Goal: Task Accomplishment & Management: Use online tool/utility

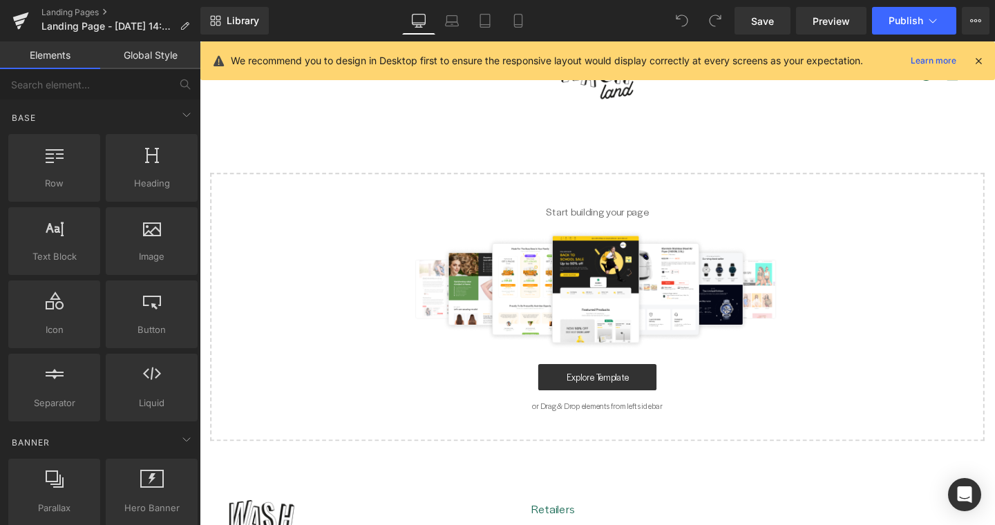
click at [977, 60] on icon at bounding box center [978, 61] width 12 height 12
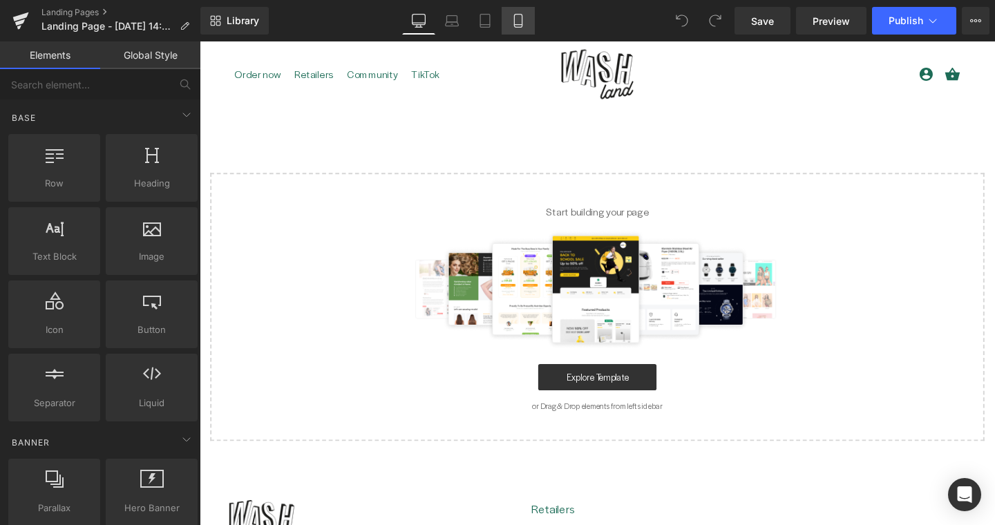
click at [515, 21] on icon at bounding box center [518, 21] width 14 height 14
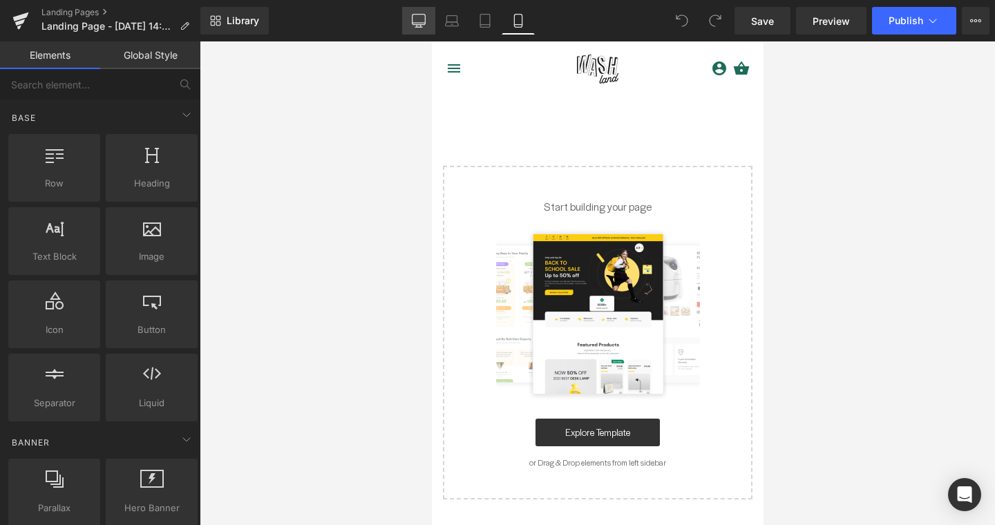
click at [412, 23] on icon at bounding box center [418, 20] width 13 height 10
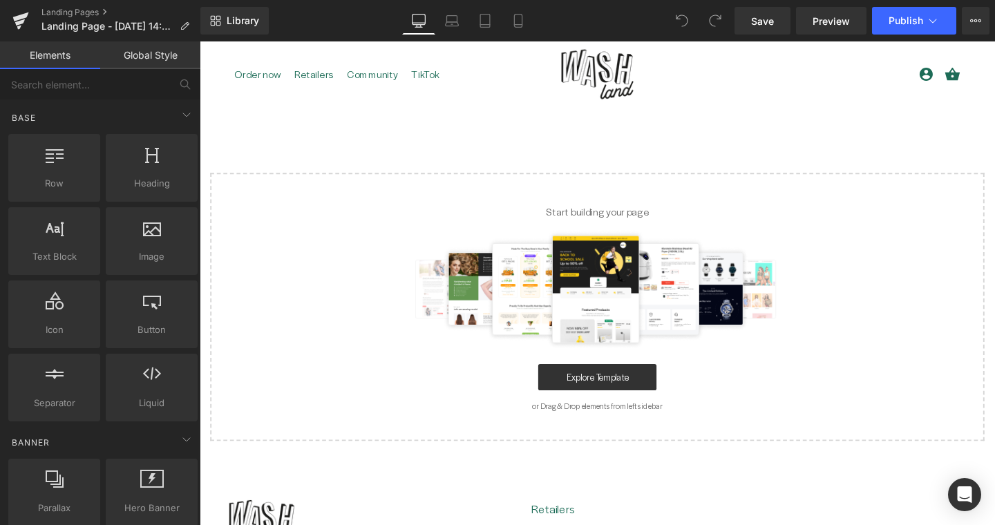
click at [152, 48] on link "Global Style" at bounding box center [150, 55] width 100 height 28
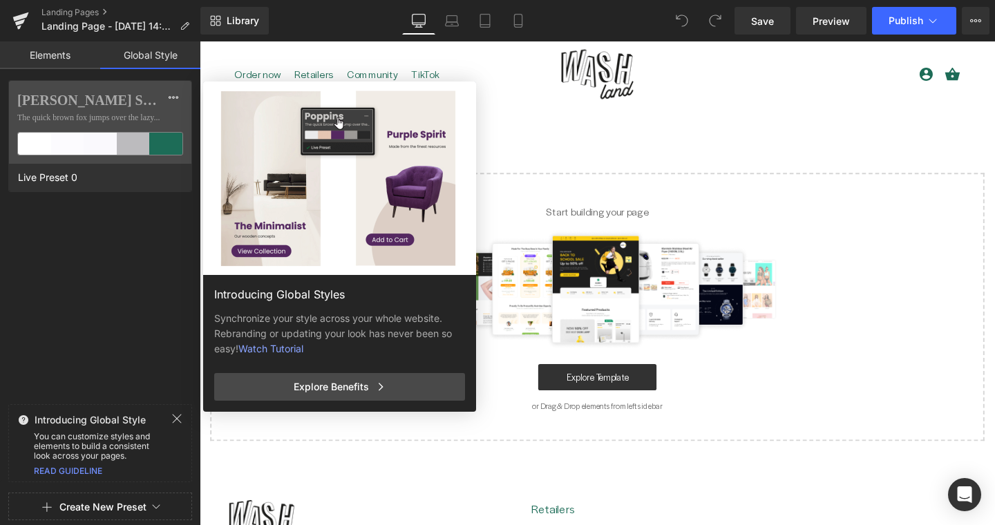
click at [53, 56] on link "Elements" at bounding box center [50, 55] width 100 height 28
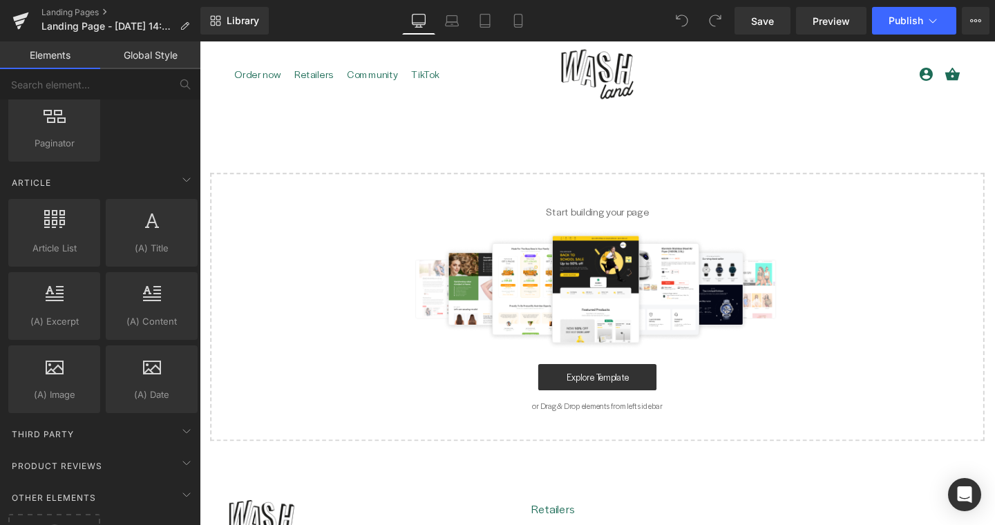
scroll to position [2549, 0]
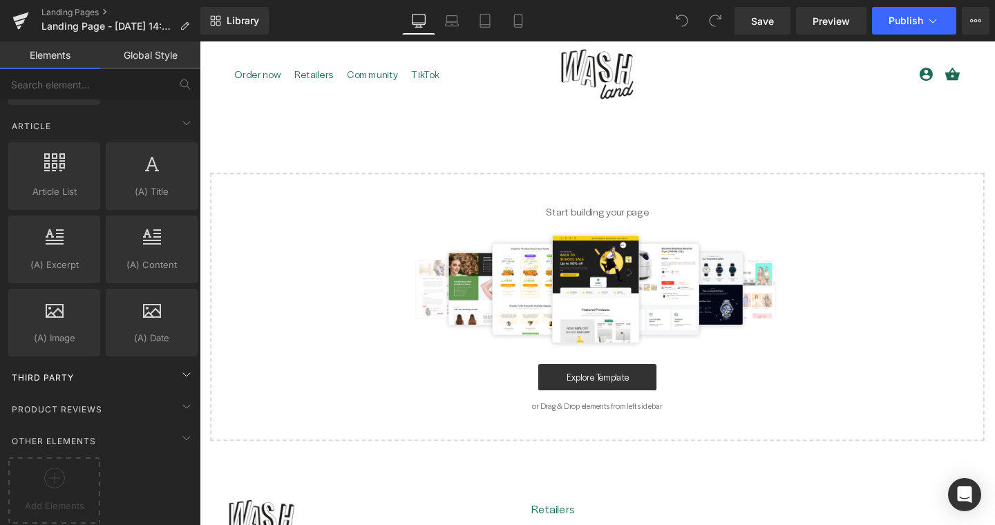
click at [50, 371] on span "Third Party" at bounding box center [42, 377] width 65 height 13
click at [50, 403] on span "Product Reviews" at bounding box center [56, 409] width 93 height 13
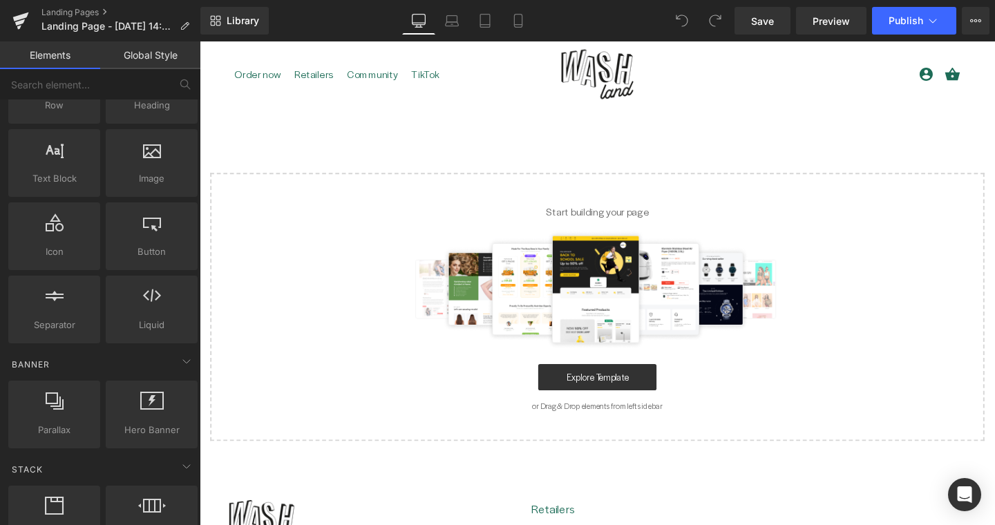
scroll to position [98, 0]
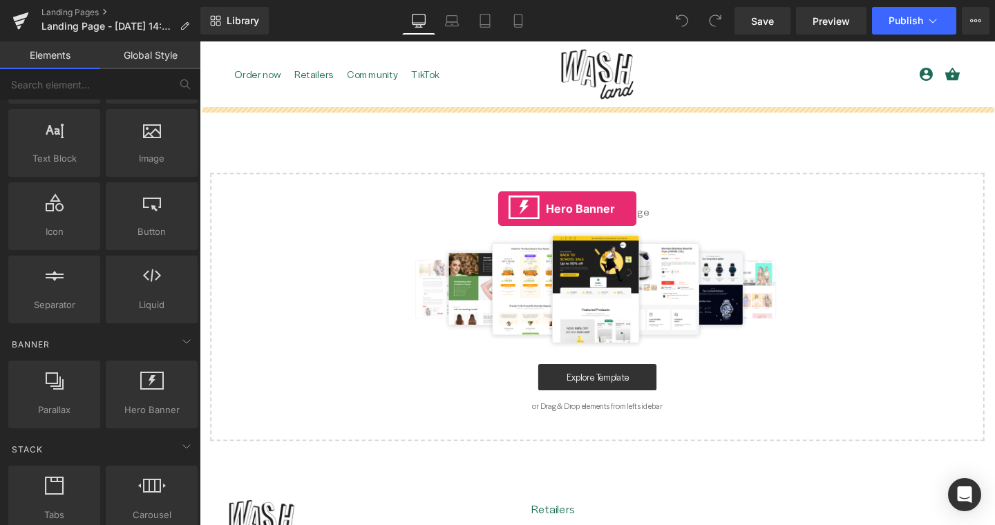
drag, startPoint x: 368, startPoint y: 457, endPoint x: 513, endPoint y: 217, distance: 280.1
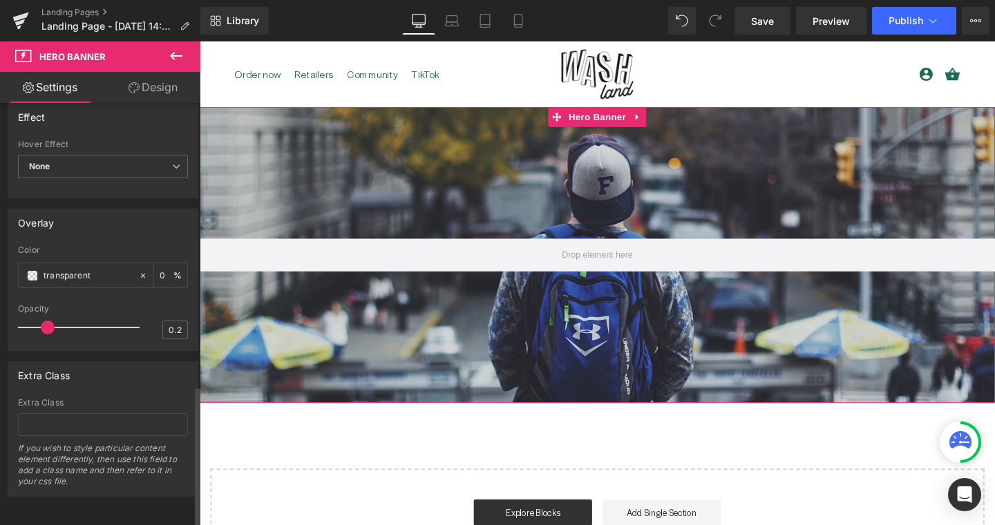
scroll to position [0, 0]
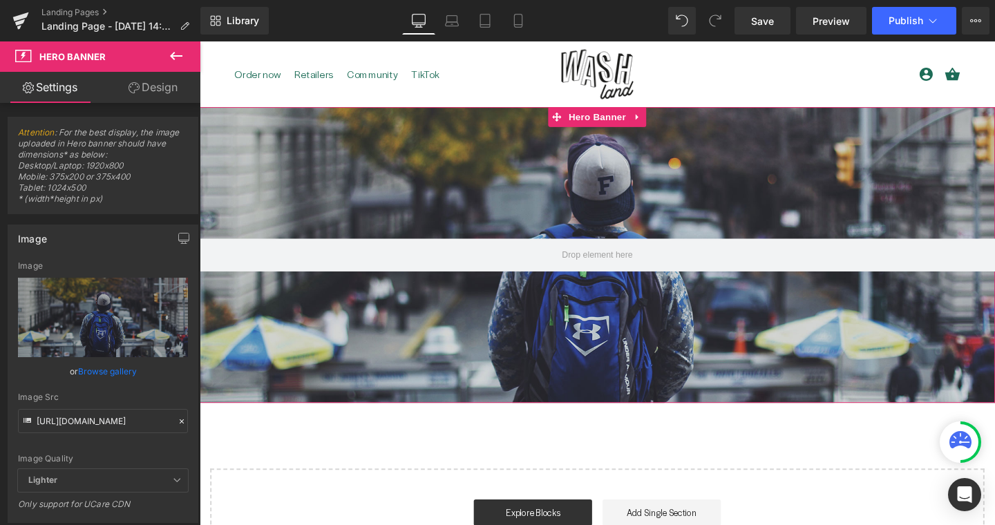
click at [161, 86] on link "Design" at bounding box center [153, 87] width 100 height 31
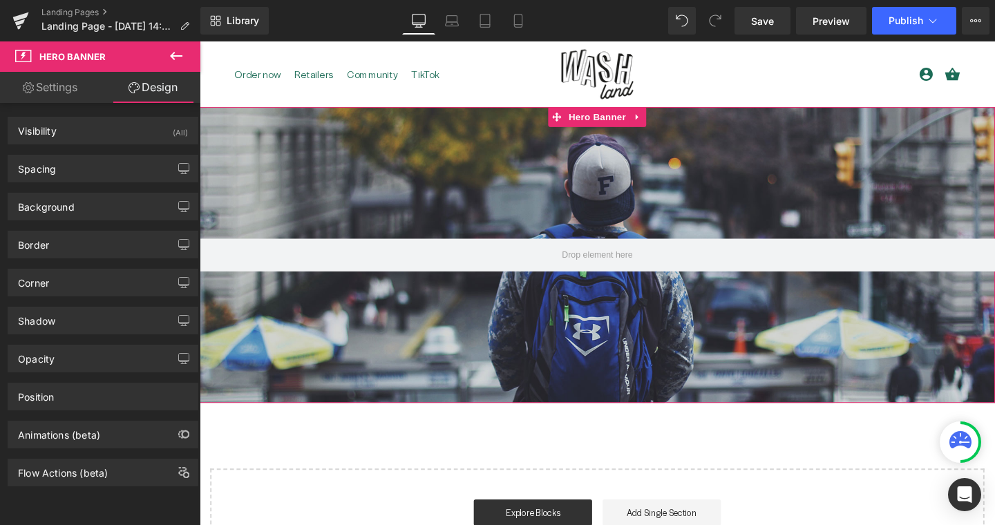
click at [75, 88] on link "Settings" at bounding box center [50, 87] width 100 height 31
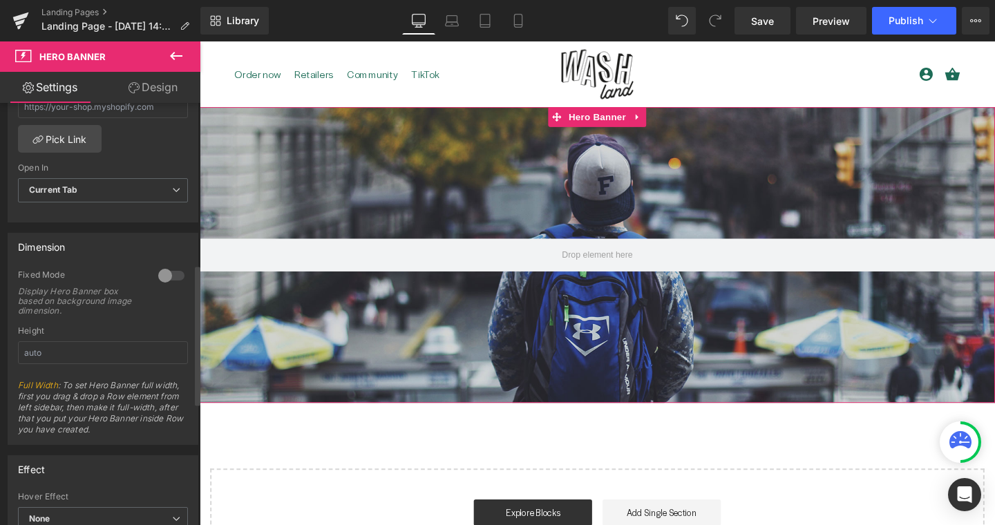
scroll to position [490, 0]
click at [162, 275] on div at bounding box center [171, 275] width 33 height 22
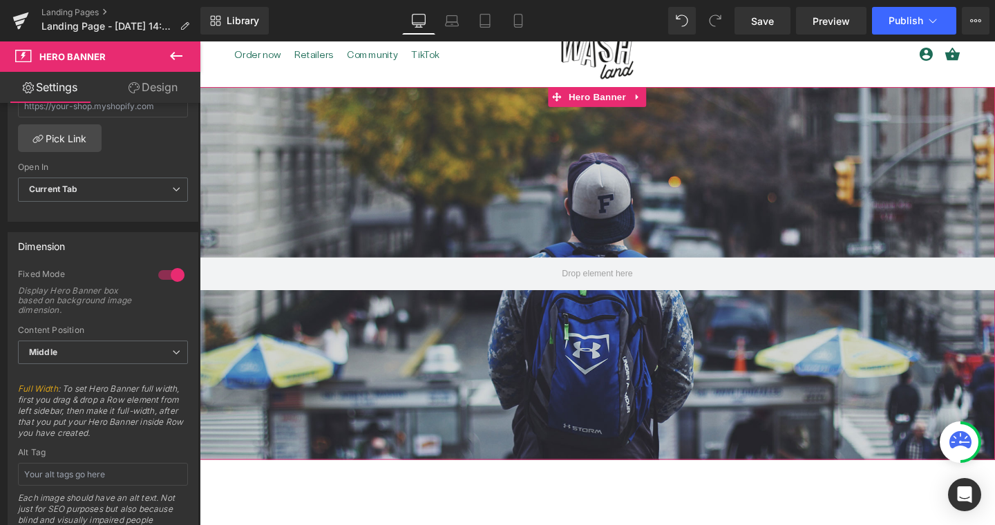
scroll to position [0, 0]
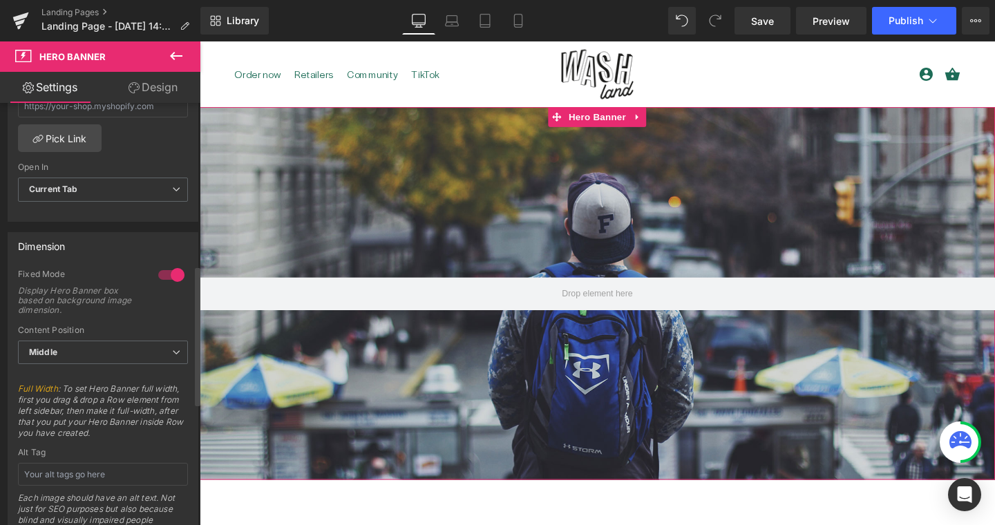
click at [164, 271] on div at bounding box center [171, 275] width 33 height 22
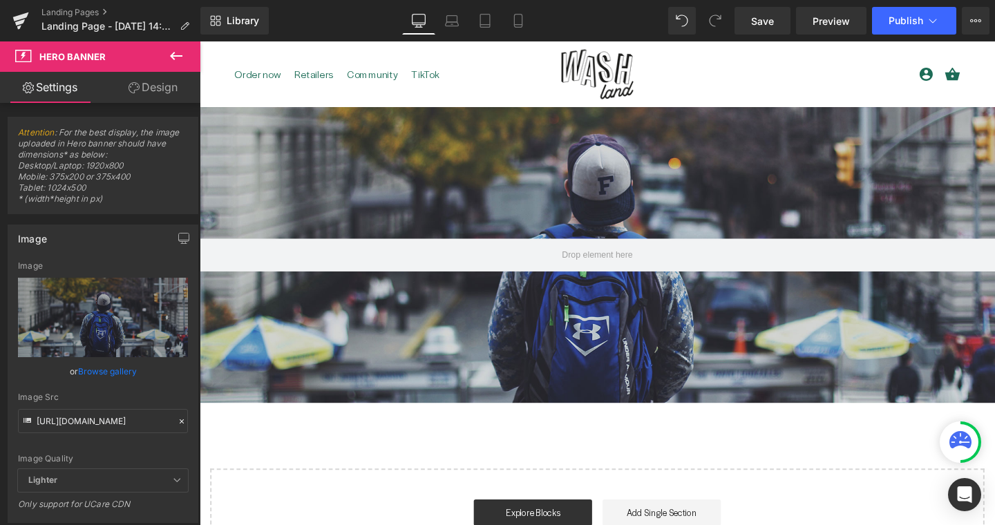
click at [166, 51] on button at bounding box center [176, 56] width 48 height 30
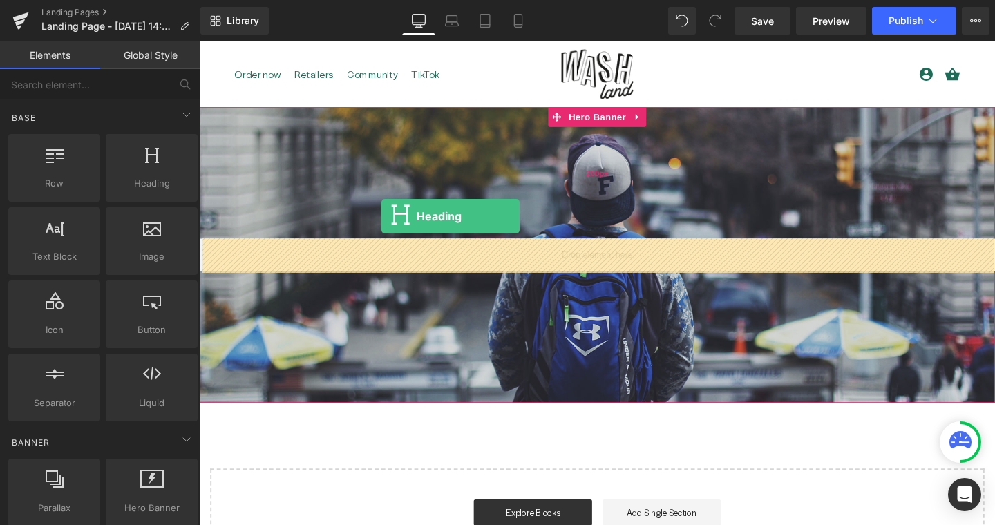
drag, startPoint x: 352, startPoint y: 202, endPoint x: 391, endPoint y: 225, distance: 45.2
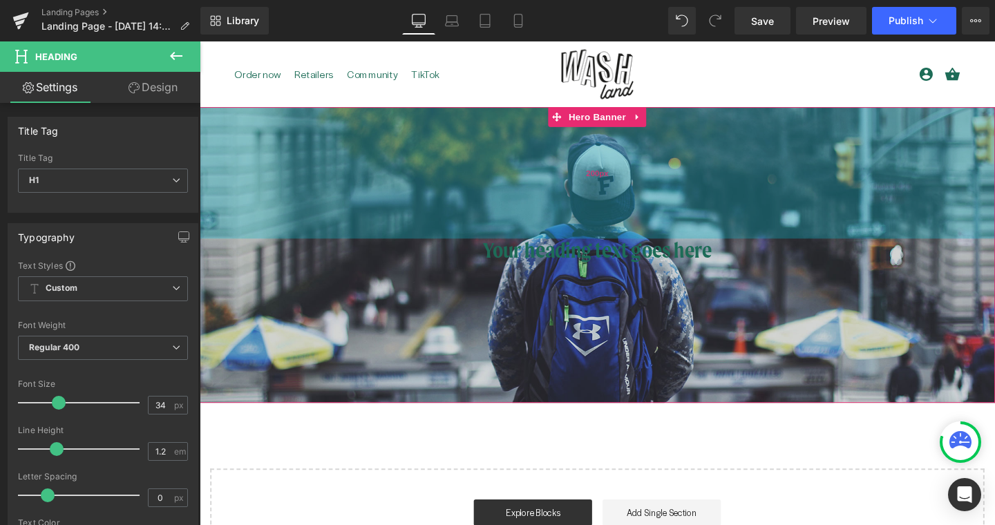
click at [283, 177] on div "200px" at bounding box center [618, 180] width 836 height 138
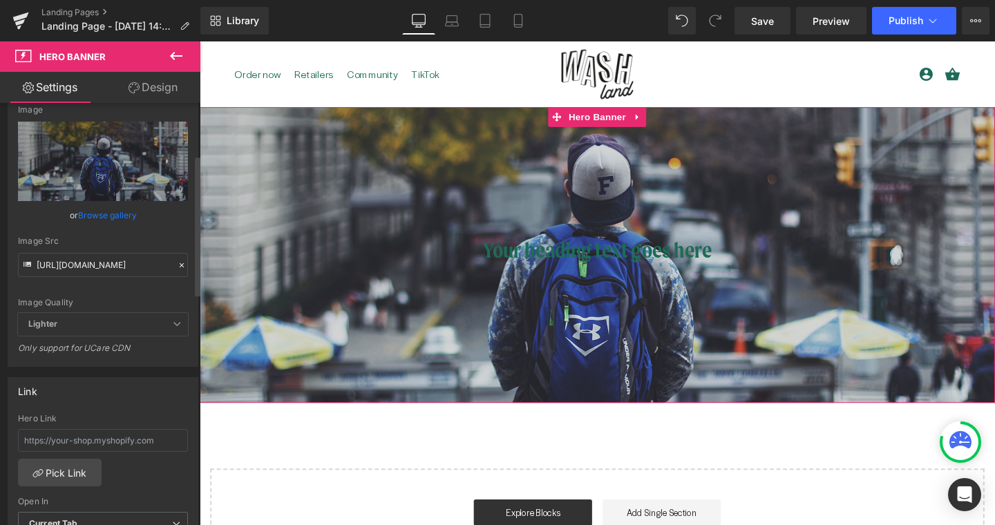
scroll to position [157, 0]
click at [37, 317] on b "Lighter" at bounding box center [42, 322] width 29 height 10
click at [83, 320] on span "Lighter" at bounding box center [103, 322] width 170 height 23
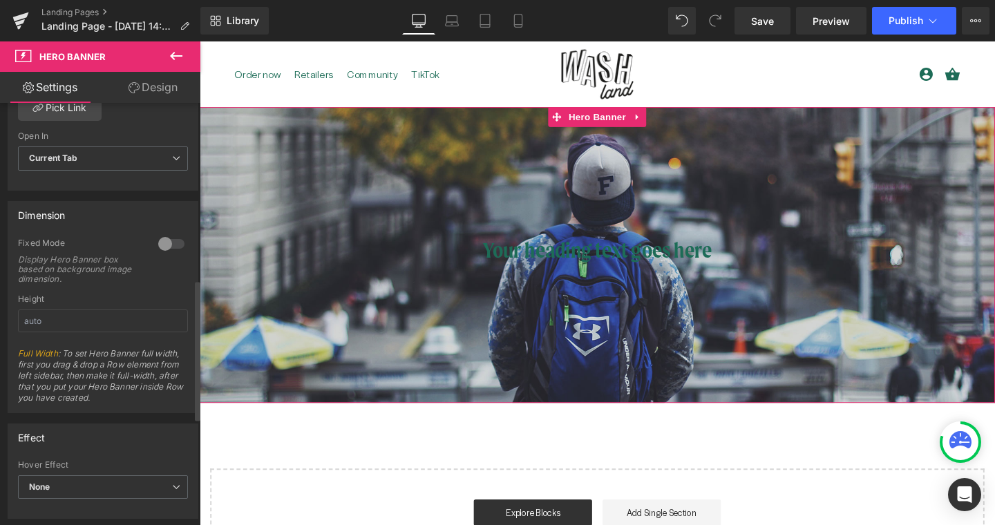
scroll to position [530, 0]
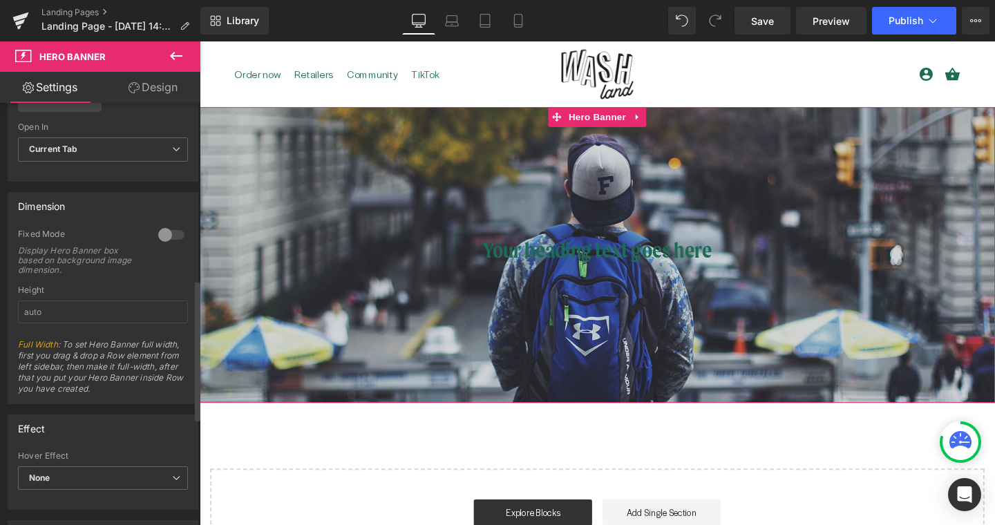
click at [156, 233] on div at bounding box center [171, 235] width 33 height 22
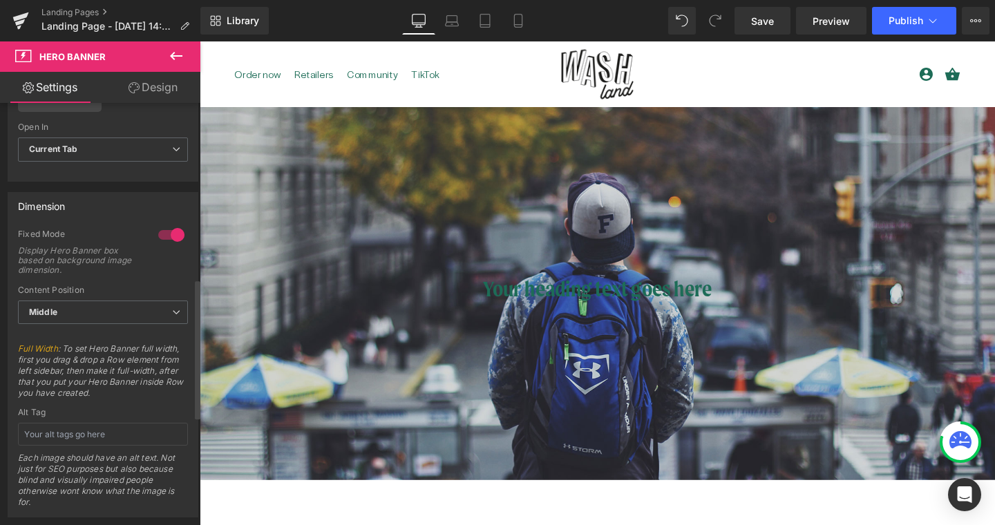
click at [156, 233] on div at bounding box center [171, 235] width 33 height 22
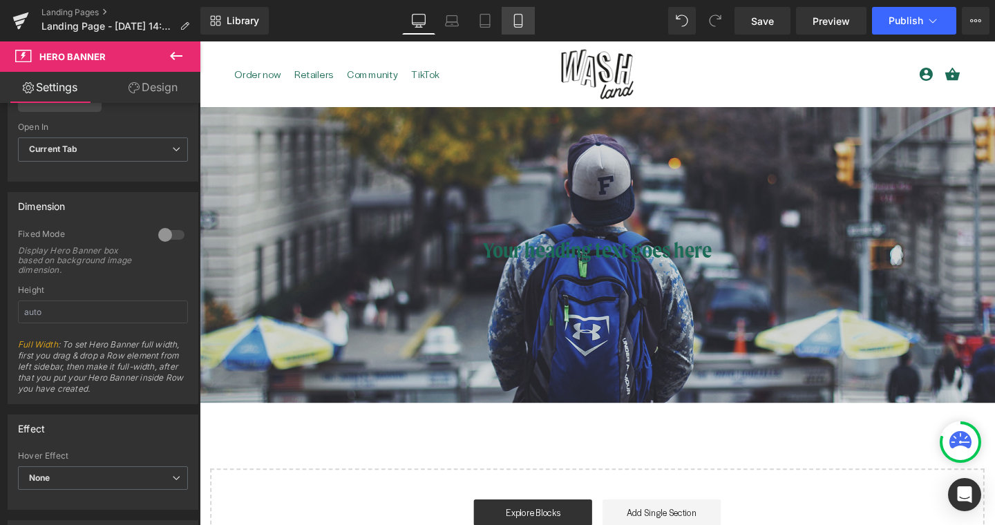
click at [516, 22] on icon at bounding box center [518, 21] width 14 height 14
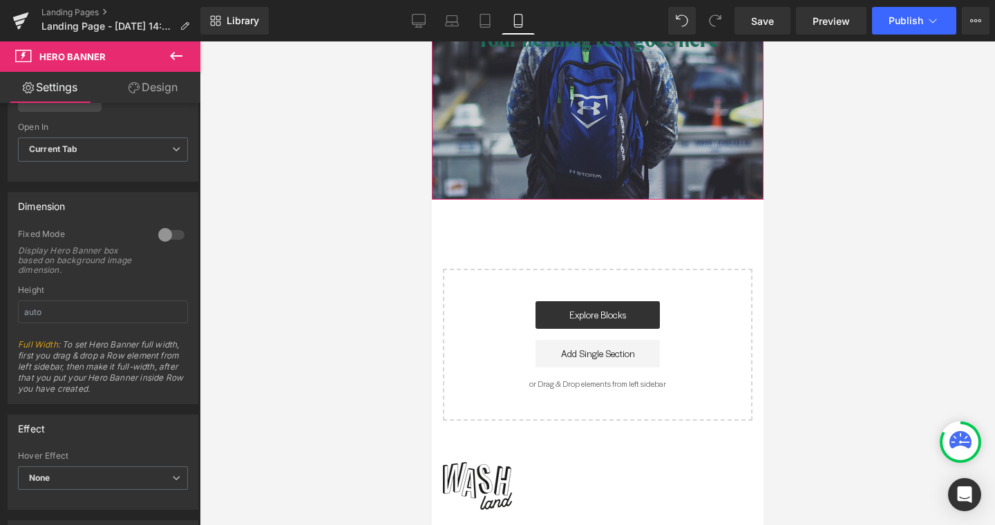
scroll to position [256, 0]
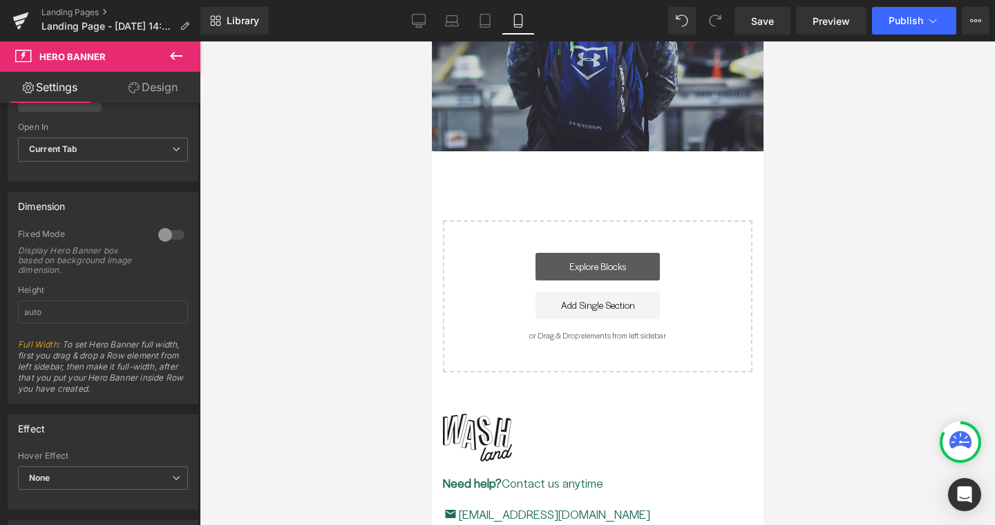
click at [556, 267] on link "Explore Blocks" at bounding box center [597, 267] width 124 height 28
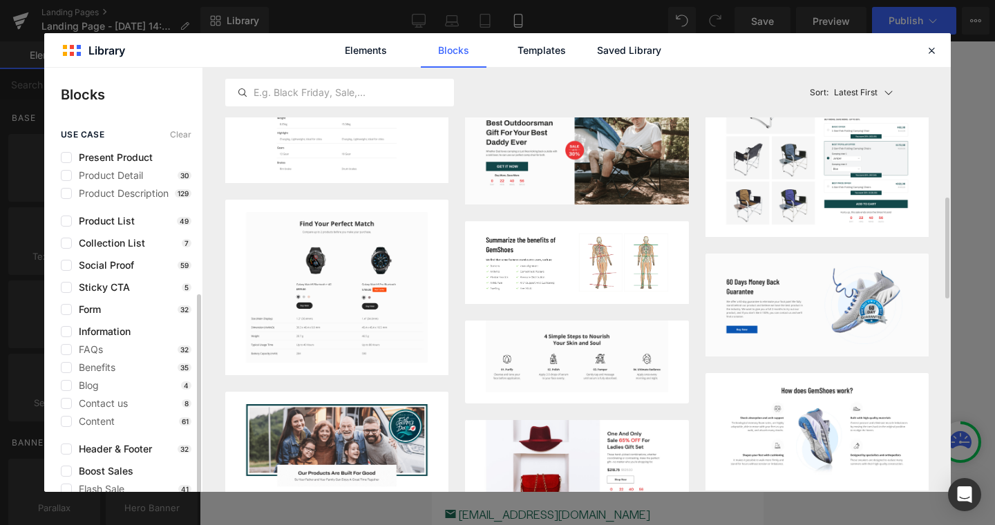
scroll to position [91, 0]
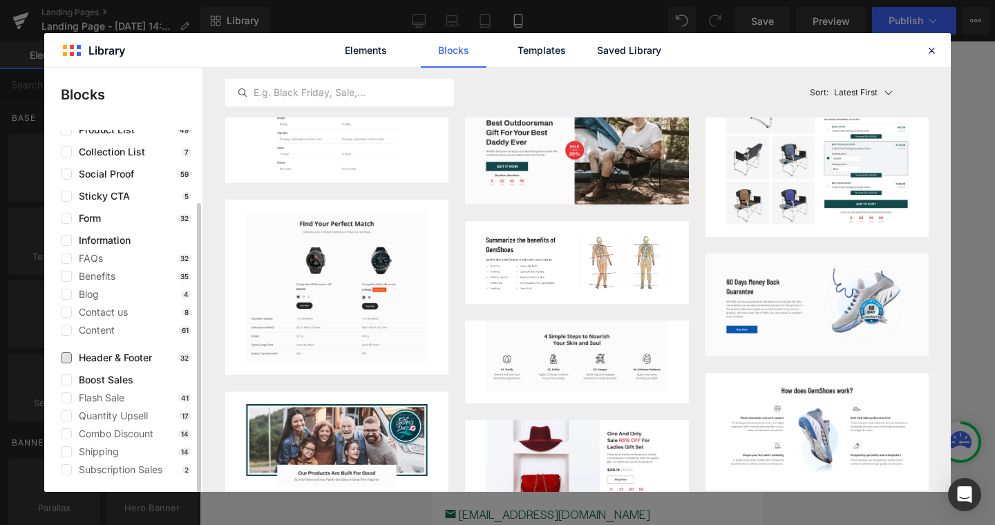
click at [111, 352] on span "Header & Footer" at bounding box center [112, 357] width 80 height 11
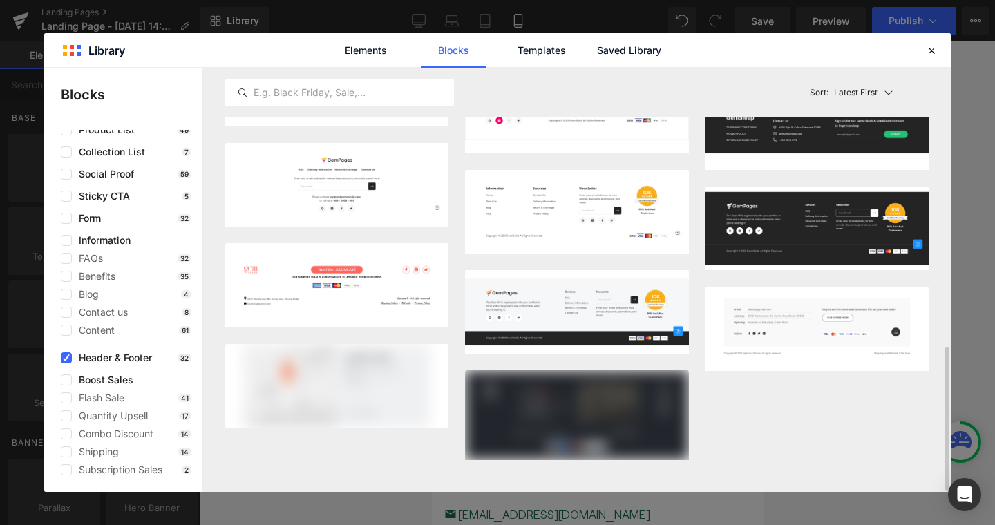
scroll to position [821, 0]
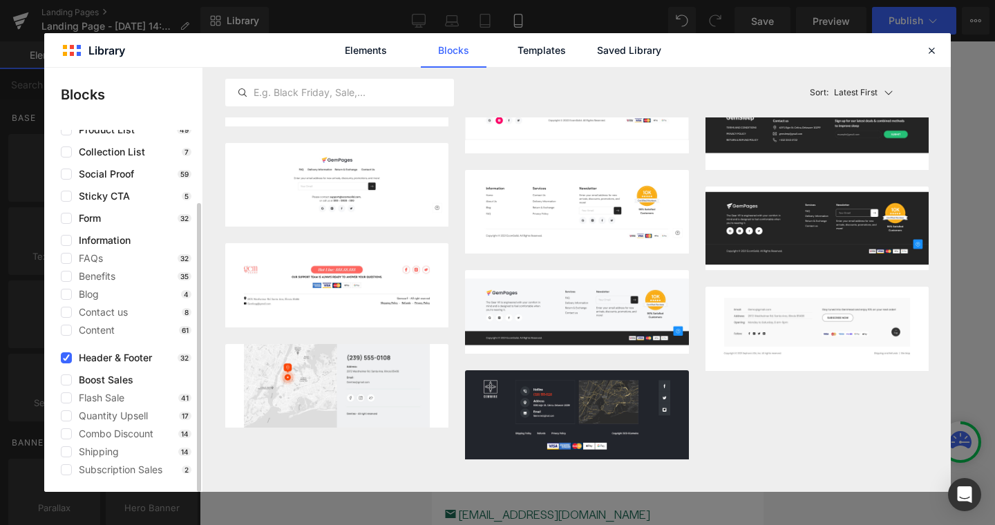
click at [111, 361] on span "Header & Footer" at bounding box center [112, 357] width 80 height 11
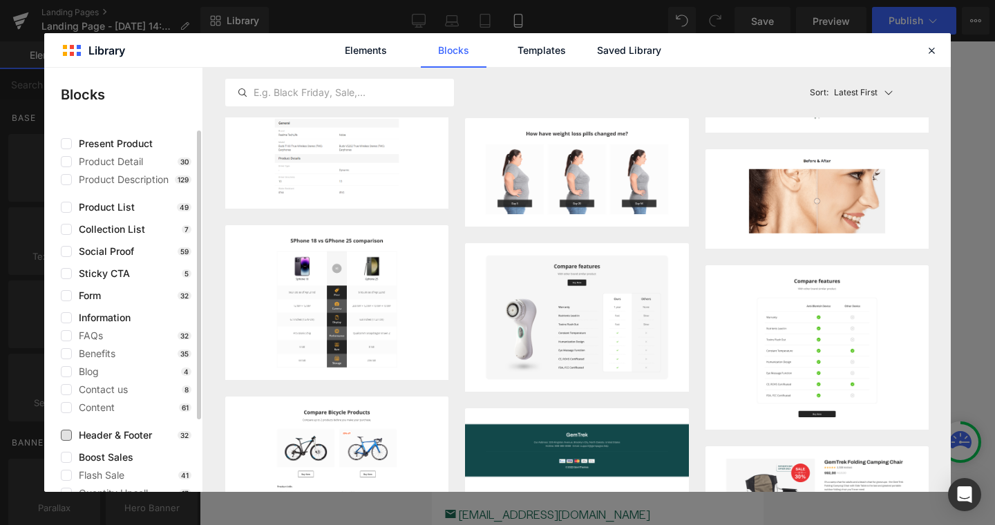
scroll to position [0, 0]
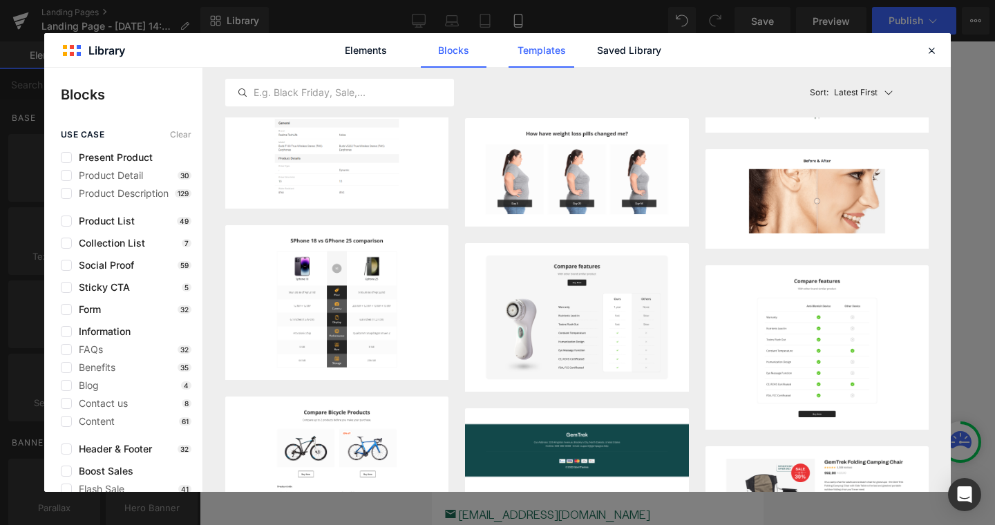
click at [564, 43] on link "Templates" at bounding box center [541, 50] width 66 height 35
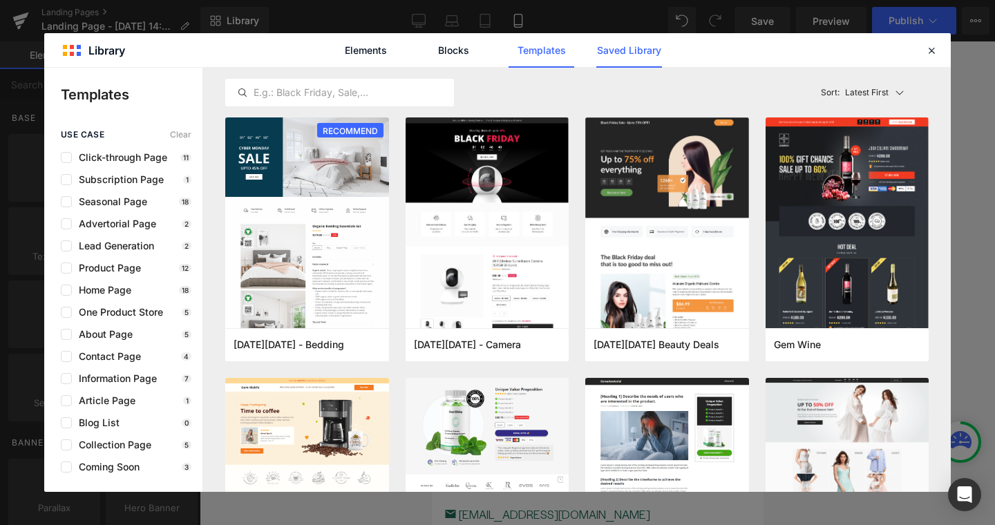
click at [625, 61] on link "Saved Library" at bounding box center [629, 50] width 66 height 35
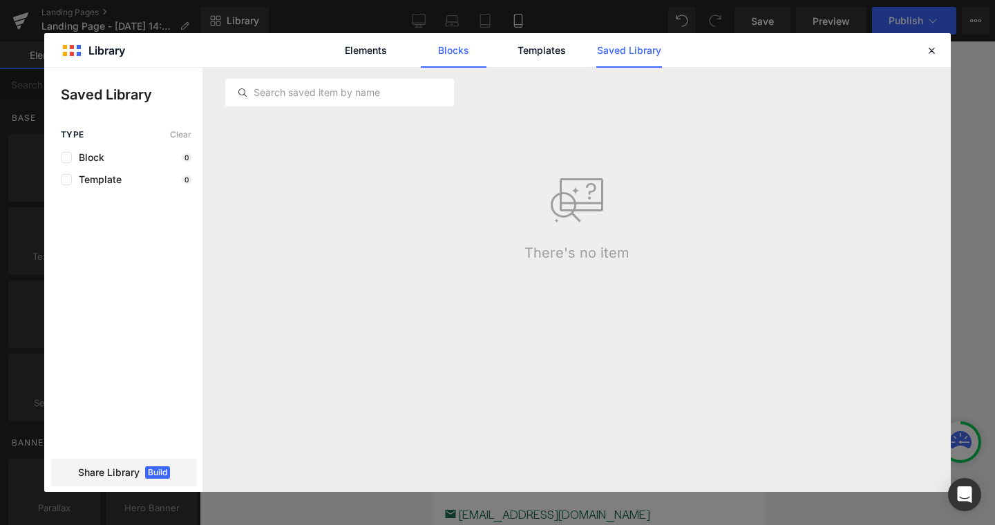
click at [459, 66] on link "Blocks" at bounding box center [454, 50] width 66 height 35
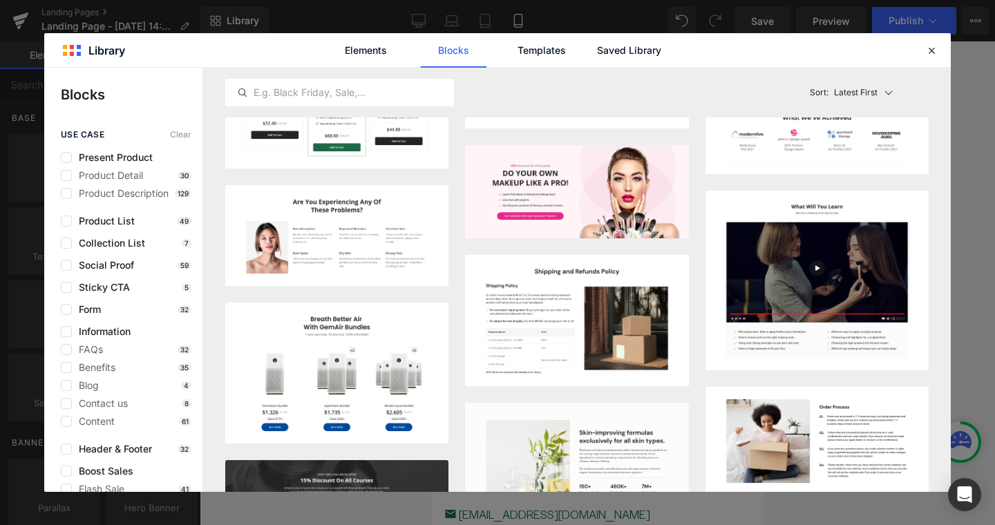
scroll to position [2095, 0]
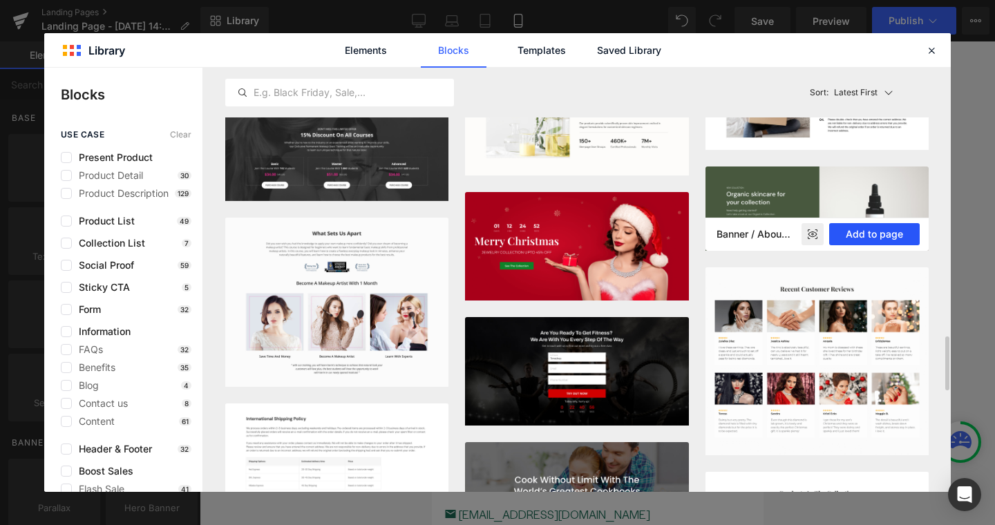
click at [868, 236] on button "Add to page" at bounding box center [874, 234] width 90 height 22
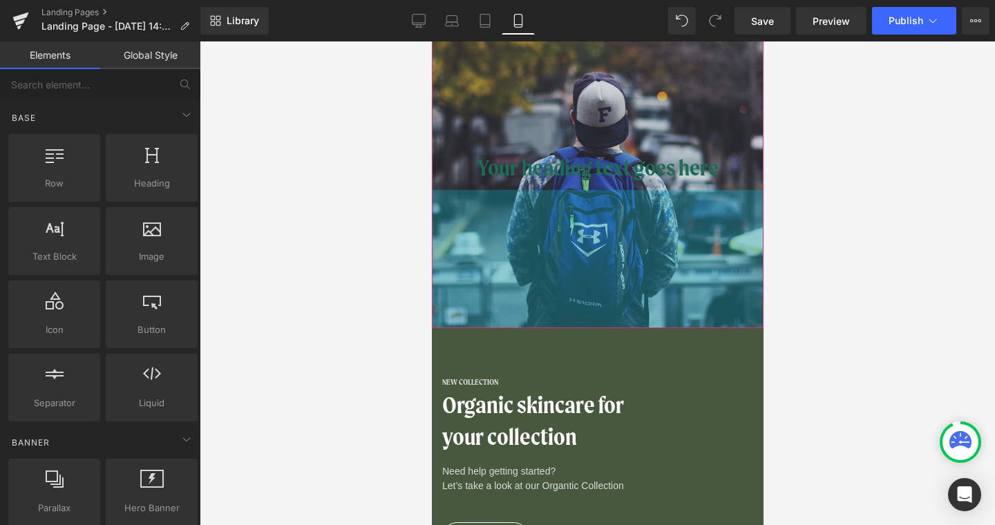
scroll to position [0, 0]
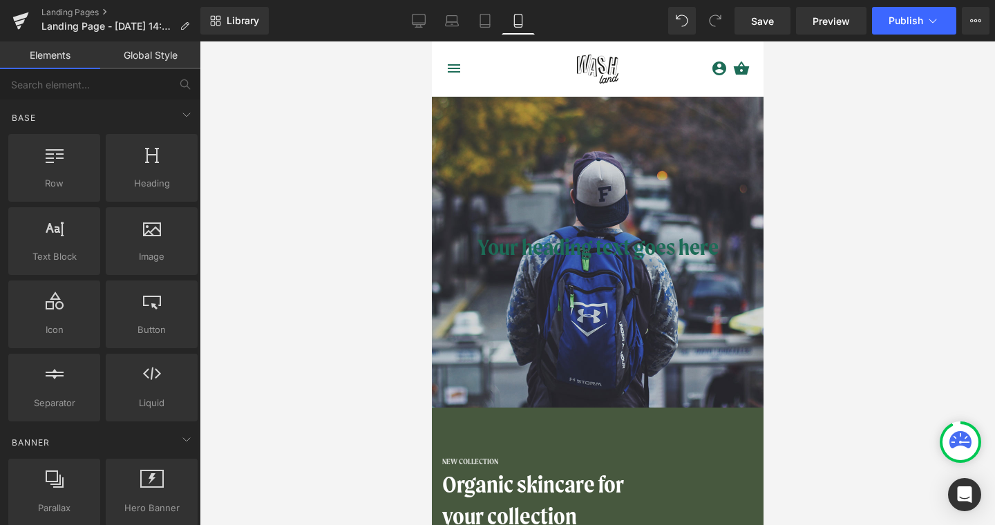
click at [362, 122] on div at bounding box center [597, 282] width 795 height 483
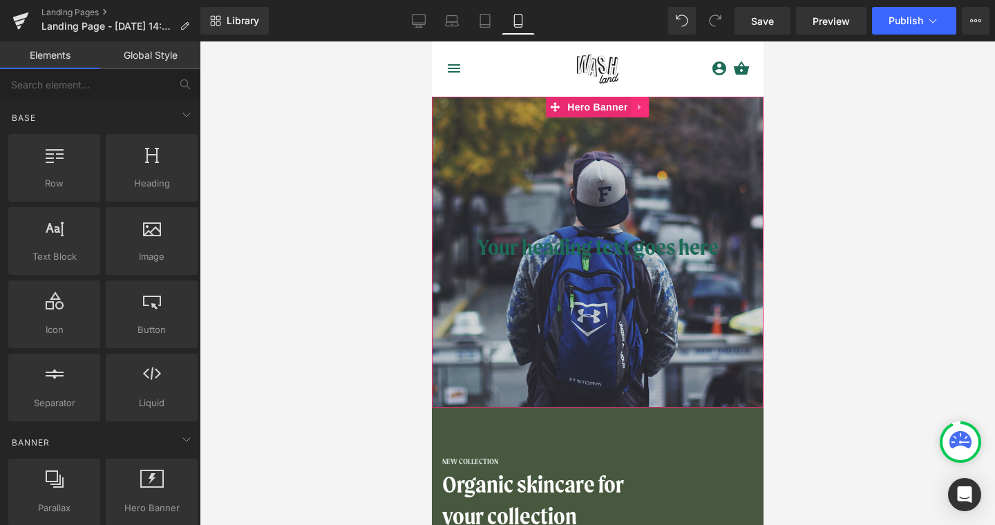
click at [637, 107] on icon at bounding box center [638, 107] width 3 height 6
click at [644, 108] on icon at bounding box center [649, 107] width 10 height 10
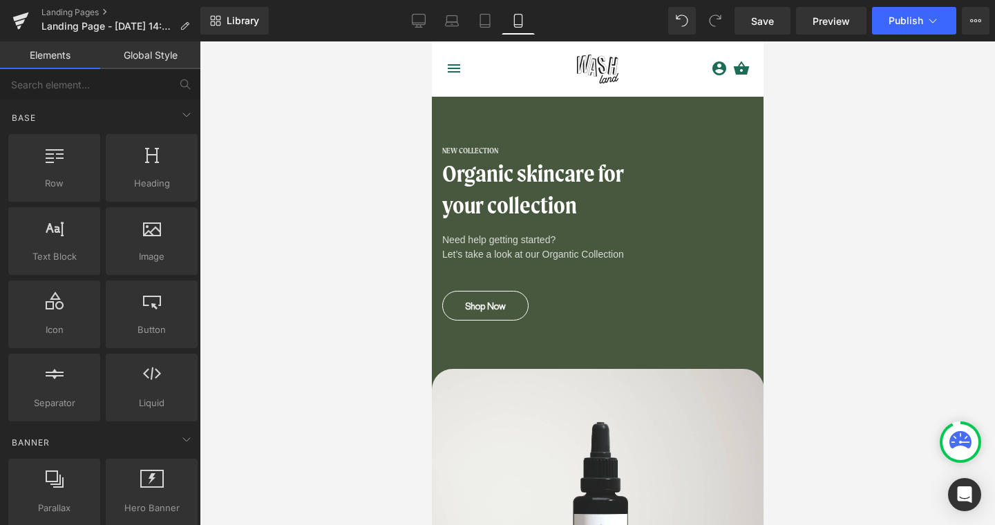
click at [417, 204] on div at bounding box center [597, 282] width 795 height 483
click at [405, 20] on link "Desktop" at bounding box center [418, 21] width 33 height 28
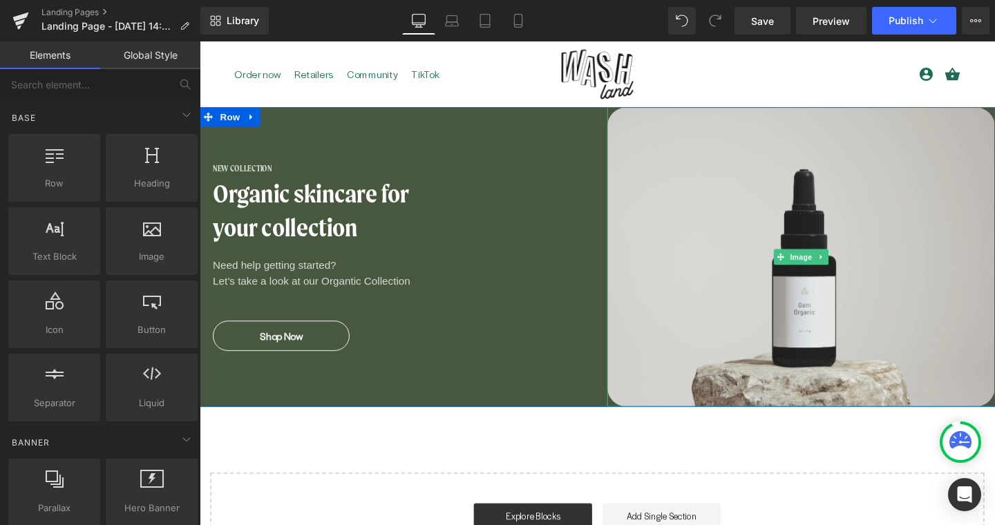
click at [653, 141] on img at bounding box center [831, 268] width 407 height 315
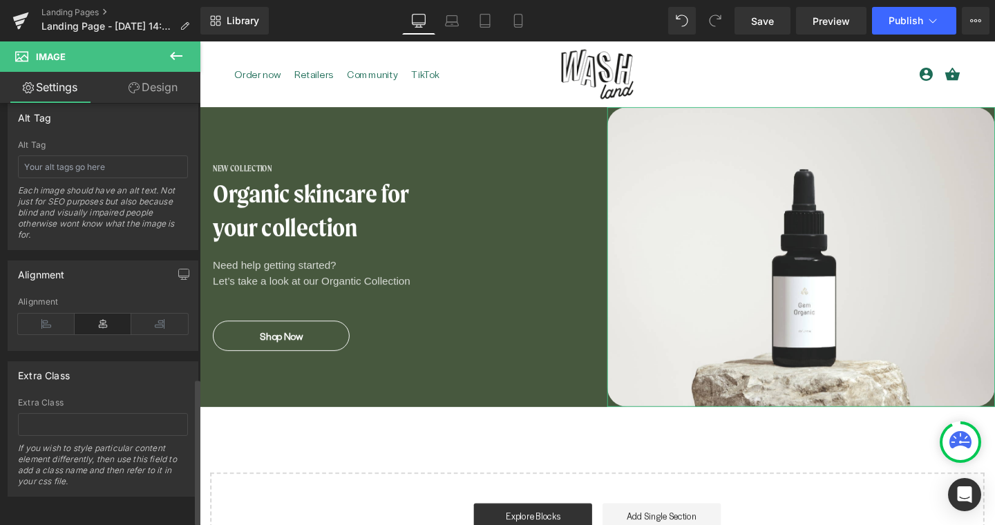
scroll to position [804, 0]
click at [151, 89] on link "Design" at bounding box center [153, 87] width 100 height 31
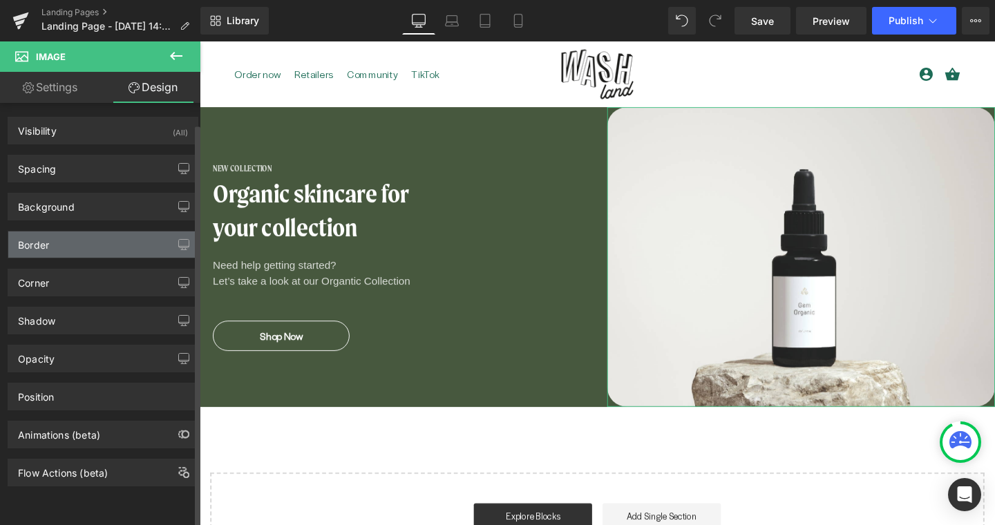
type input "#1d6c57"
type input "100"
type input "0"
click at [49, 250] on div "Border" at bounding box center [33, 240] width 31 height 19
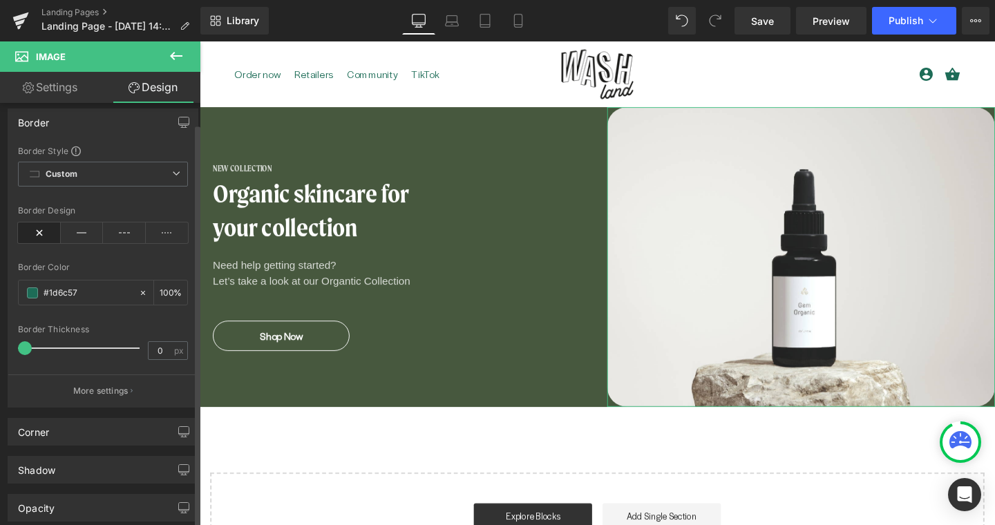
scroll to position [123, 0]
click at [81, 173] on span "Custom Setup Global Style" at bounding box center [103, 173] width 170 height 25
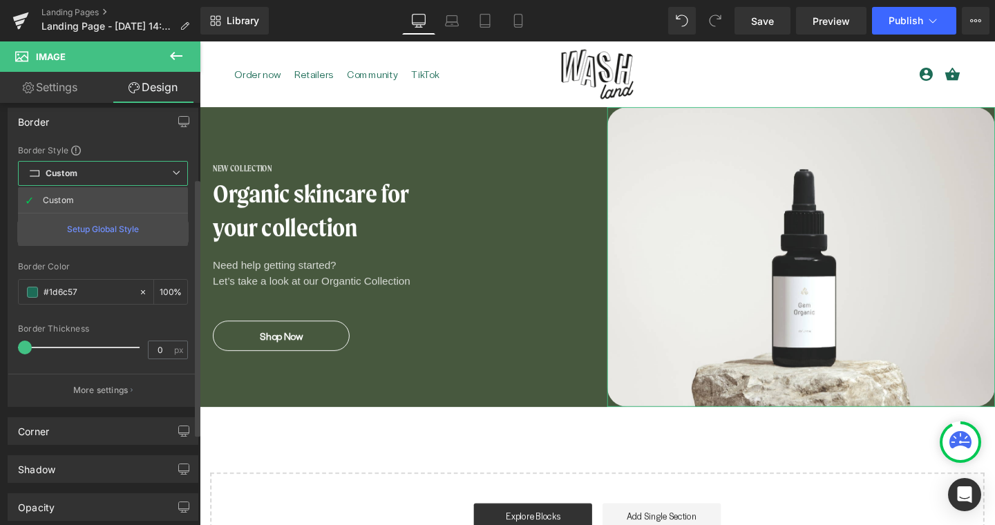
click at [122, 141] on div "Border Border Style Custom Custom Setup Global Style Custom Setup Global Style …" at bounding box center [103, 257] width 191 height 299
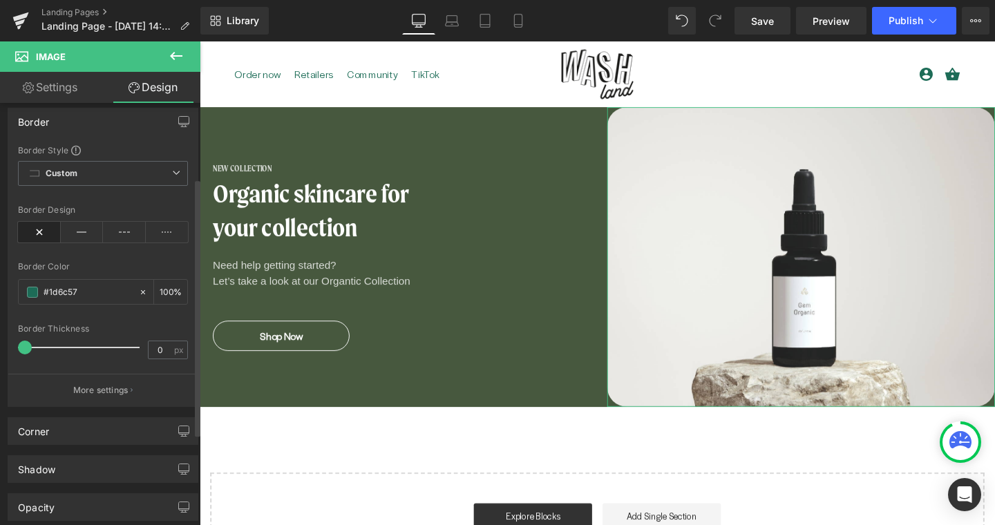
click at [41, 232] on icon at bounding box center [39, 232] width 43 height 21
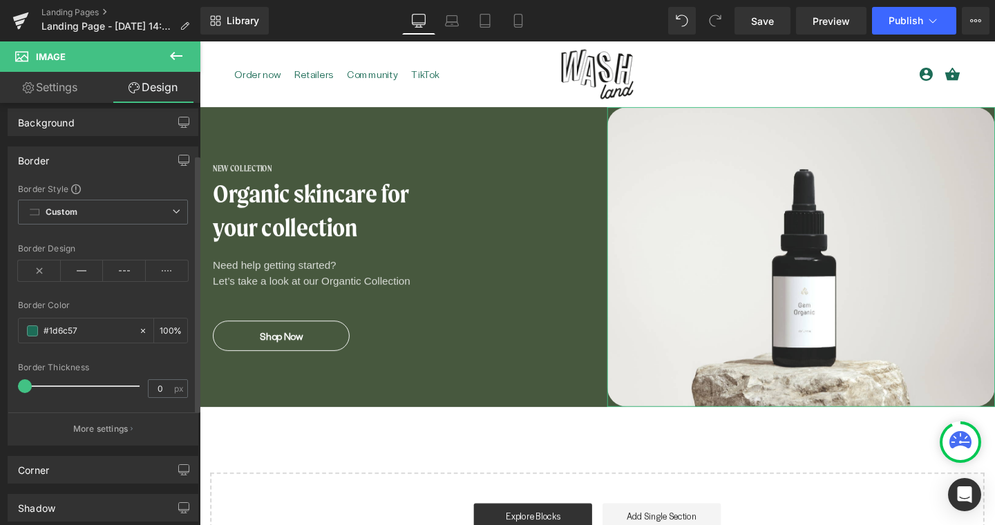
click at [61, 165] on div "Border" at bounding box center [102, 160] width 189 height 26
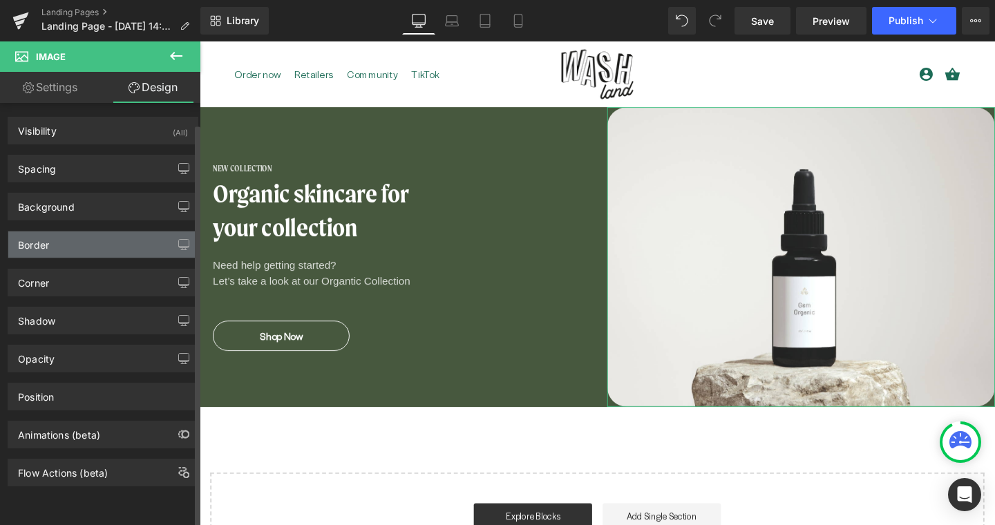
scroll to position [0, 0]
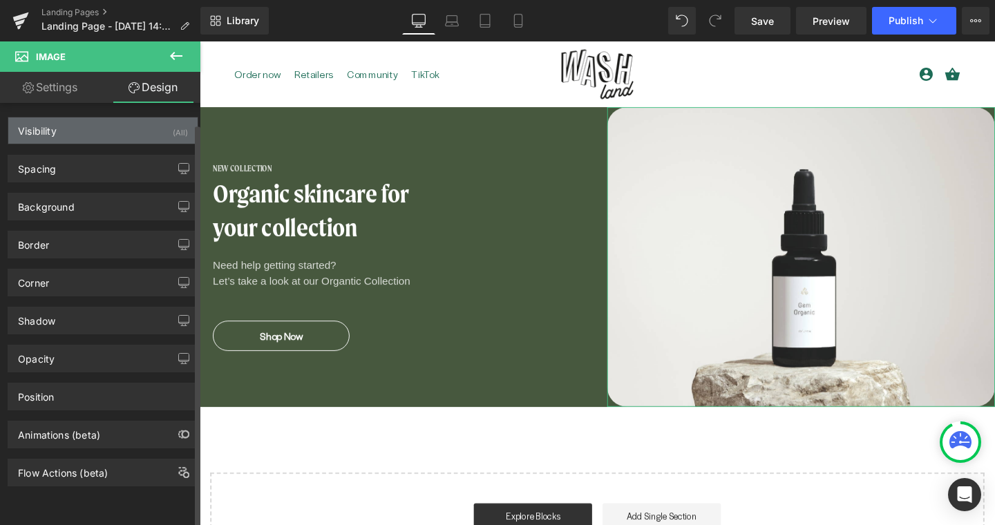
click at [50, 123] on div "Visibility" at bounding box center [37, 126] width 39 height 19
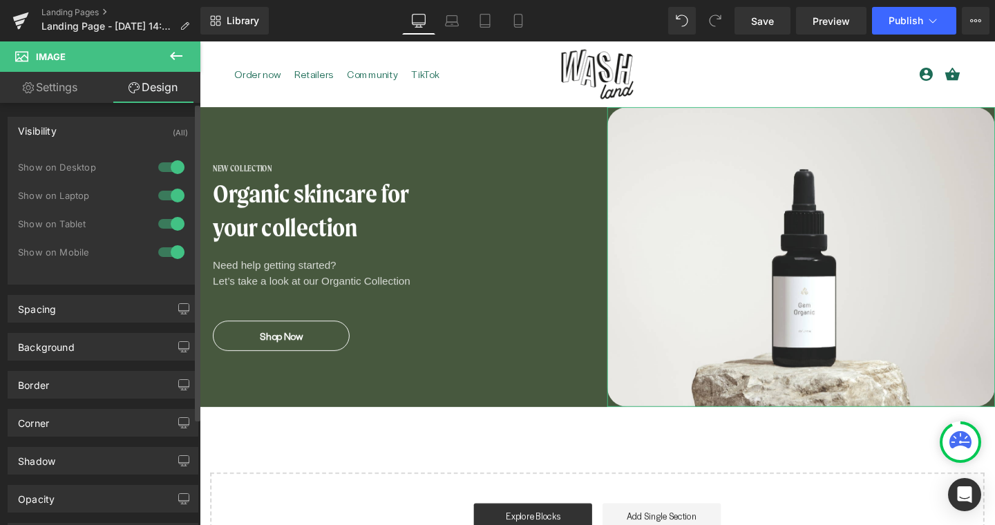
click at [50, 123] on div "Visibility" at bounding box center [37, 126] width 39 height 19
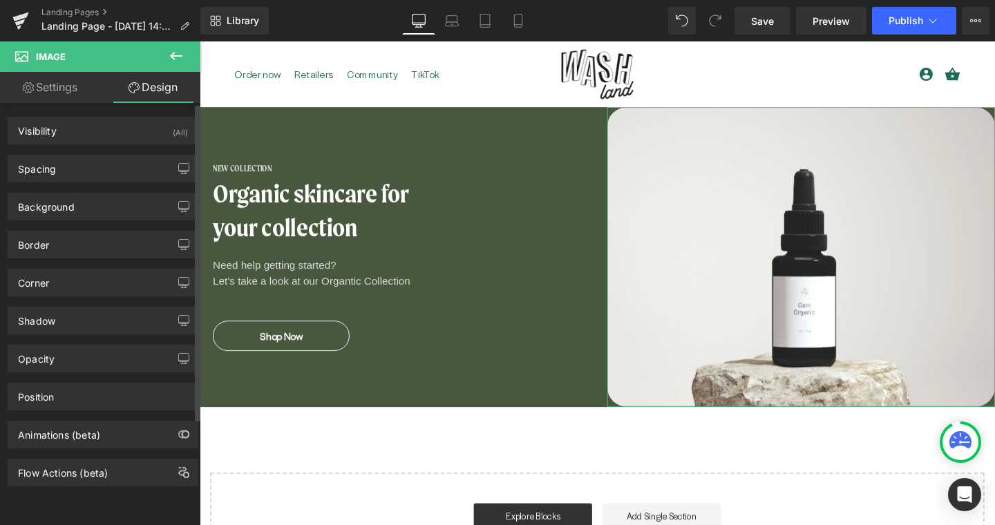
click at [50, 153] on div "Spacing [GEOGRAPHIC_DATA] 0px 0 0px 0 0px 0 15px 15 [GEOGRAPHIC_DATA] 0px 0 0px…" at bounding box center [103, 163] width 207 height 38
click at [48, 167] on div "Spacing" at bounding box center [37, 164] width 38 height 19
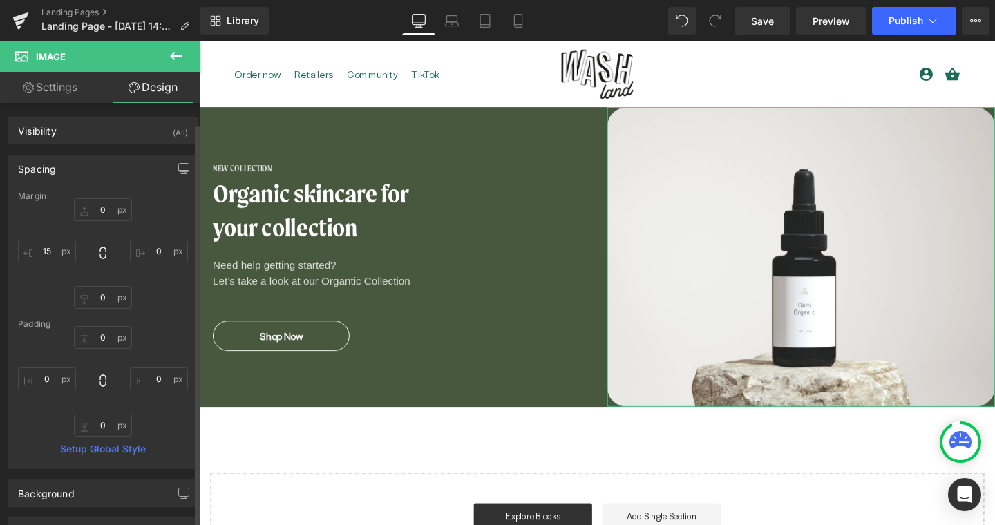
click at [48, 167] on div "Spacing" at bounding box center [37, 164] width 38 height 19
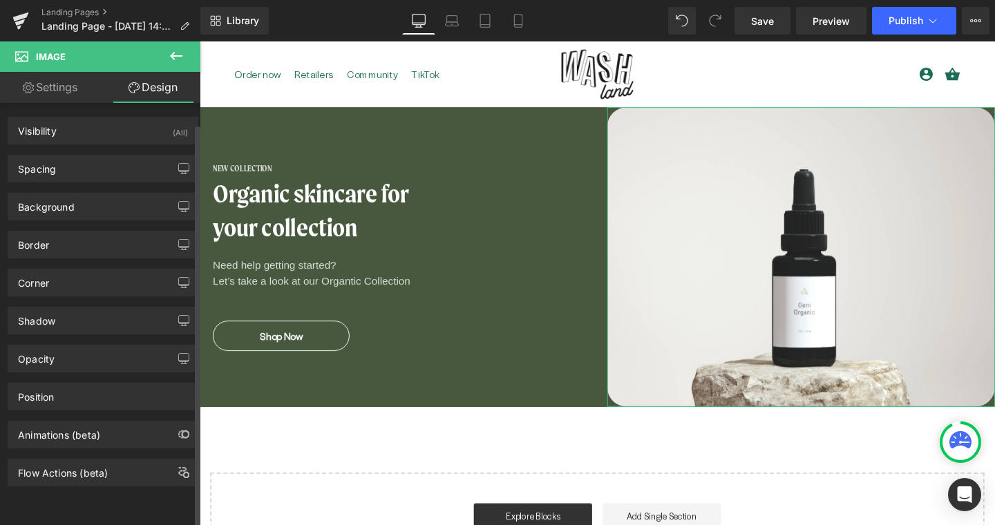
click at [48, 191] on div "Background Color & Image color transparent Color transparent 0 % Image Replace …" at bounding box center [103, 201] width 207 height 38
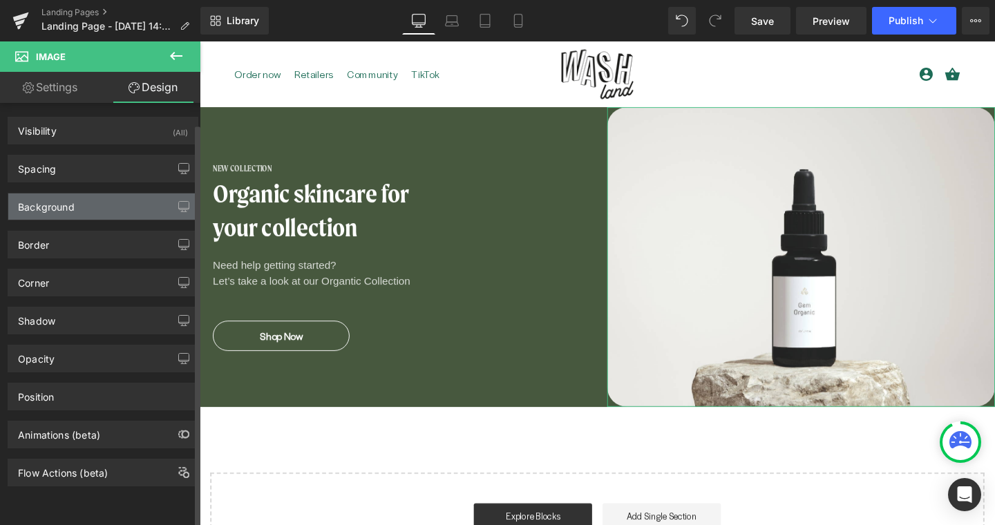
click at [48, 203] on div "Background" at bounding box center [46, 202] width 57 height 19
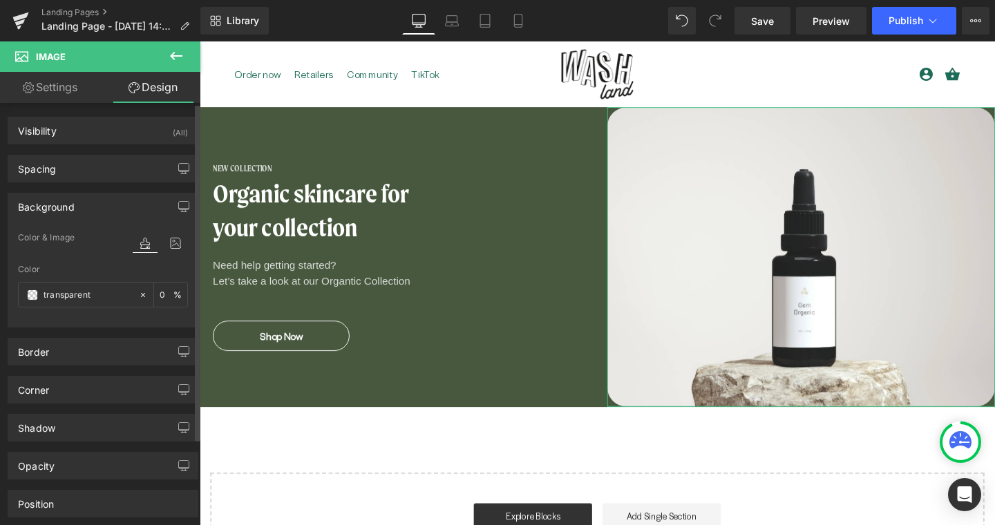
click at [48, 203] on div "Background" at bounding box center [46, 202] width 57 height 19
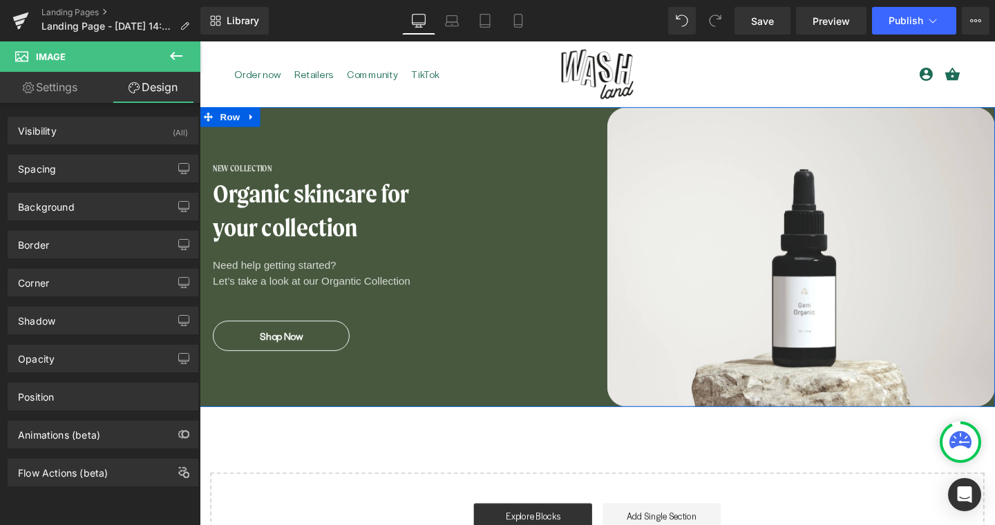
click at [488, 142] on div "New Collection Heading Organic skincare for your collection Heading Need help g…" at bounding box center [409, 268] width 418 height 315
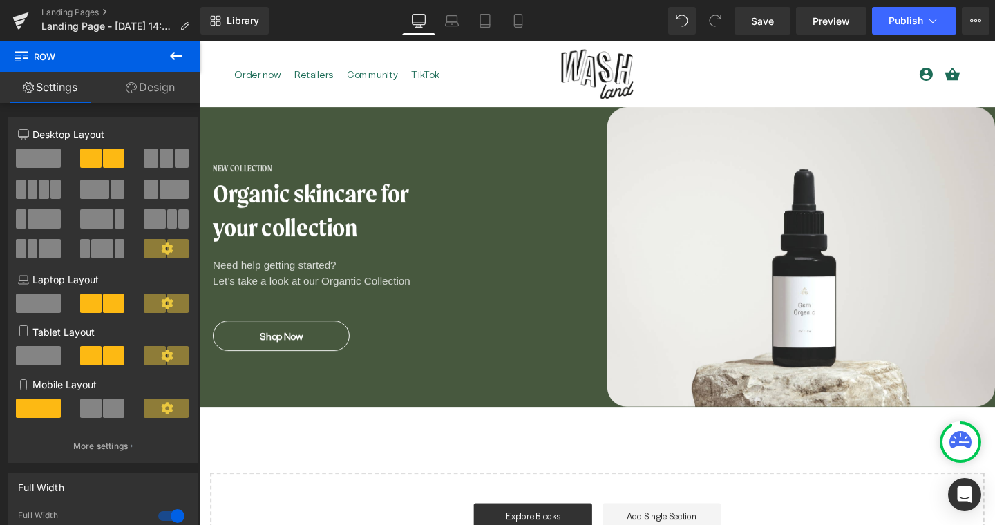
click at [178, 56] on icon at bounding box center [176, 56] width 12 height 8
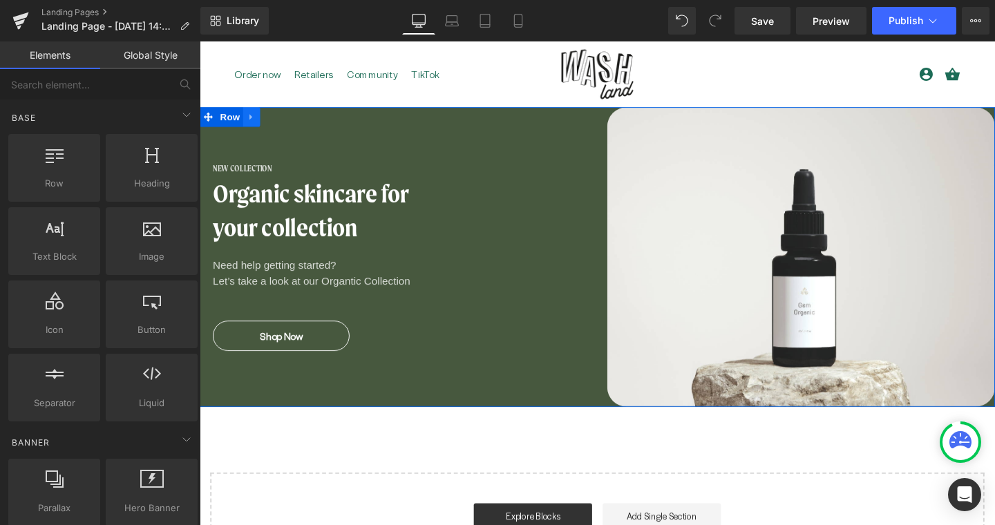
click at [249, 116] on icon at bounding box center [254, 121] width 10 height 10
click at [289, 118] on icon at bounding box center [290, 121] width 10 height 10
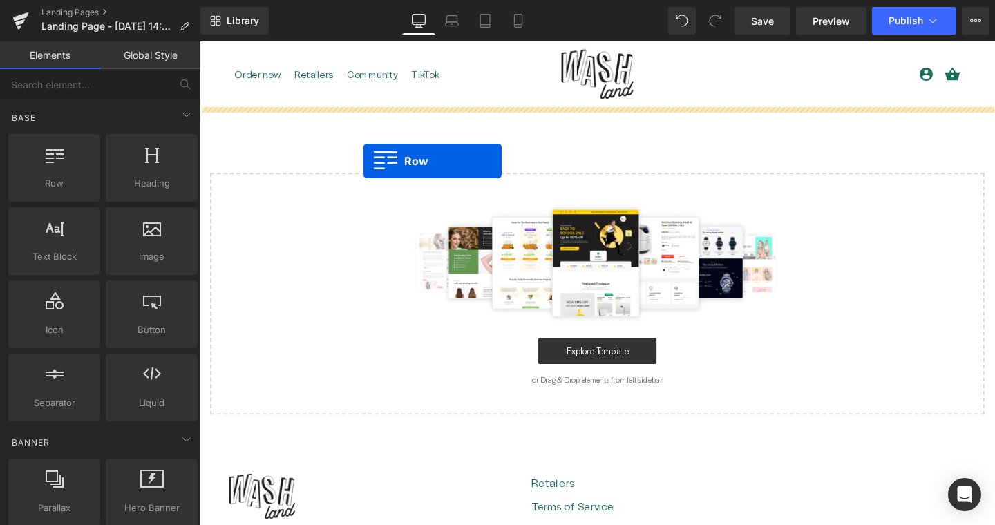
drag, startPoint x: 254, startPoint y: 211, endPoint x: 371, endPoint y: 164, distance: 125.6
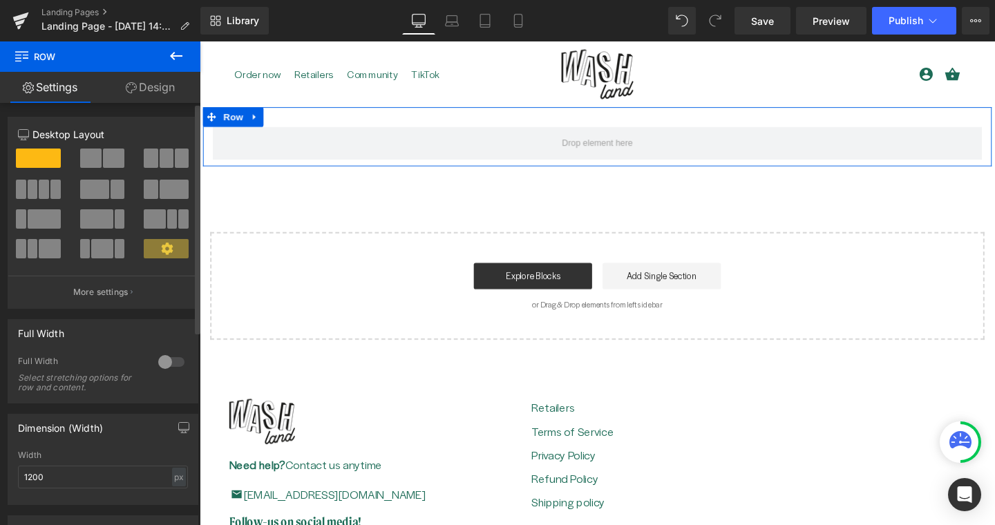
click at [99, 162] on button at bounding box center [103, 157] width 46 height 19
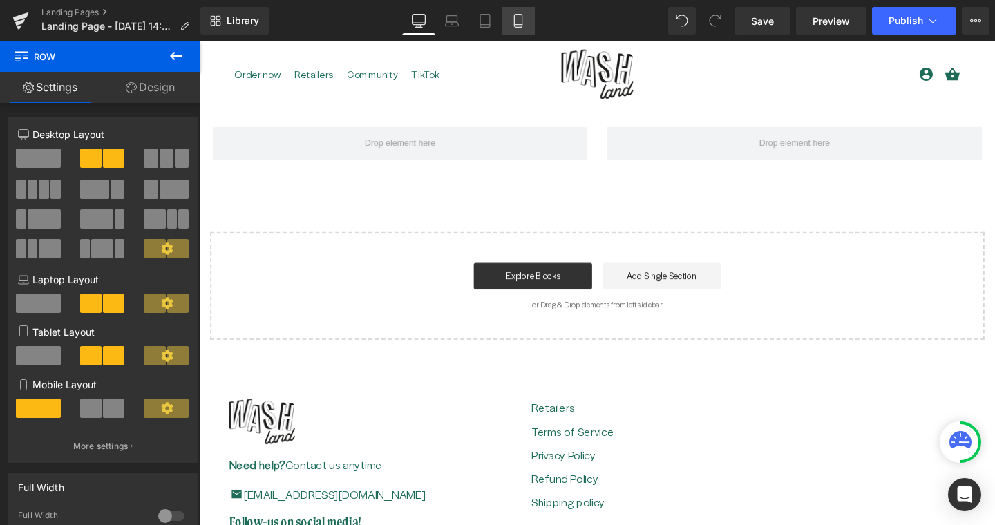
click at [518, 23] on icon at bounding box center [518, 21] width 14 height 14
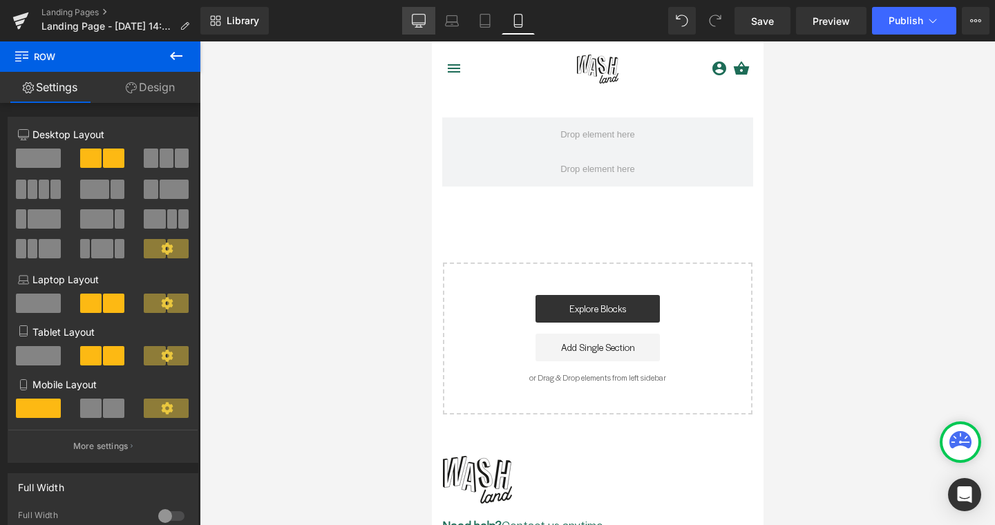
click at [421, 23] on icon at bounding box center [418, 23] width 13 height 0
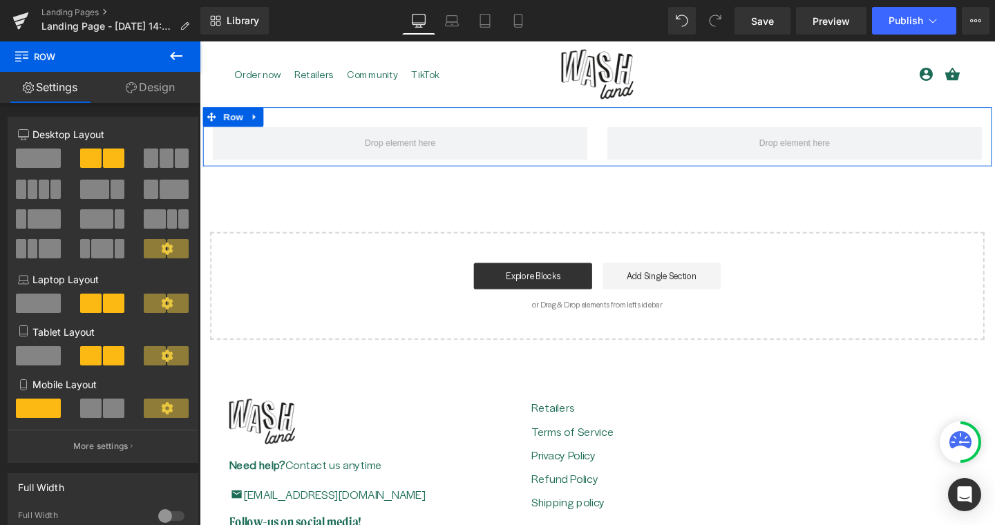
click at [420, 120] on div "Row" at bounding box center [617, 142] width 829 height 62
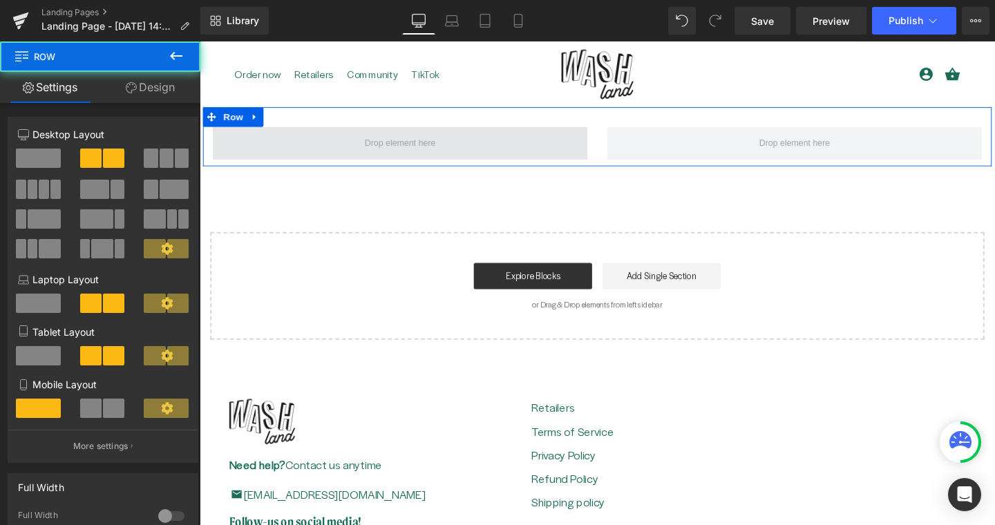
click at [414, 153] on span at bounding box center [410, 148] width 84 height 21
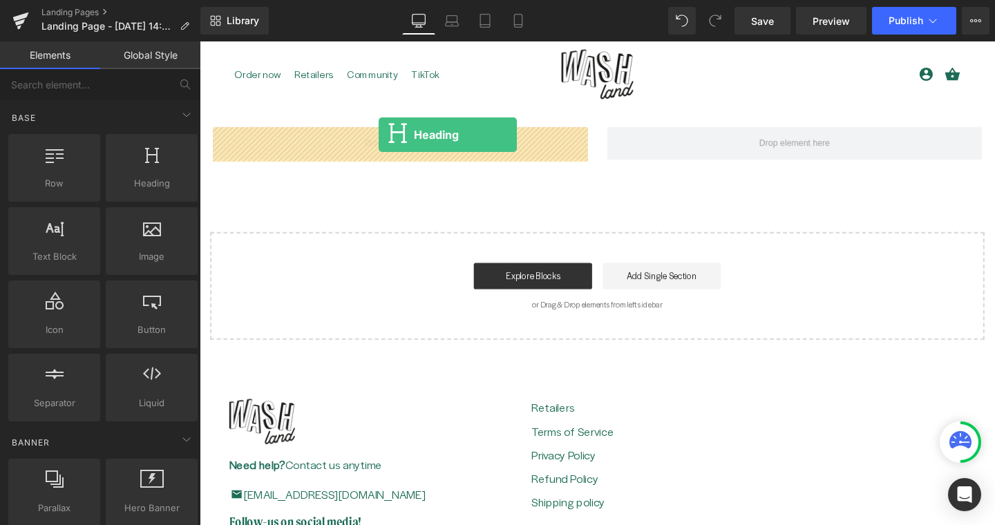
drag, startPoint x: 354, startPoint y: 200, endPoint x: 387, endPoint y: 140, distance: 68.6
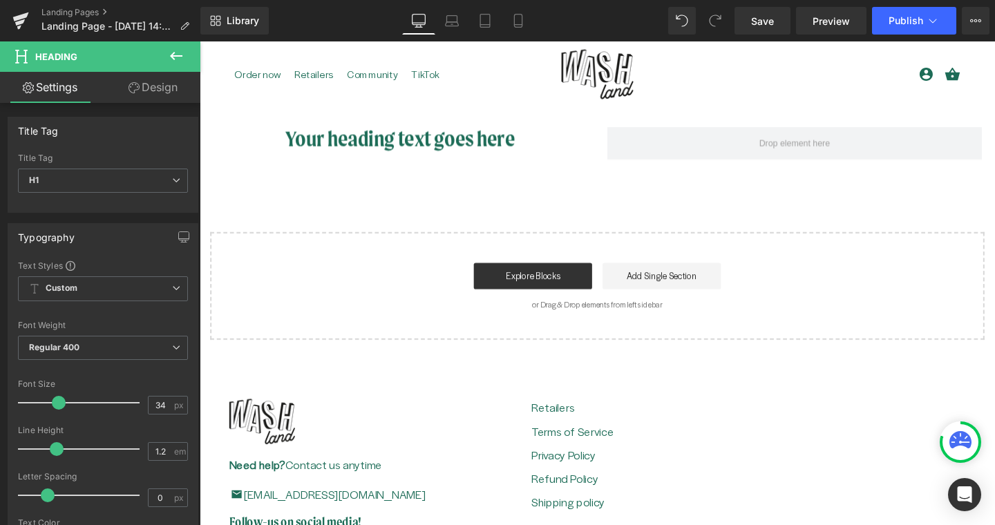
click at [186, 47] on button at bounding box center [176, 56] width 48 height 30
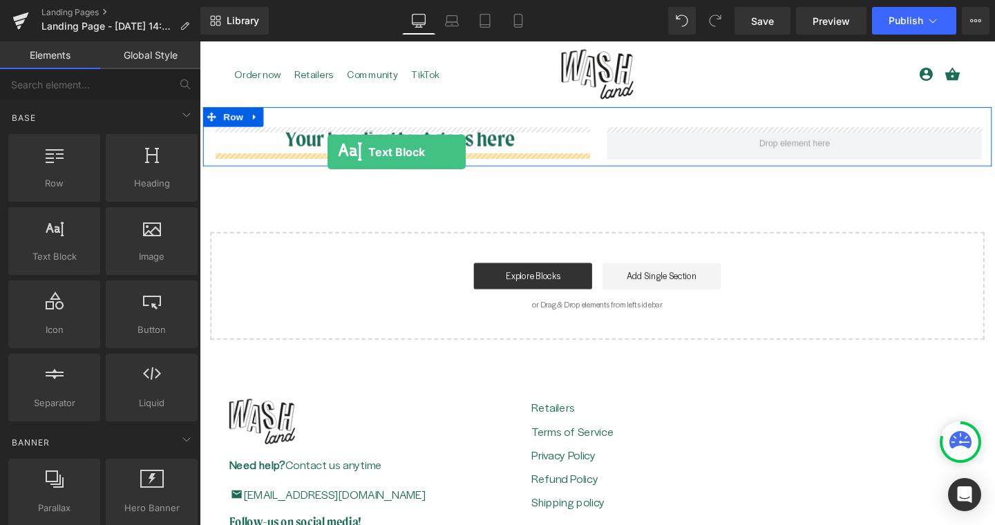
drag, startPoint x: 246, startPoint y: 289, endPoint x: 334, endPoint y: 159, distance: 156.7
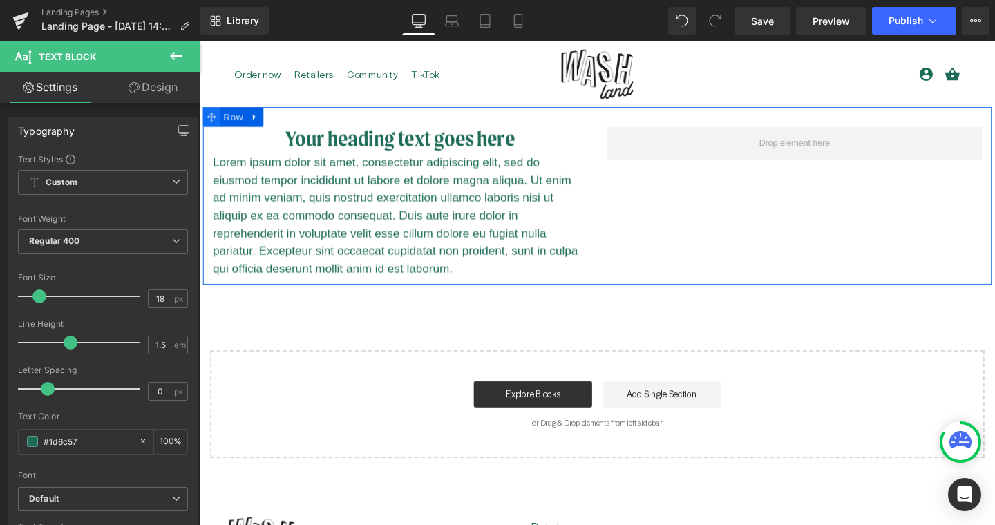
click at [214, 119] on icon at bounding box center [212, 121] width 10 height 10
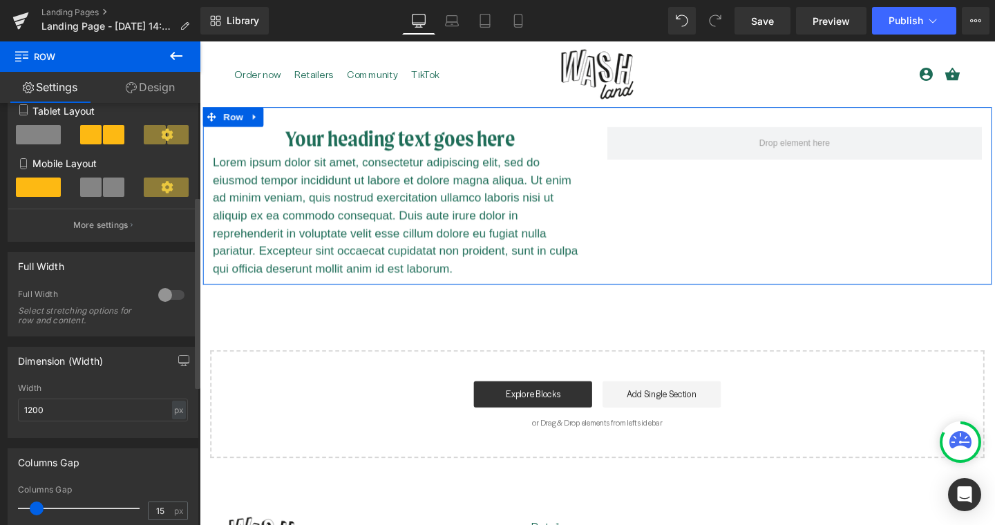
scroll to position [223, 0]
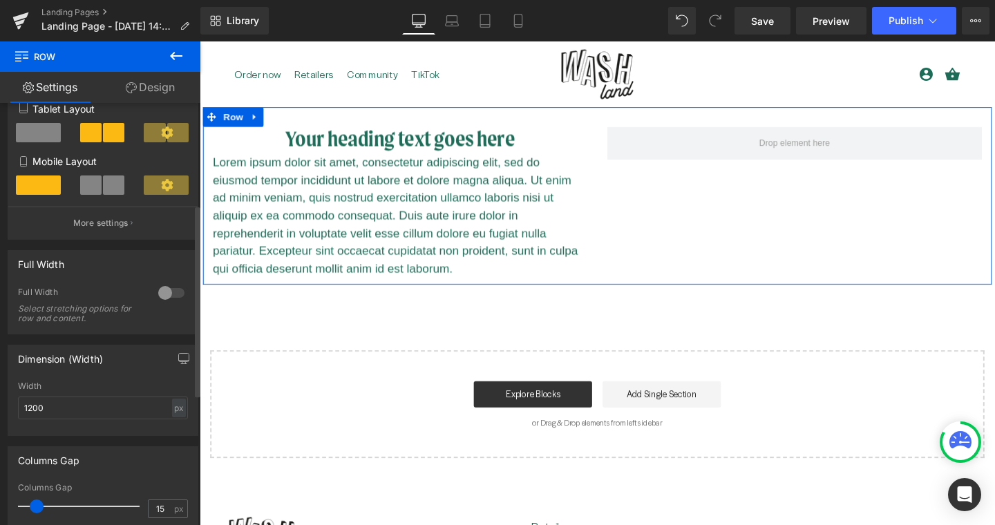
click at [162, 286] on div at bounding box center [171, 293] width 33 height 22
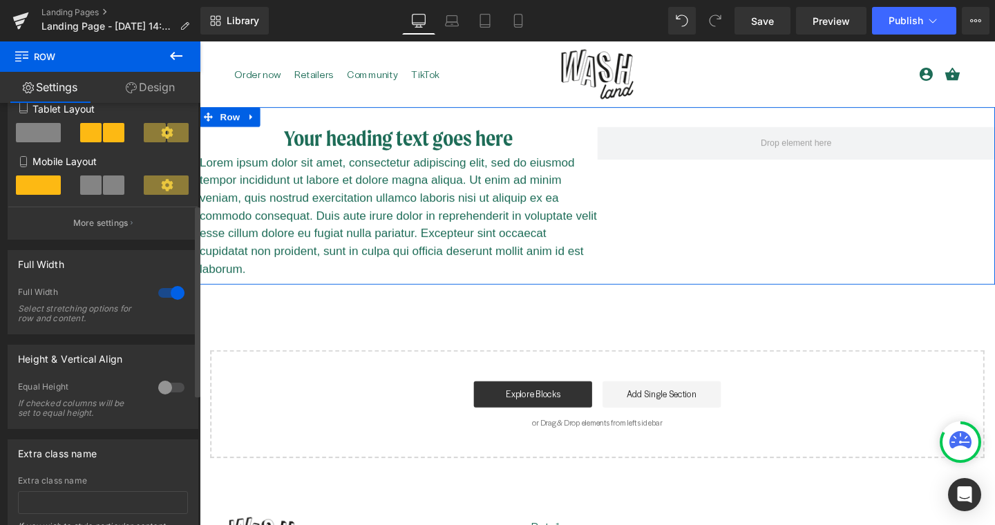
click at [162, 286] on div at bounding box center [171, 293] width 33 height 22
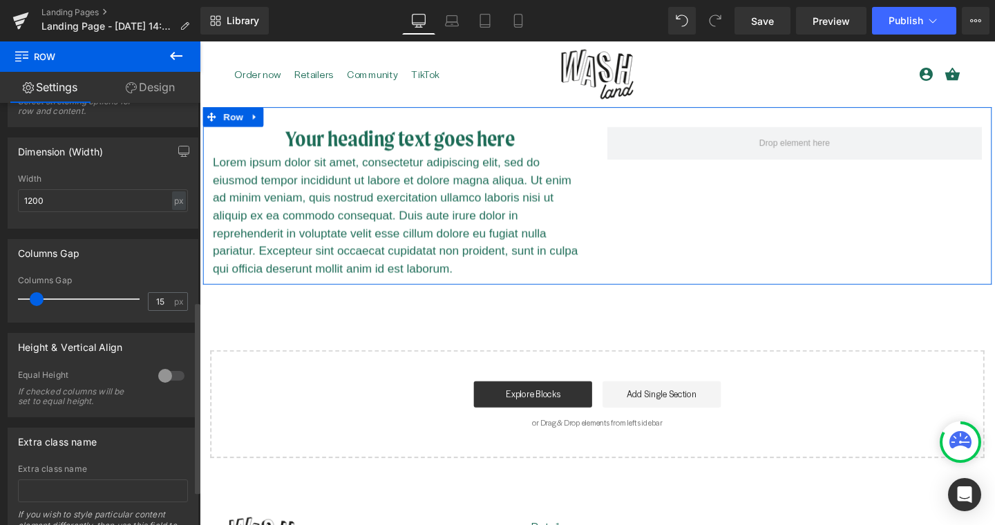
scroll to position [435, 0]
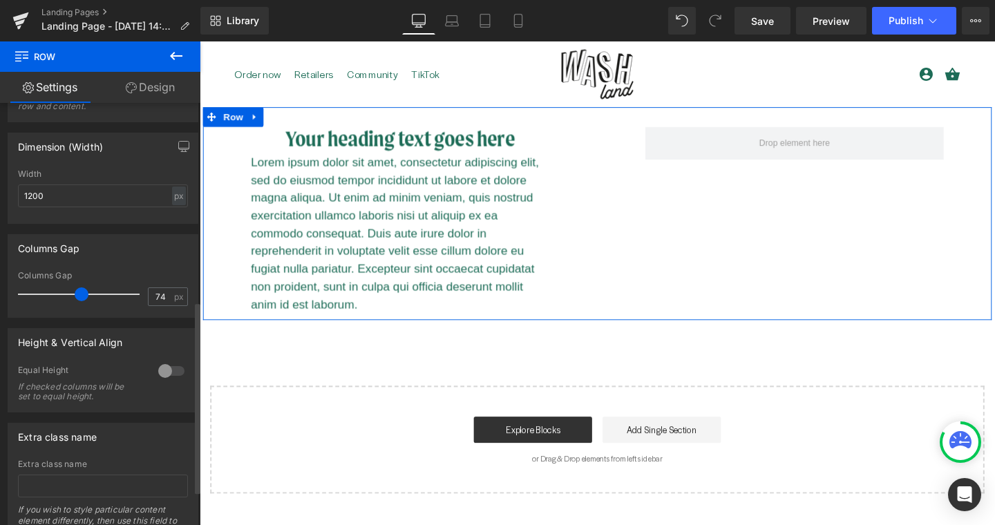
type input "75"
drag, startPoint x: 37, startPoint y: 299, endPoint x: 80, endPoint y: 299, distance: 43.5
click at [80, 299] on span at bounding box center [82, 294] width 14 height 14
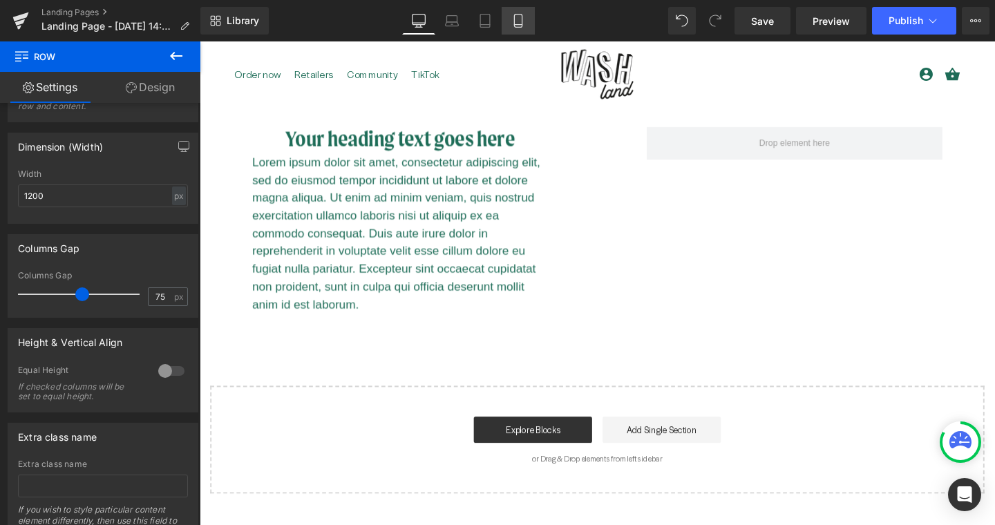
click at [512, 15] on icon at bounding box center [518, 21] width 14 height 14
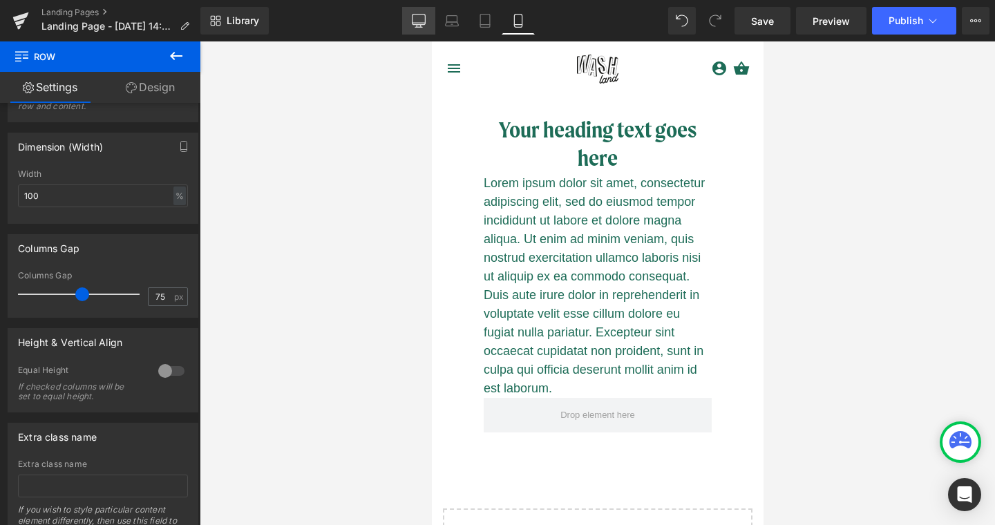
click at [417, 26] on icon at bounding box center [419, 21] width 14 height 14
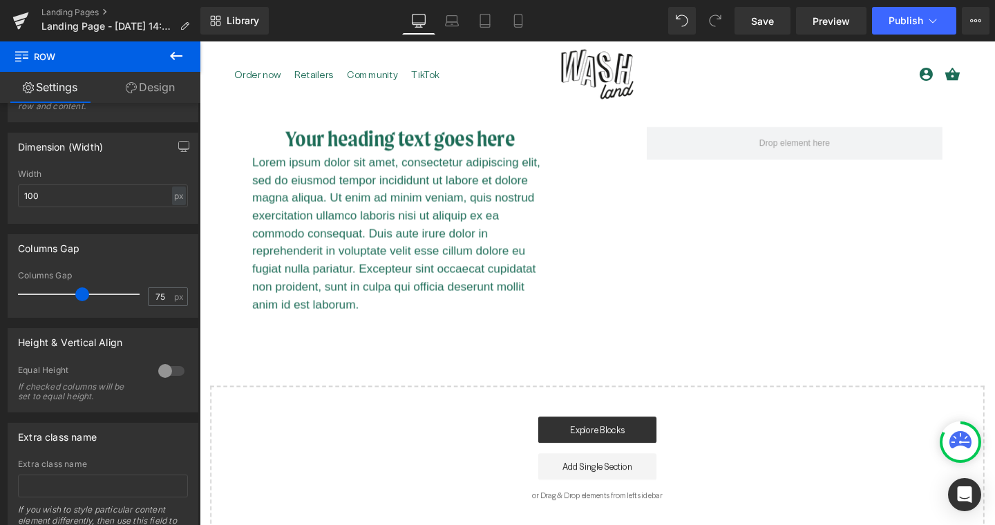
type input "1200"
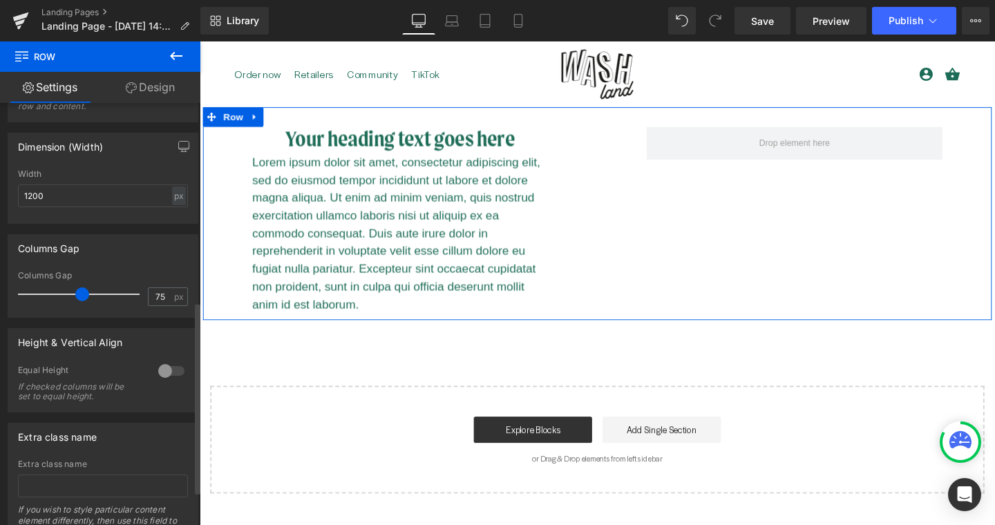
scroll to position [510, 0]
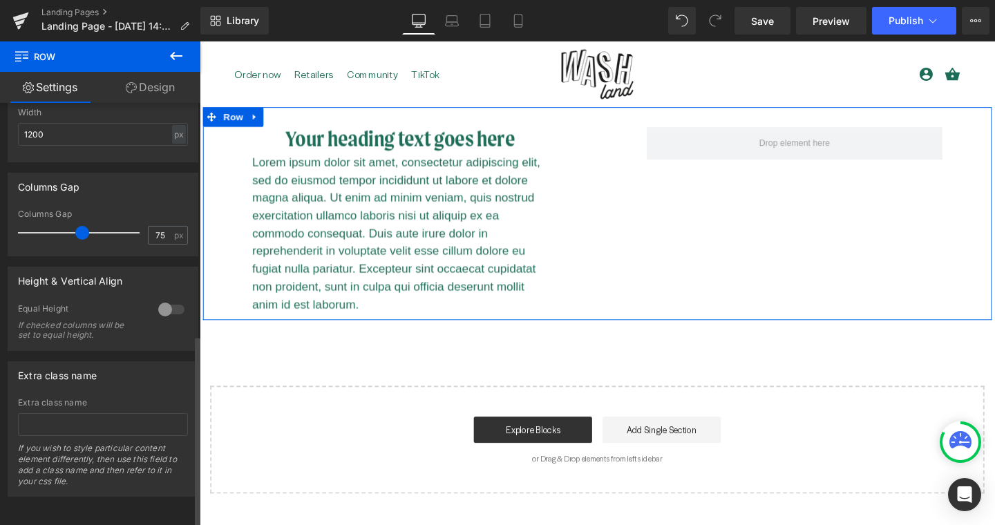
click at [155, 298] on div at bounding box center [171, 309] width 33 height 22
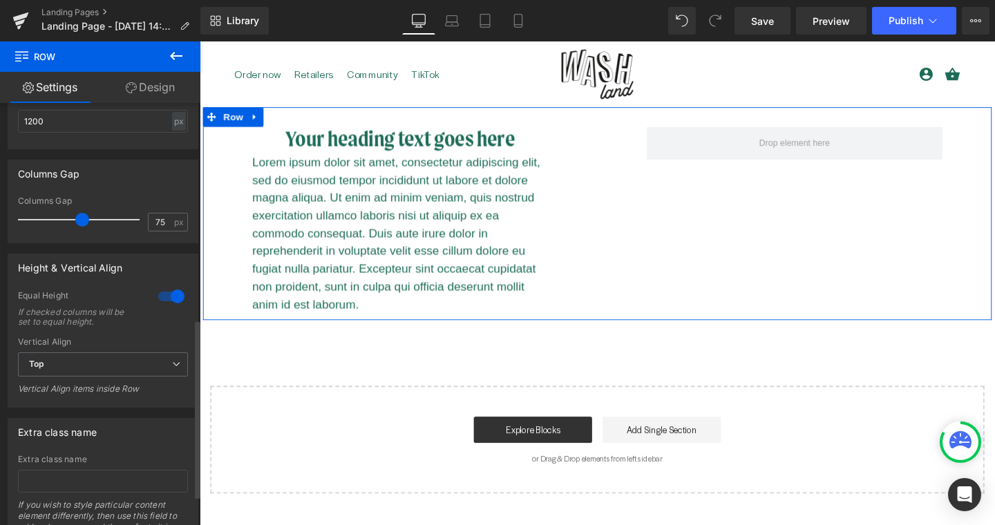
click at [174, 300] on div at bounding box center [171, 296] width 33 height 22
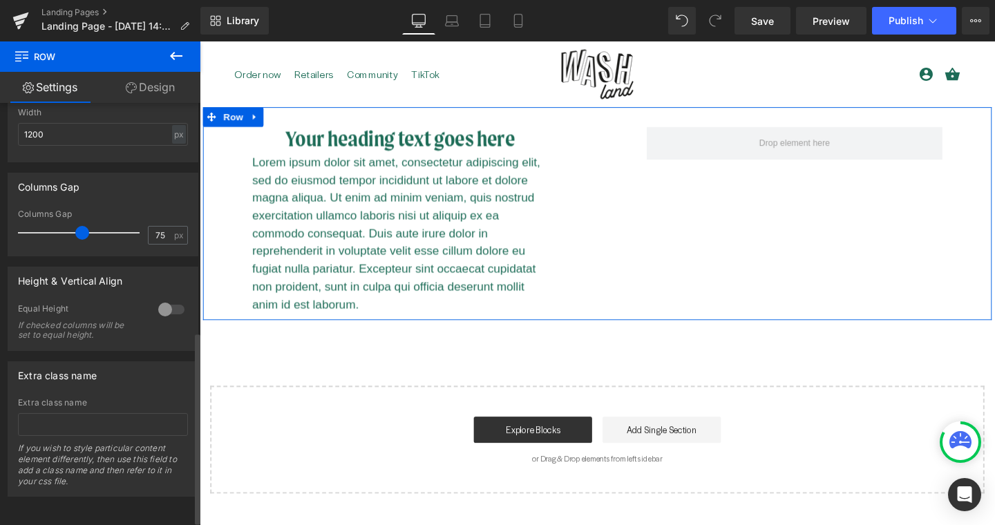
scroll to position [0, 0]
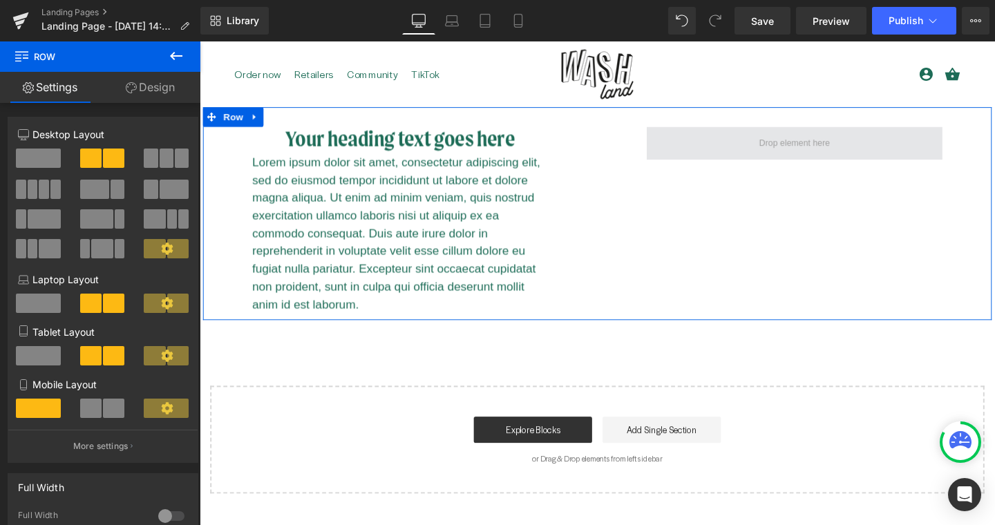
click at [813, 145] on span at bounding box center [825, 148] width 84 height 21
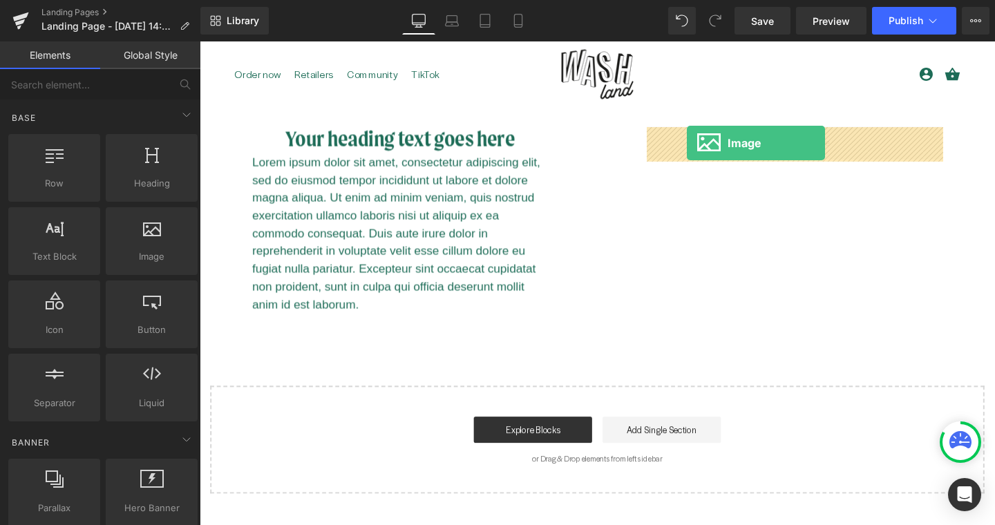
drag, startPoint x: 343, startPoint y: 286, endPoint x: 711, endPoint y: 148, distance: 393.0
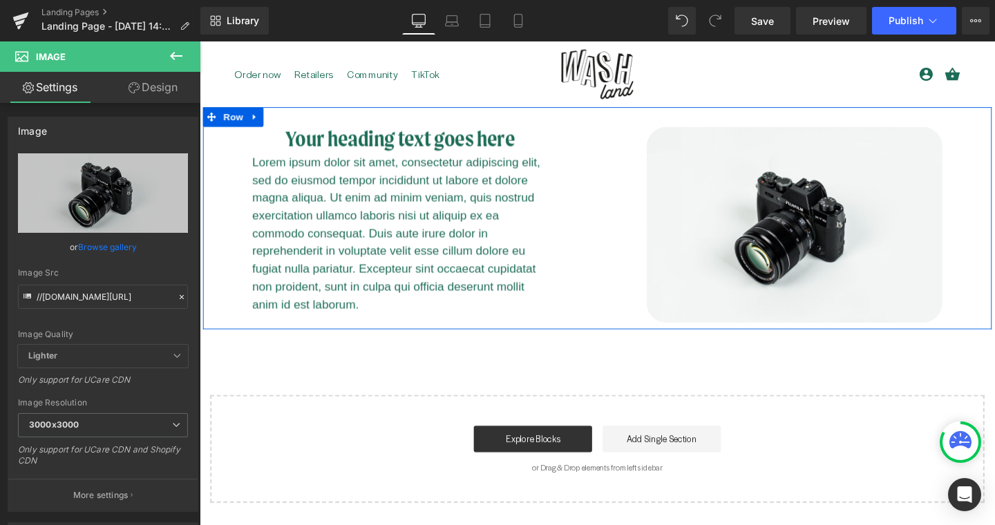
click at [696, 117] on div "Your heading text goes here Heading Lorem ipsum dolor sit amet, consectetur adi…" at bounding box center [617, 227] width 829 height 233
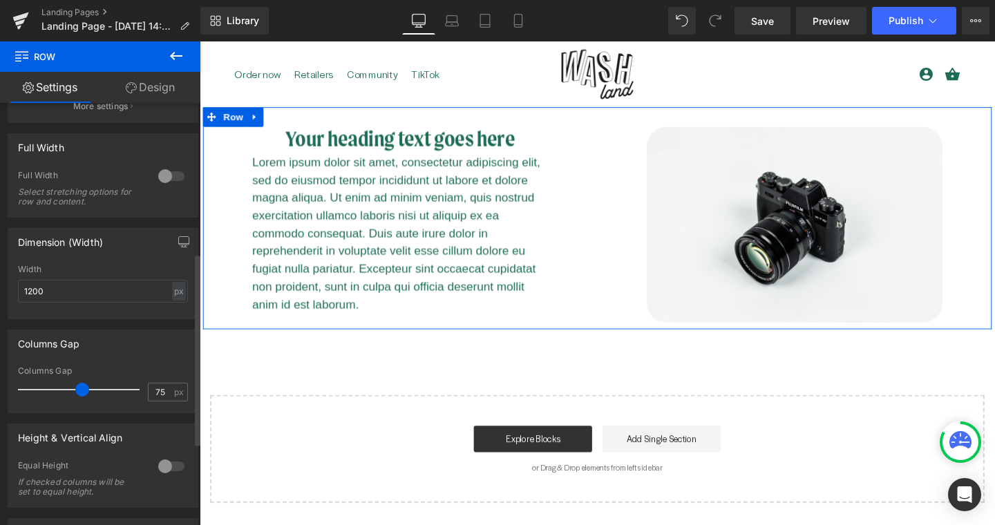
scroll to position [359, 0]
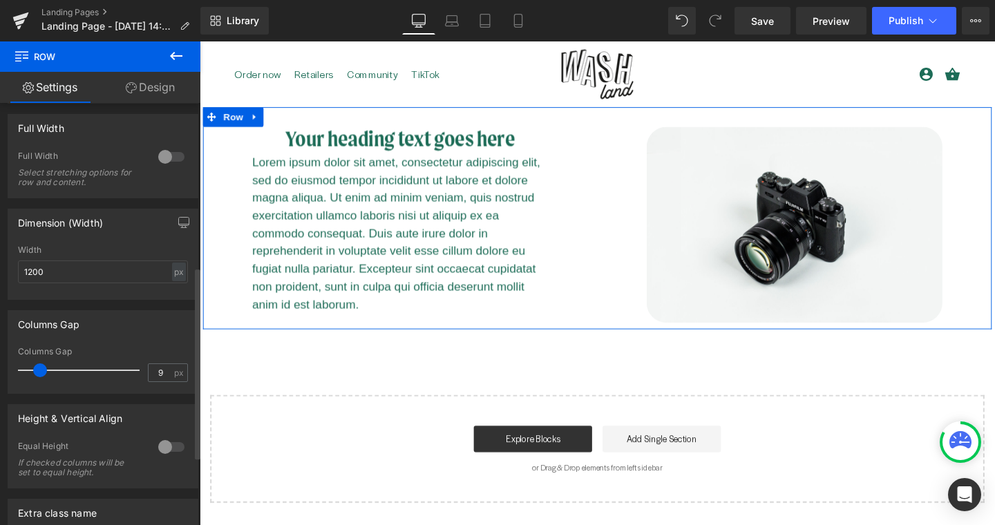
type input "0"
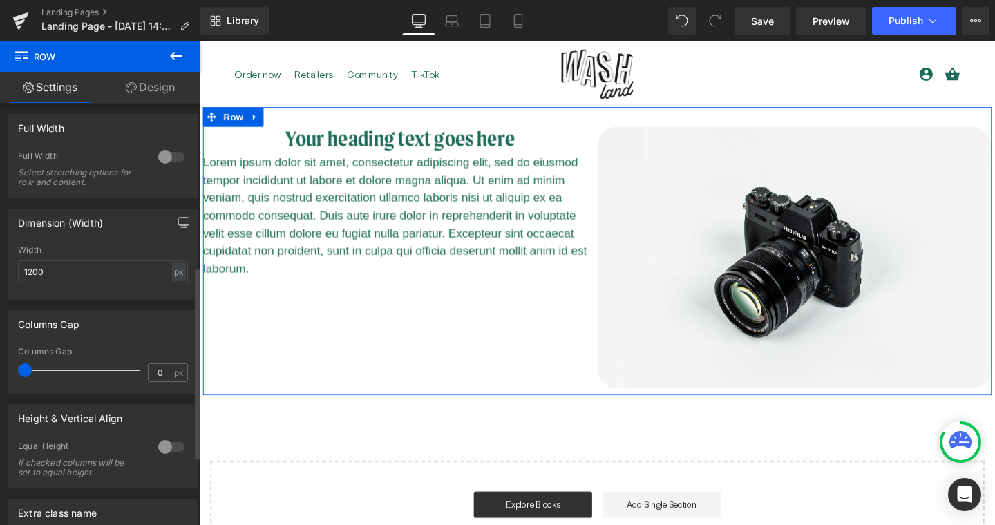
drag, startPoint x: 84, startPoint y: 372, endPoint x: 0, endPoint y: 364, distance: 84.6
click at [0, 364] on div "Columns Gap 0px Columns Gap 0 px" at bounding box center [103, 347] width 207 height 94
click at [155, 448] on div at bounding box center [171, 447] width 33 height 22
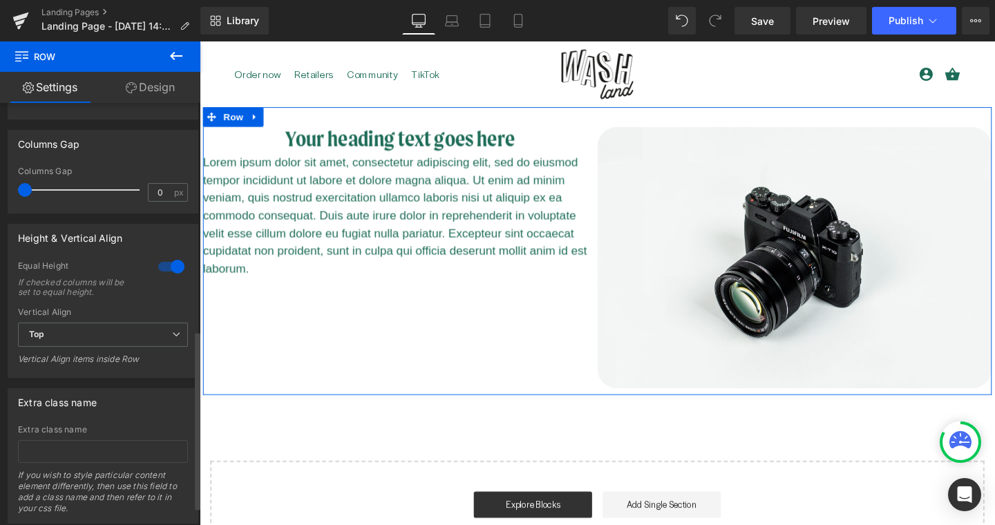
scroll to position [540, 0]
click at [140, 331] on span "Top" at bounding box center [103, 334] width 170 height 24
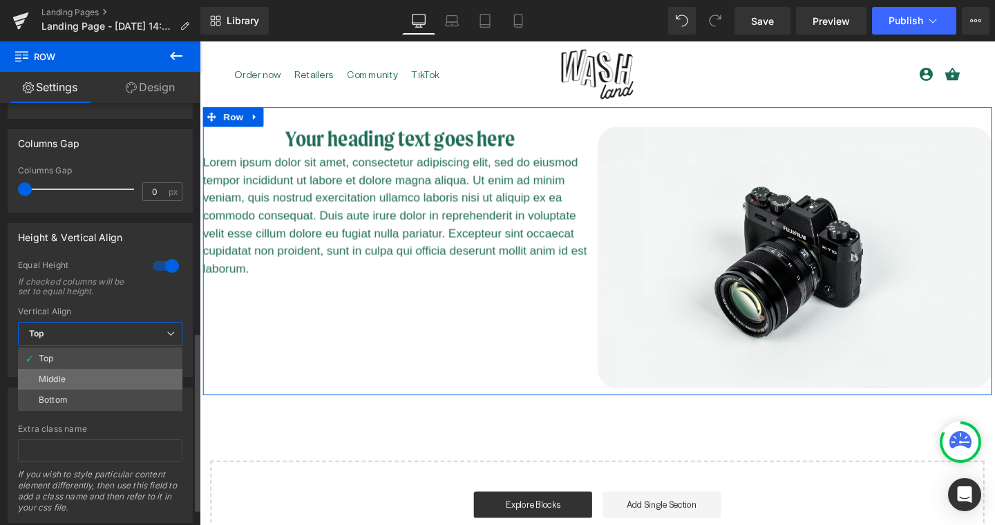
click at [132, 379] on li "Middle" at bounding box center [100, 379] width 164 height 21
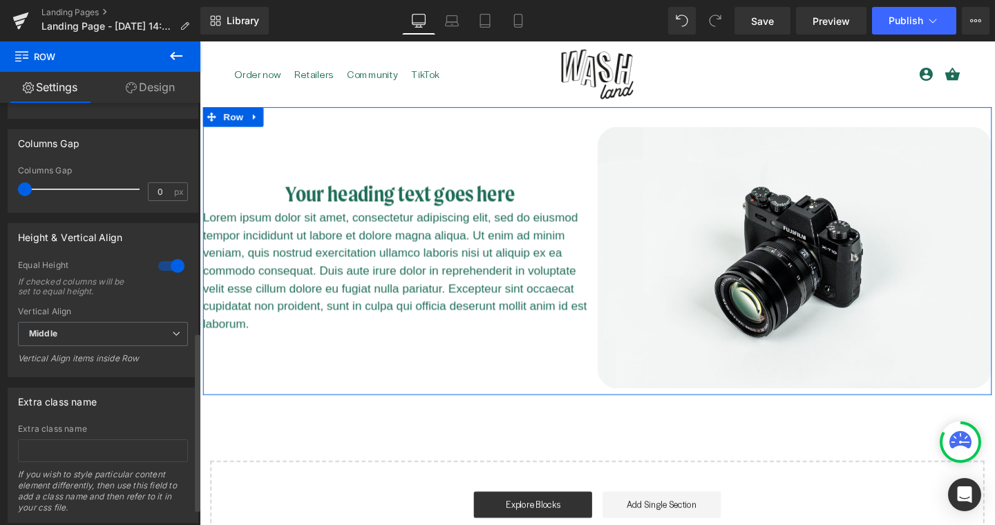
click at [151, 294] on div "Equal Height If checked columns will be set to equal height." at bounding box center [103, 283] width 170 height 47
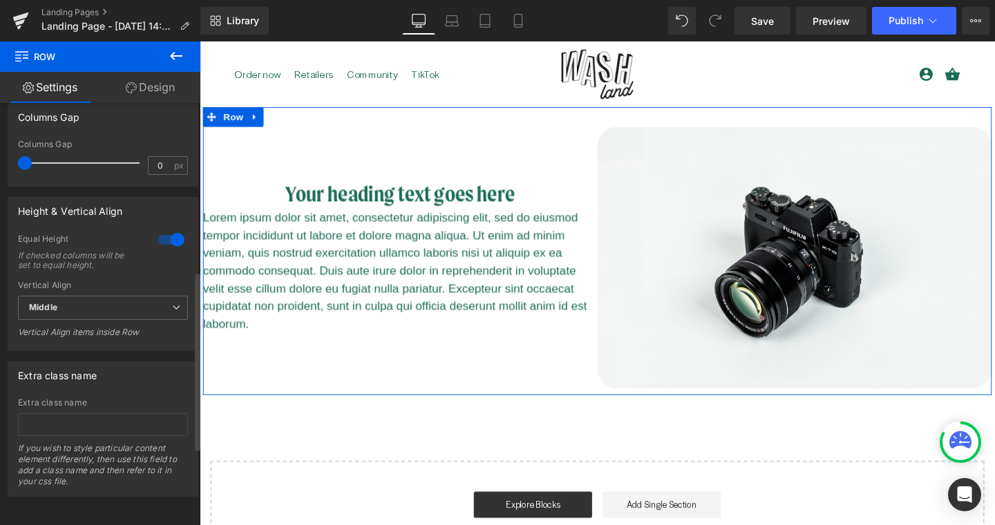
scroll to position [0, 0]
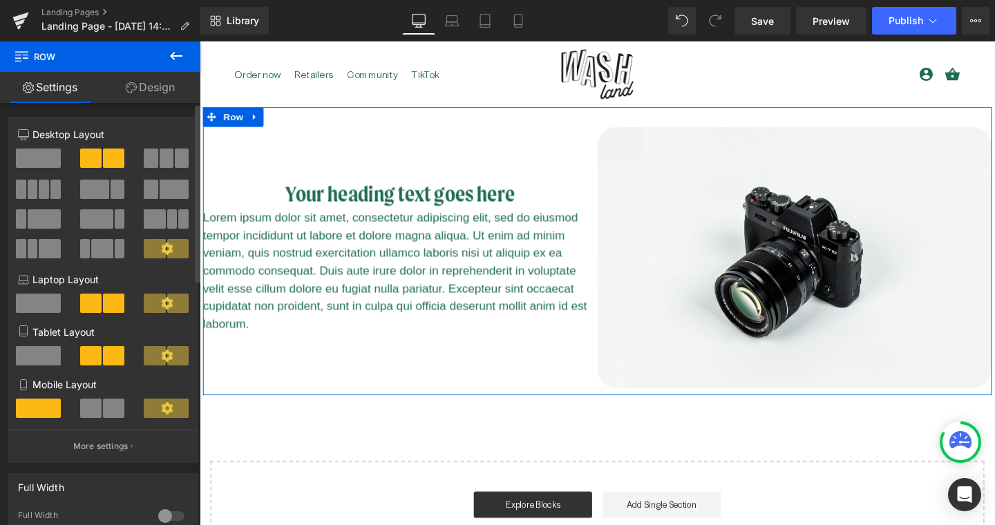
click at [161, 255] on icon at bounding box center [167, 248] width 12 height 12
click at [166, 249] on icon at bounding box center [167, 248] width 12 height 12
click at [158, 91] on link "Design" at bounding box center [150, 87] width 100 height 31
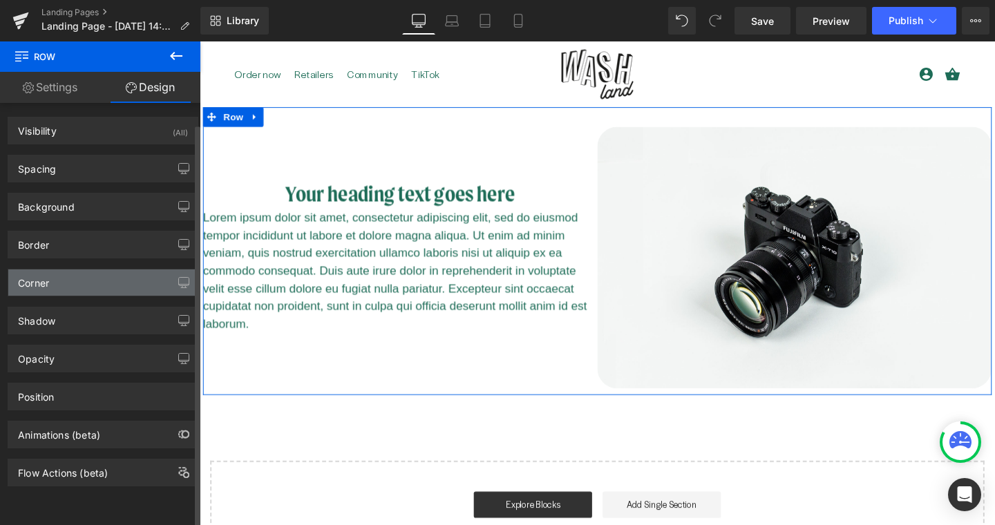
click at [85, 280] on div "Corner" at bounding box center [102, 282] width 189 height 26
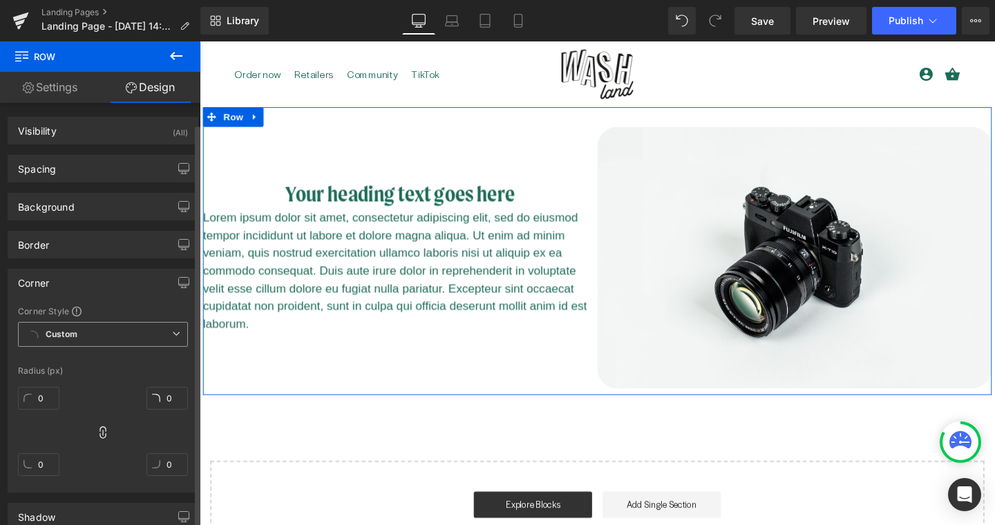
click at [87, 332] on span "Custom Setup Global Style" at bounding box center [103, 334] width 170 height 25
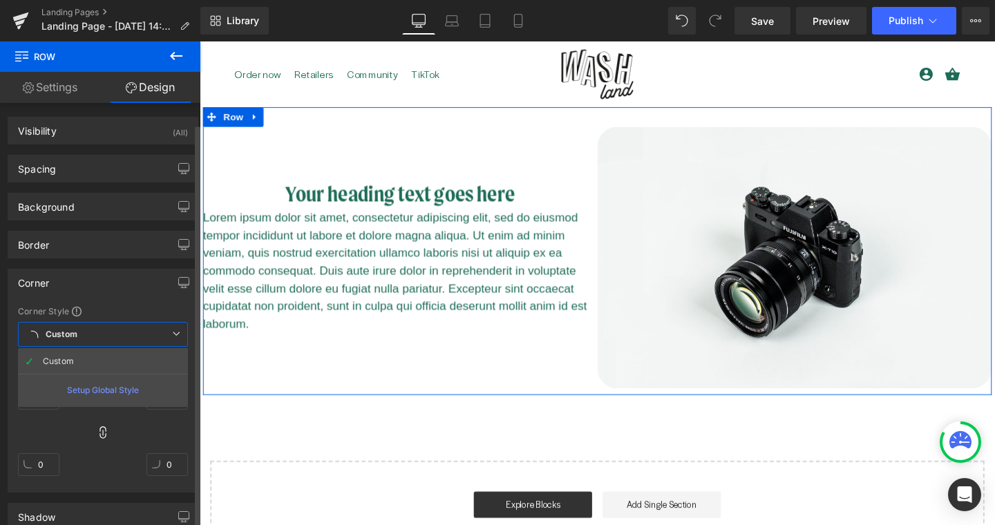
click at [97, 305] on div "Corner Corner Style Custom Custom Setup Global Style Custom Setup Global Style …" at bounding box center [103, 381] width 191 height 224
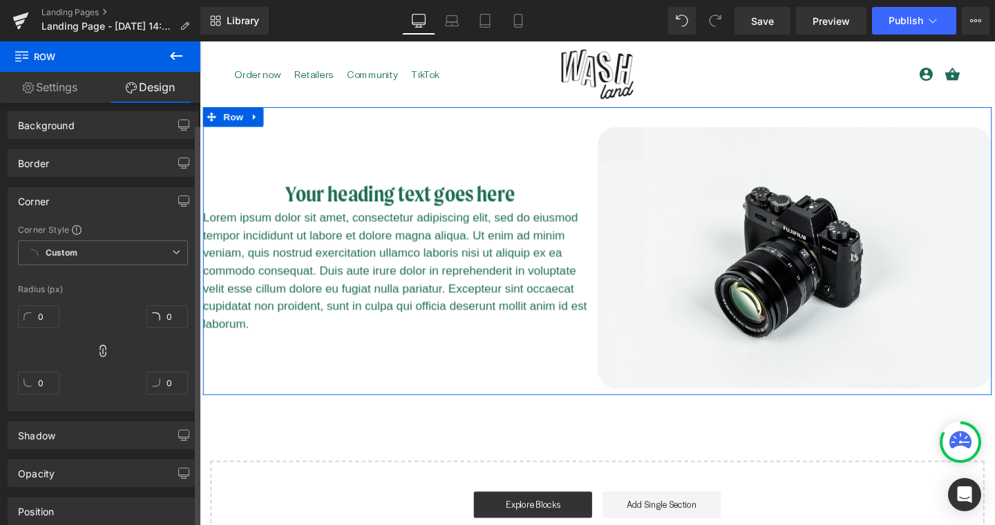
scroll to position [98, 0]
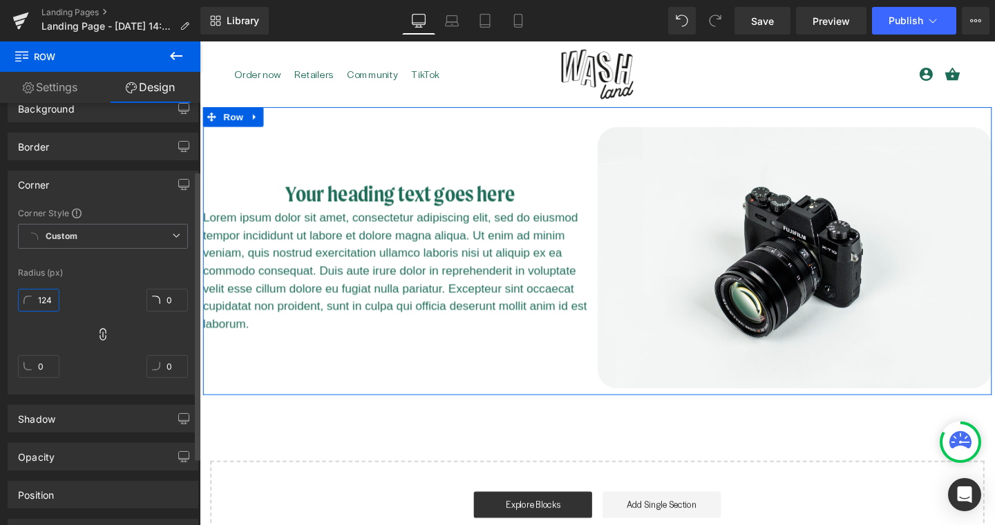
type input "126"
drag, startPoint x: 42, startPoint y: 303, endPoint x: 68, endPoint y: 129, distance: 175.9
click at [68, 129] on div "Visibility (All) 0|0|0|0 1 Show on Desktop 1 Show on Laptop 1 Show on Tablet 1 …" at bounding box center [103, 294] width 207 height 579
type input "126"
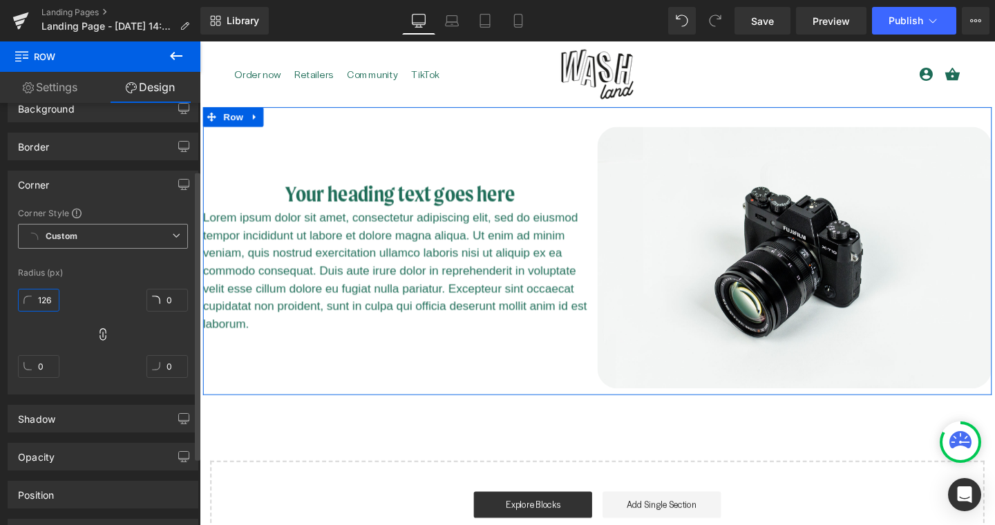
type input "126"
type input "0"
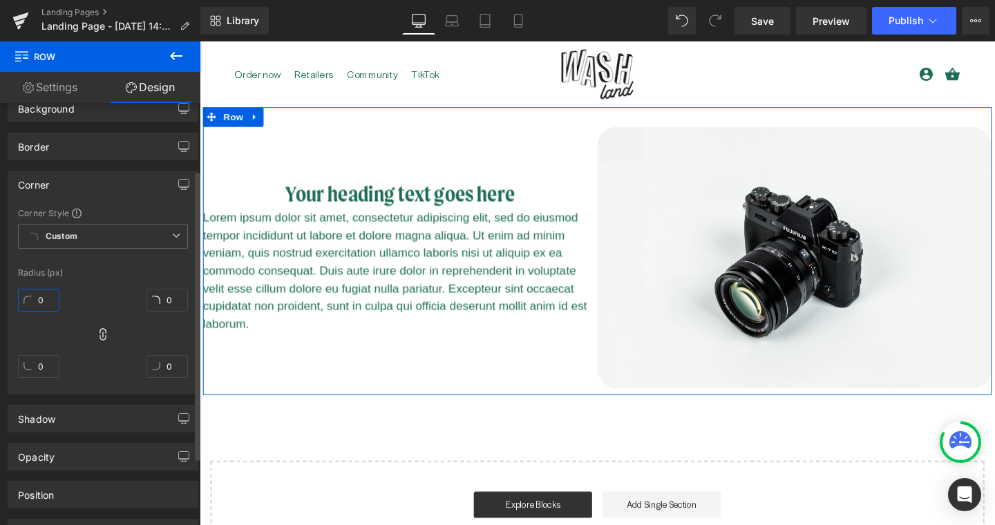
type input "0"
click at [99, 274] on div "Radius (px)" at bounding box center [103, 273] width 170 height 10
click at [55, 187] on div "Corner" at bounding box center [102, 184] width 189 height 26
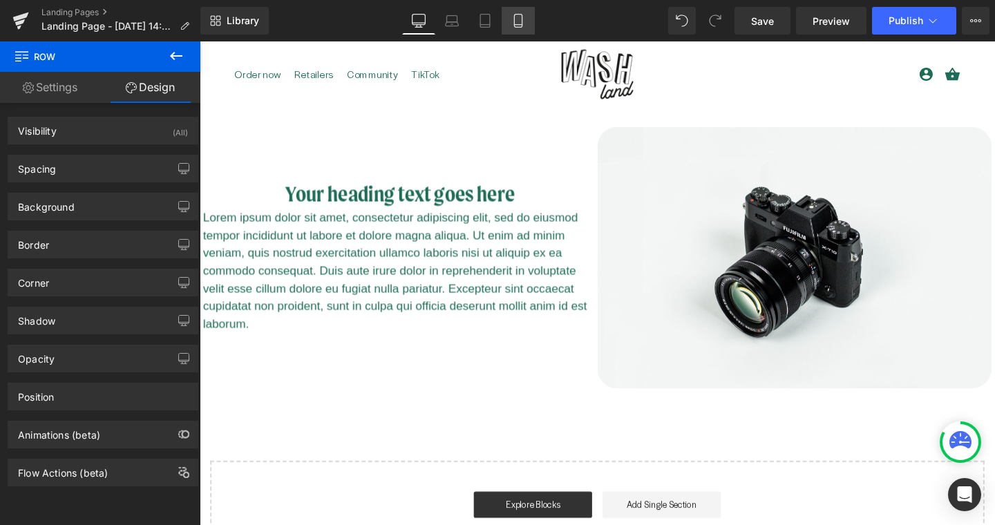
click at [526, 17] on link "Mobile" at bounding box center [517, 21] width 33 height 28
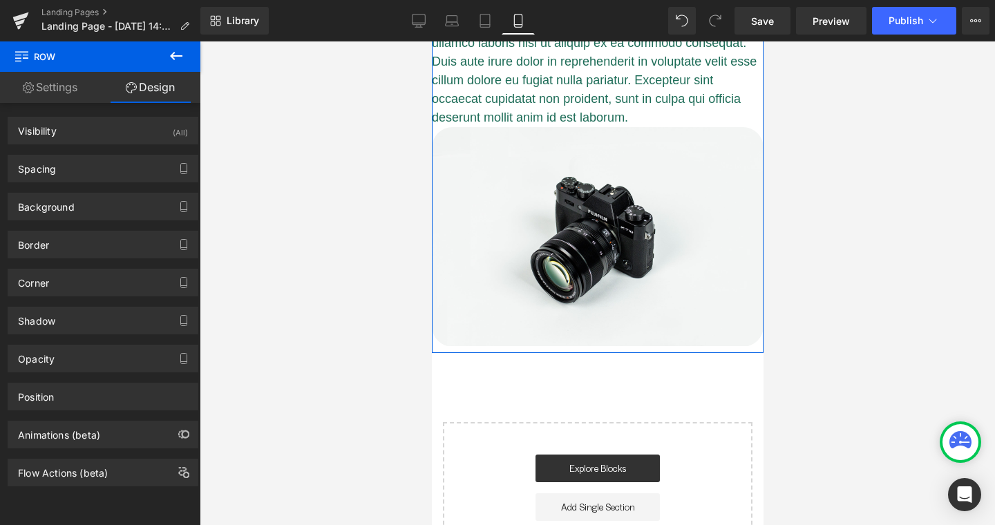
scroll to position [0, 0]
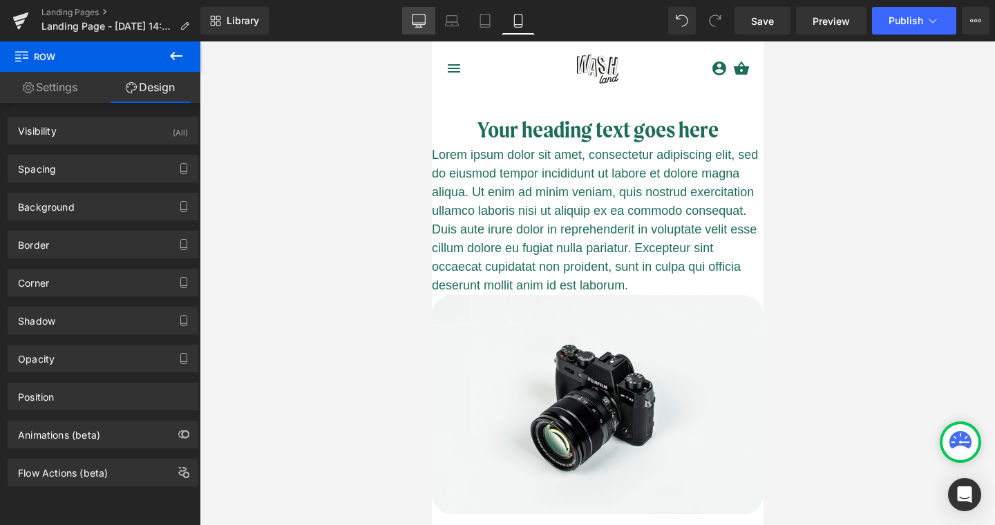
click at [410, 20] on link "Desktop" at bounding box center [418, 21] width 33 height 28
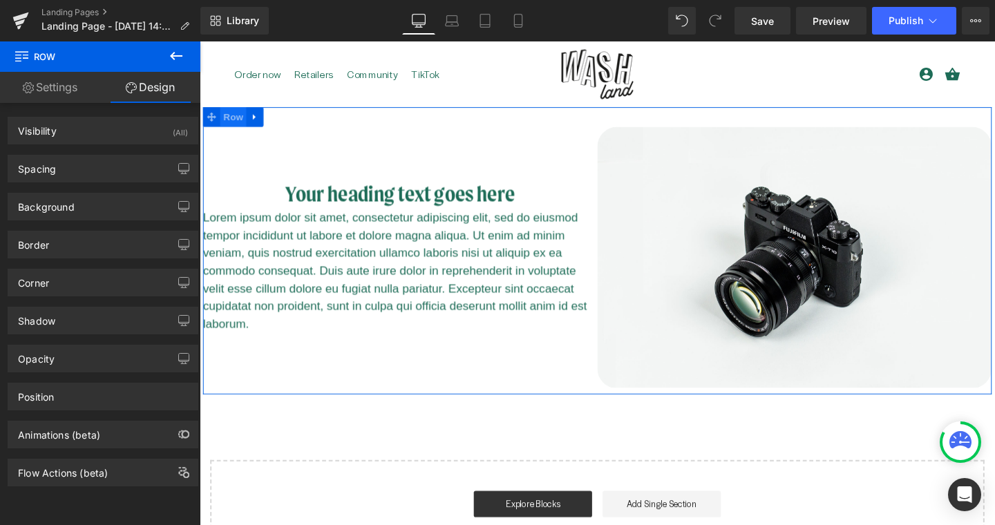
click at [239, 124] on span "Row" at bounding box center [235, 121] width 28 height 21
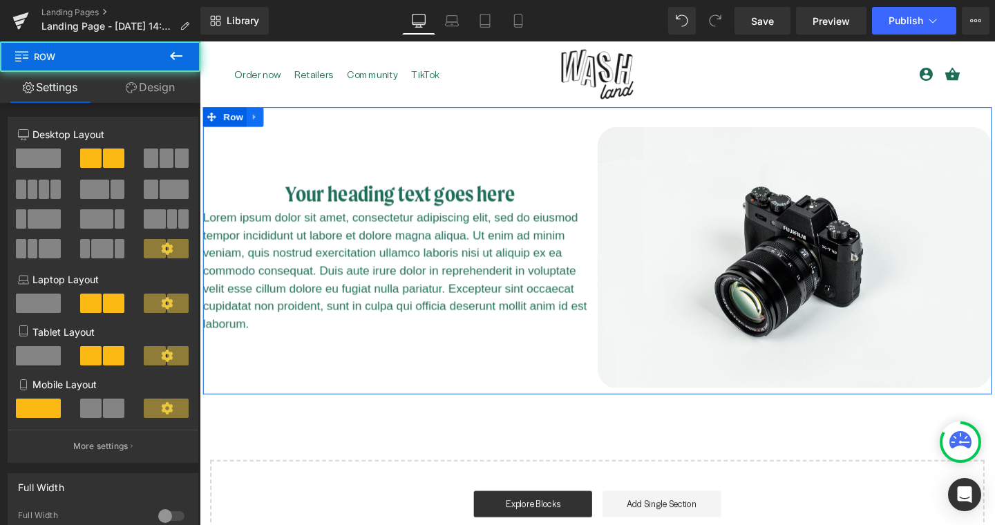
click at [256, 122] on icon at bounding box center [258, 121] width 10 height 10
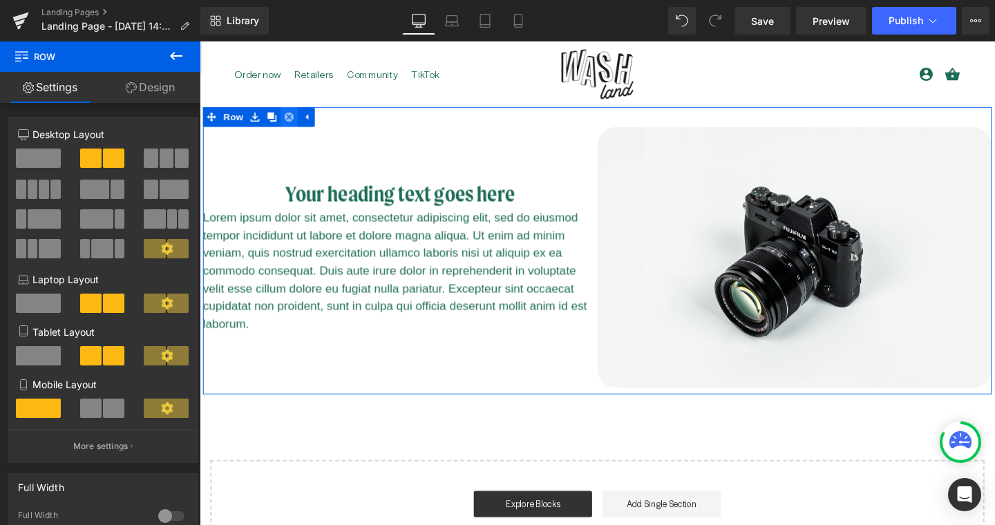
click at [290, 122] on icon at bounding box center [294, 121] width 10 height 10
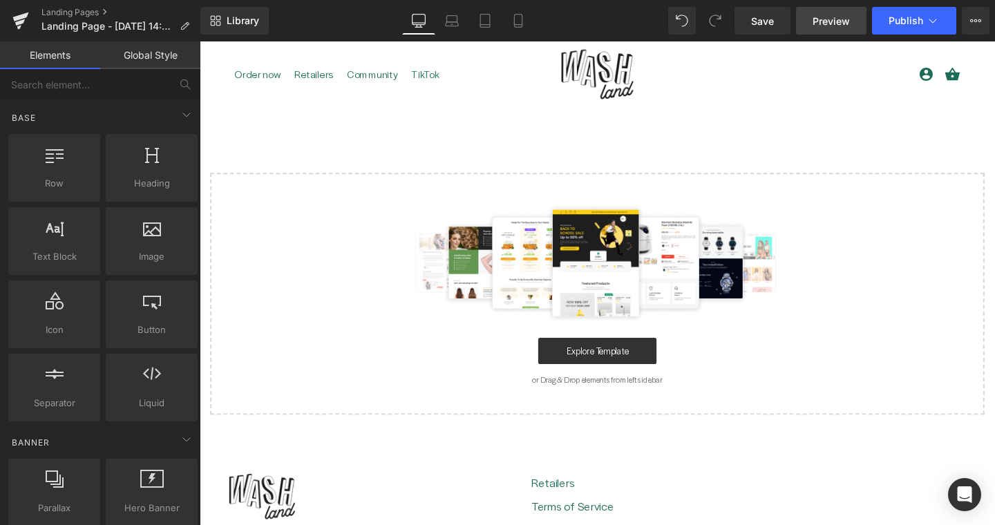
click at [845, 22] on span "Preview" at bounding box center [830, 21] width 37 height 15
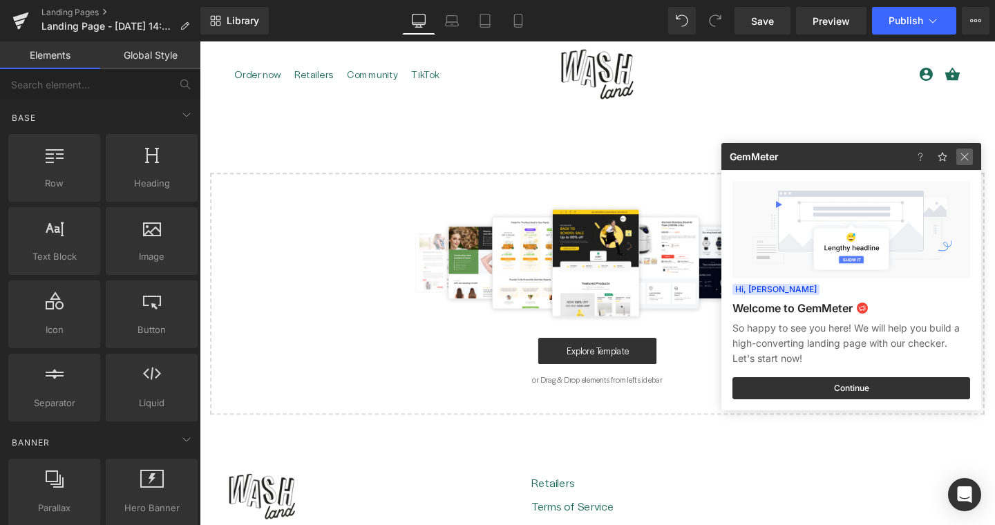
click at [968, 157] on img at bounding box center [964, 156] width 17 height 17
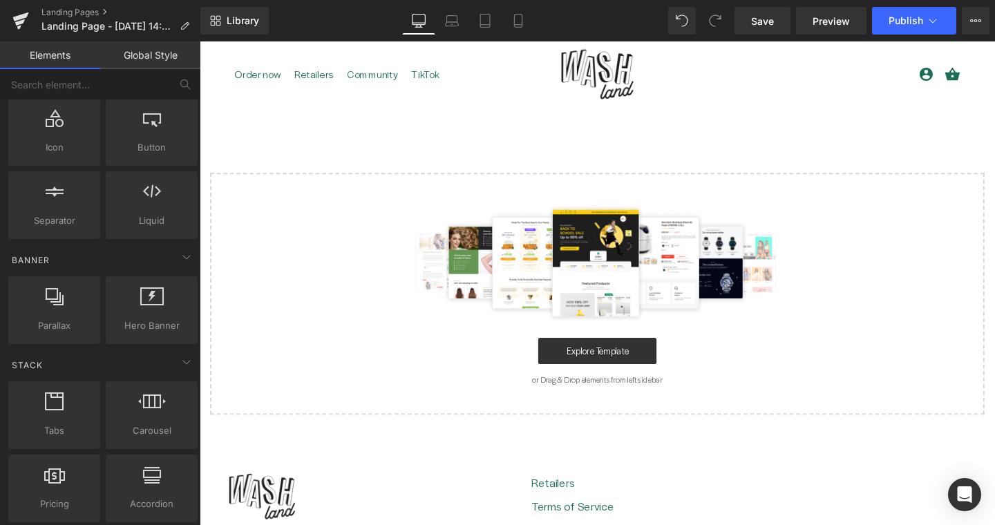
scroll to position [233, 0]
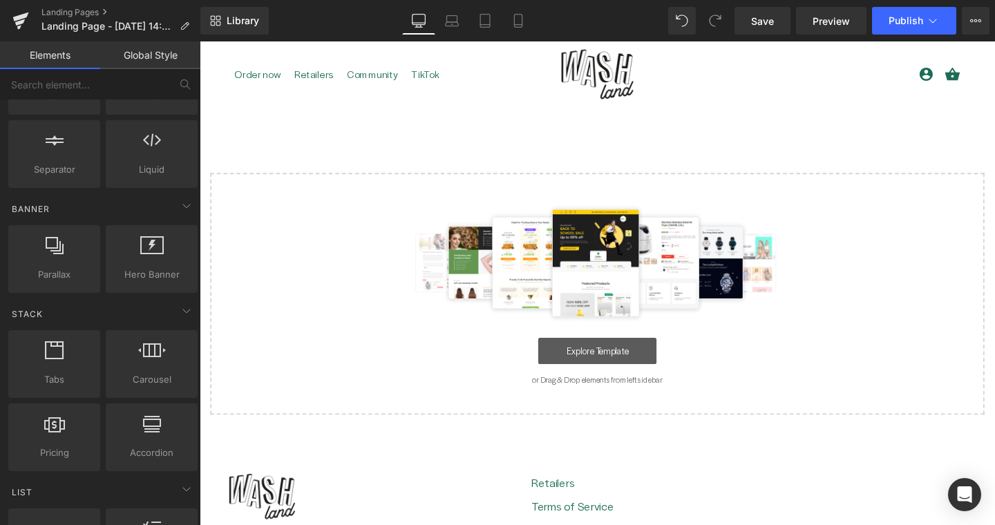
click at [596, 359] on link "Explore Template" at bounding box center [617, 367] width 124 height 28
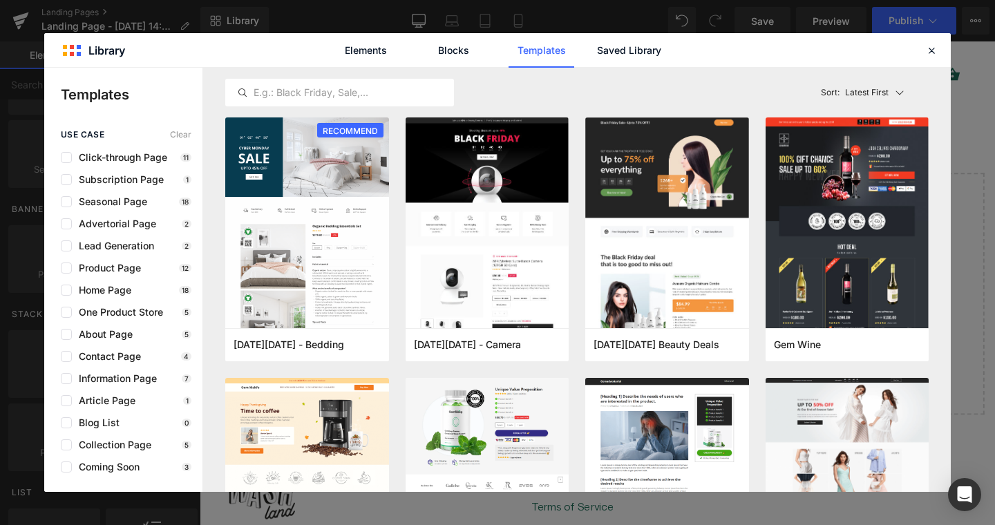
scroll to position [616, 0]
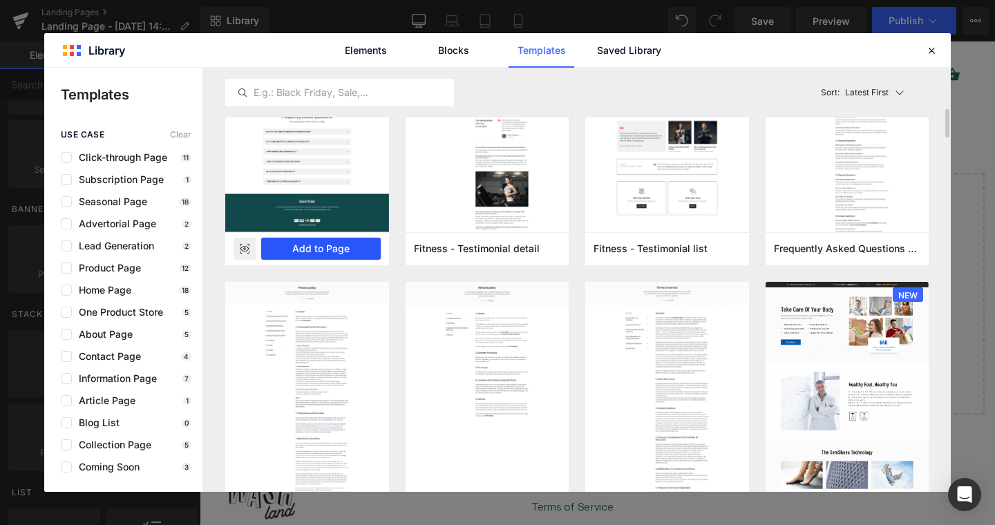
click at [293, 253] on button "Add to Page" at bounding box center [320, 249] width 119 height 22
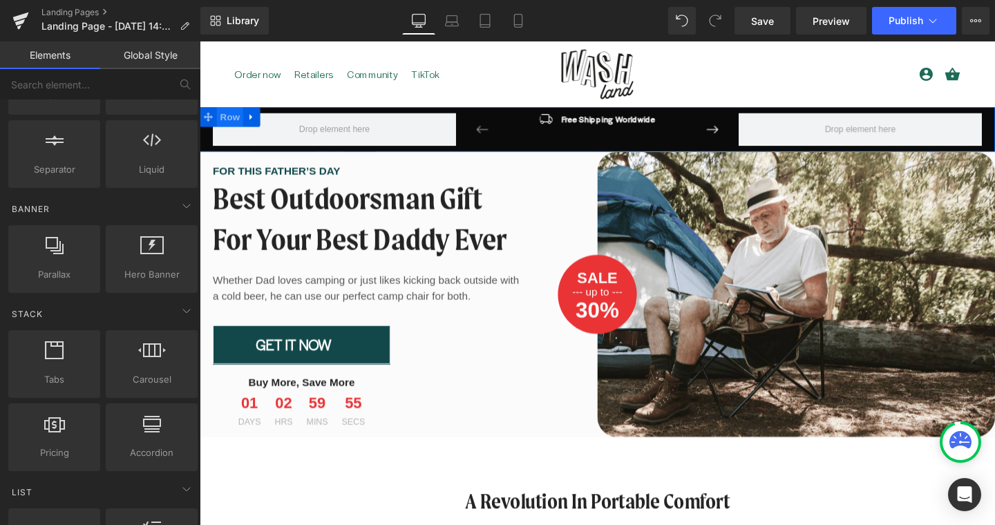
click at [236, 121] on span "Row" at bounding box center [232, 121] width 28 height 21
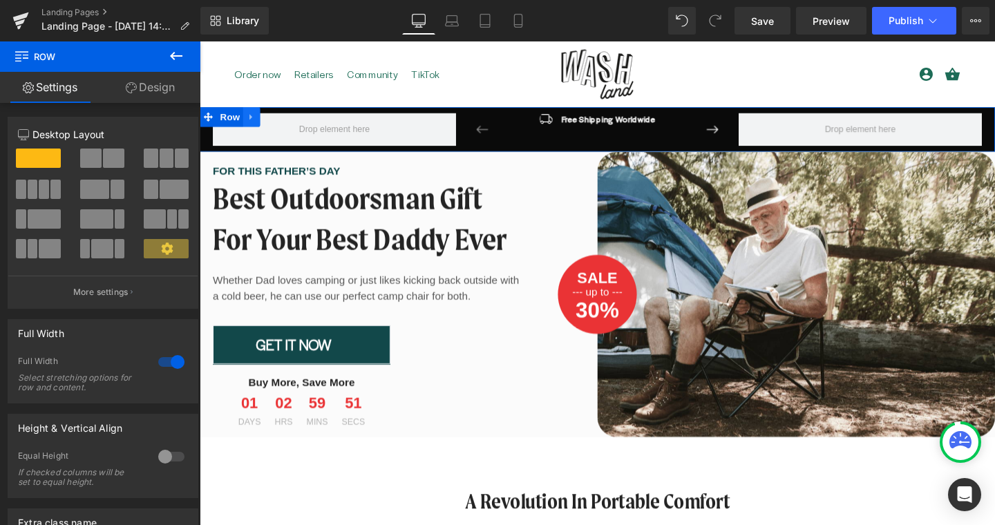
click at [258, 123] on link at bounding box center [254, 121] width 18 height 21
click at [289, 123] on icon at bounding box center [290, 121] width 10 height 10
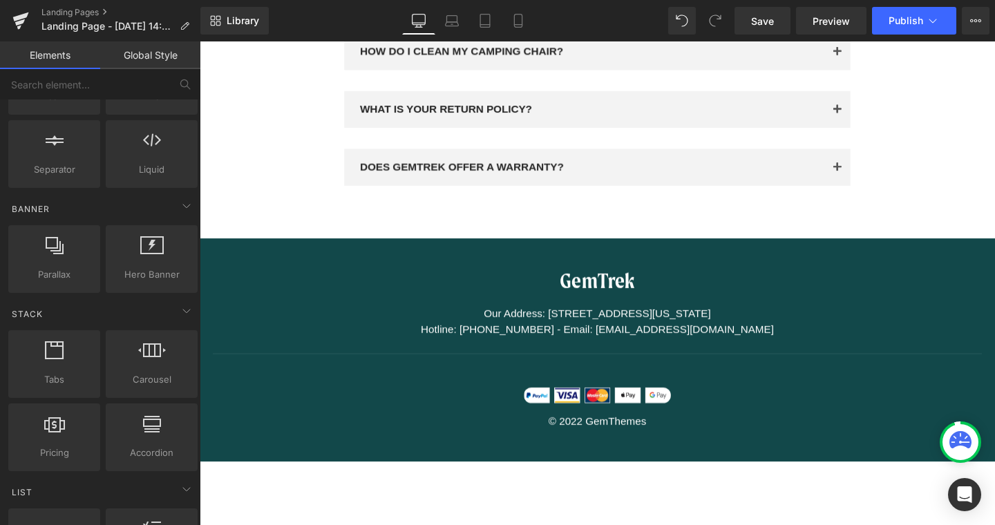
scroll to position [3526, 0]
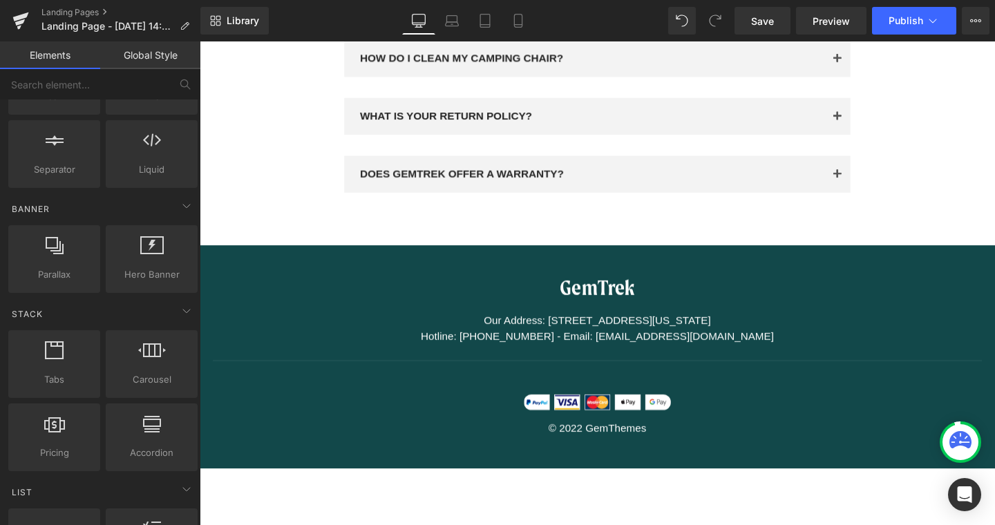
click at [245, 256] on div "GemTrek Heading Our Address: [STREET_ADDRESS][US_STATE] Hotline: [PHONE_NUMBER]…" at bounding box center [618, 373] width 836 height 235
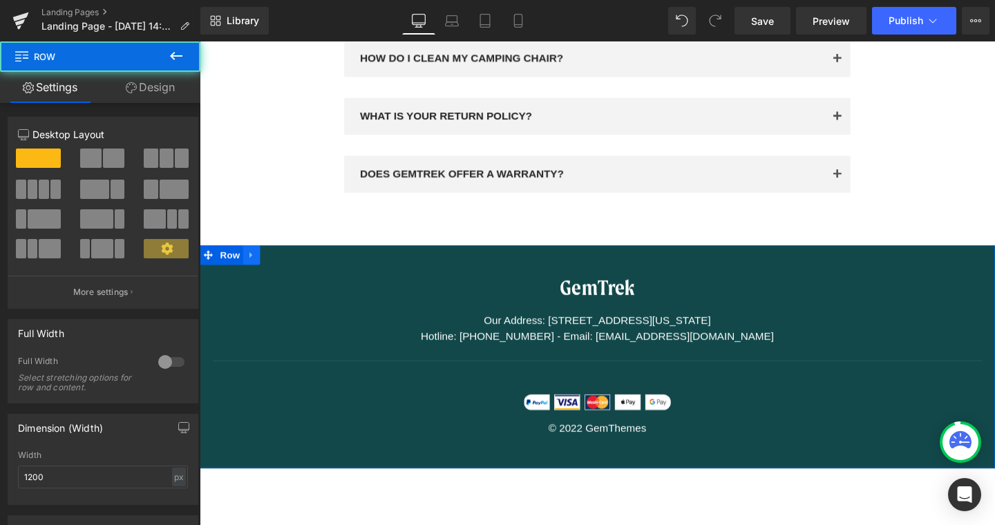
click at [255, 260] on icon at bounding box center [254, 265] width 10 height 10
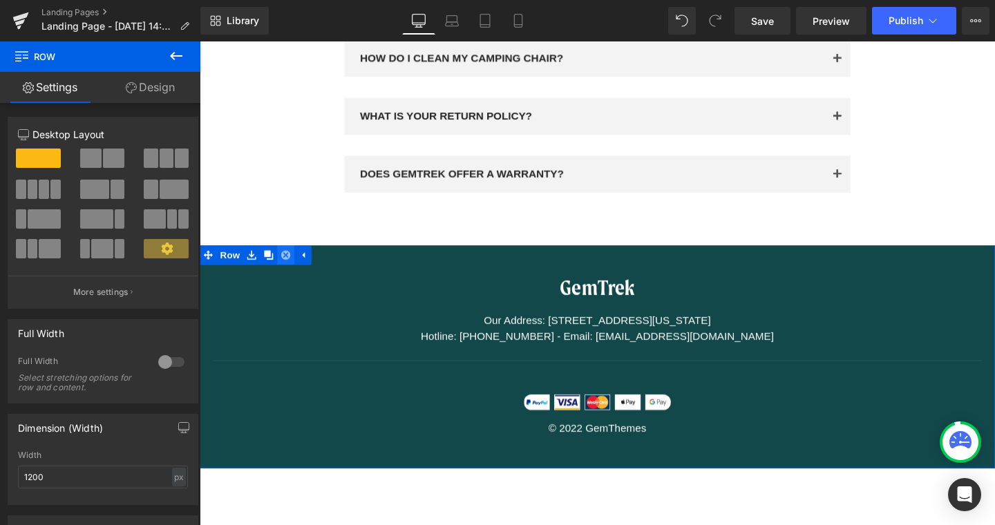
click at [287, 261] on icon at bounding box center [290, 266] width 10 height 10
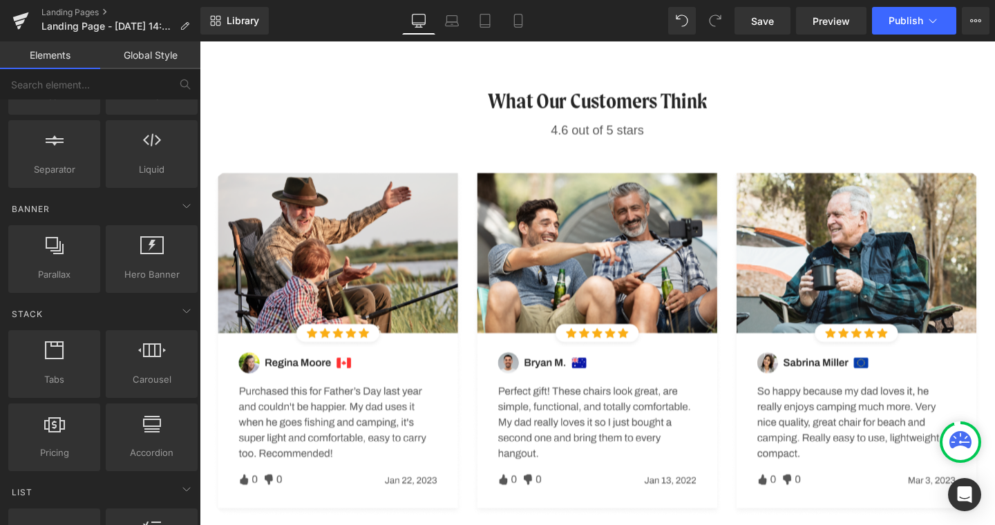
scroll to position [0, 0]
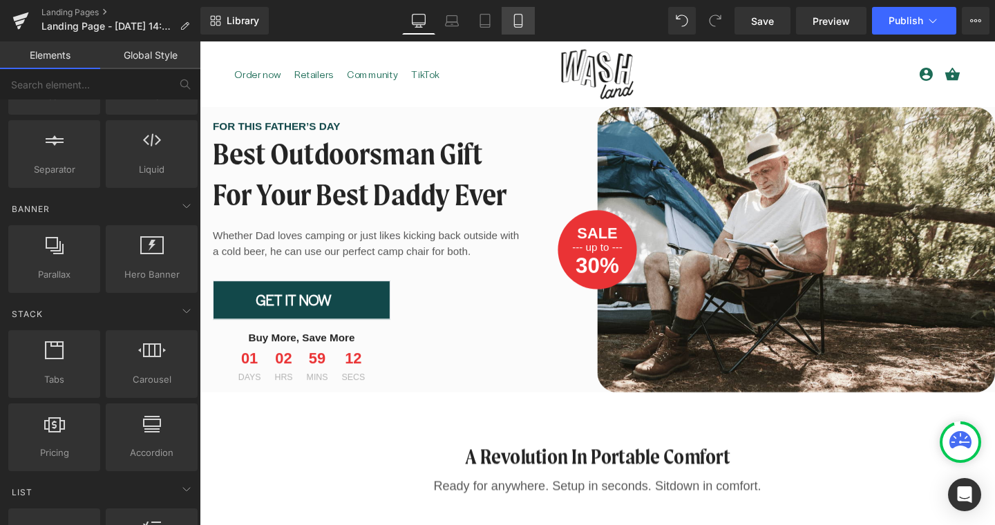
click at [518, 28] on link "Mobile" at bounding box center [517, 21] width 33 height 28
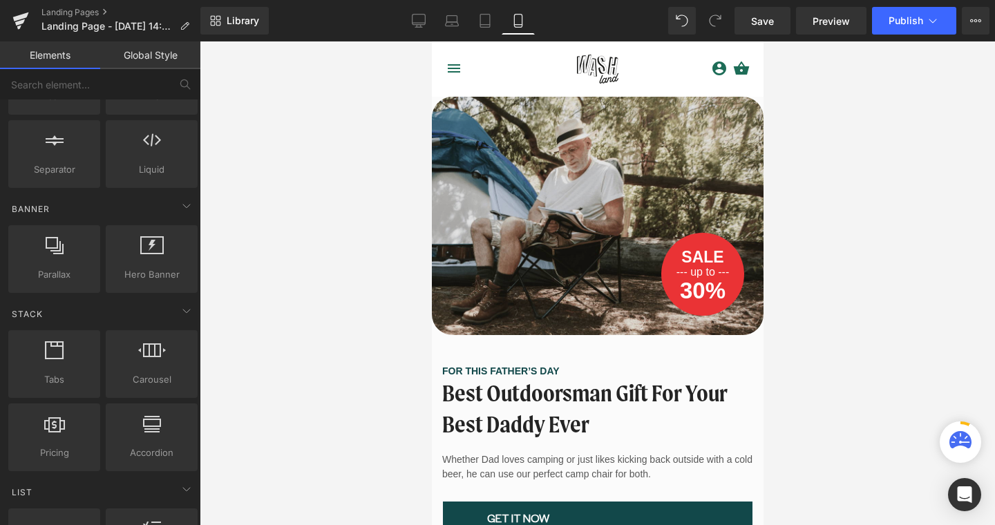
scroll to position [69, 0]
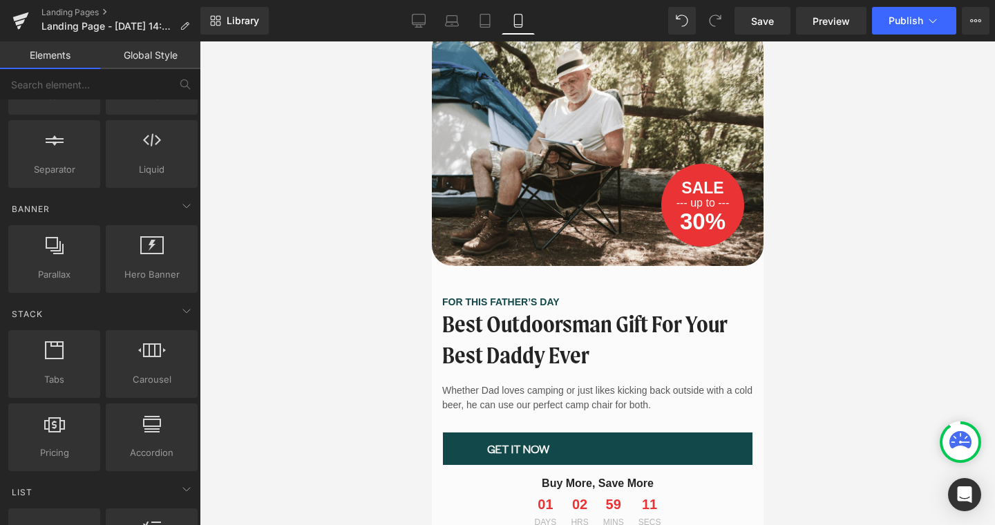
click at [356, 180] on div at bounding box center [597, 282] width 795 height 483
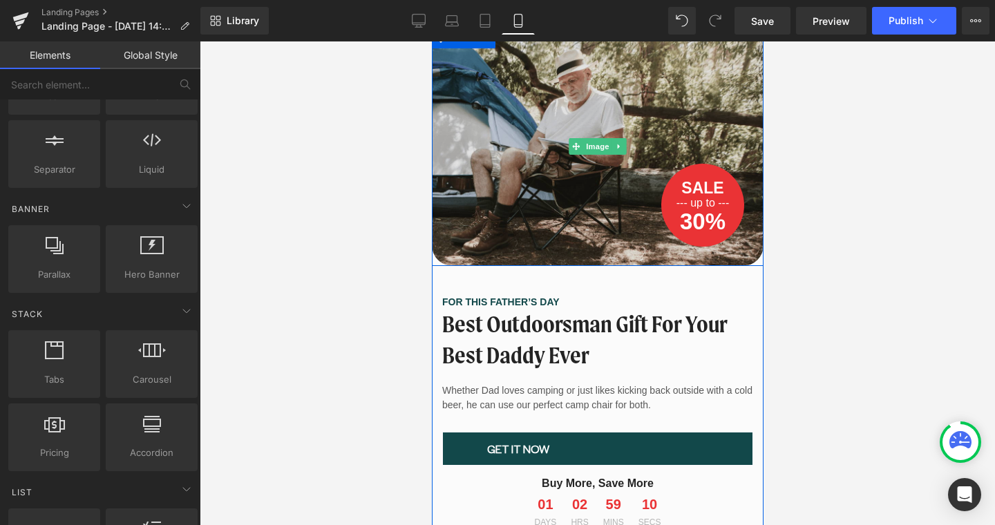
scroll to position [0, 0]
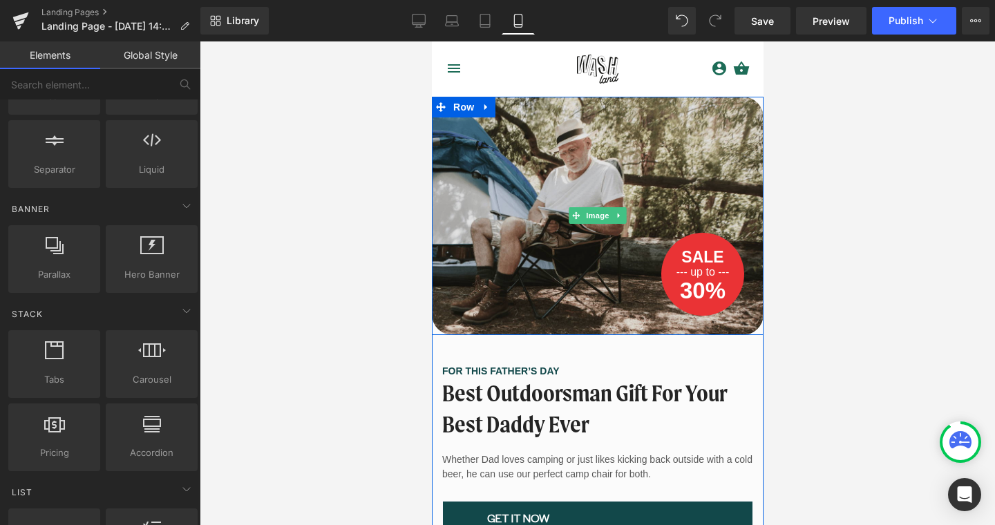
click at [581, 205] on img at bounding box center [597, 216] width 332 height 238
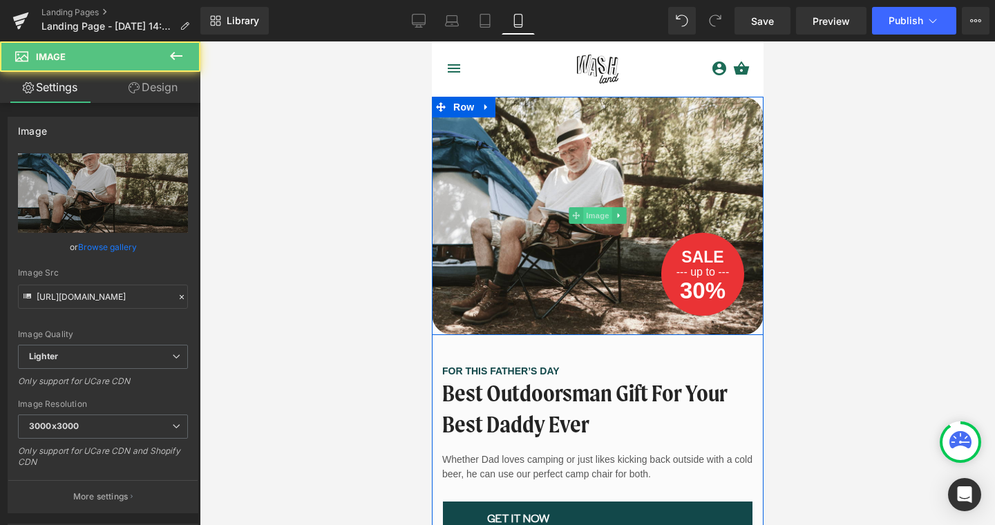
click at [597, 217] on span "Image" at bounding box center [596, 215] width 29 height 17
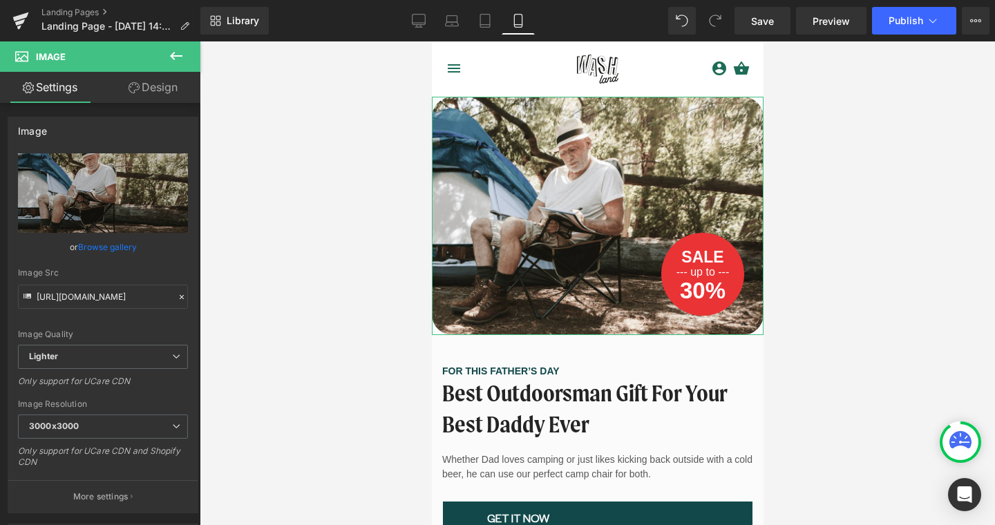
click at [153, 92] on link "Design" at bounding box center [153, 87] width 100 height 31
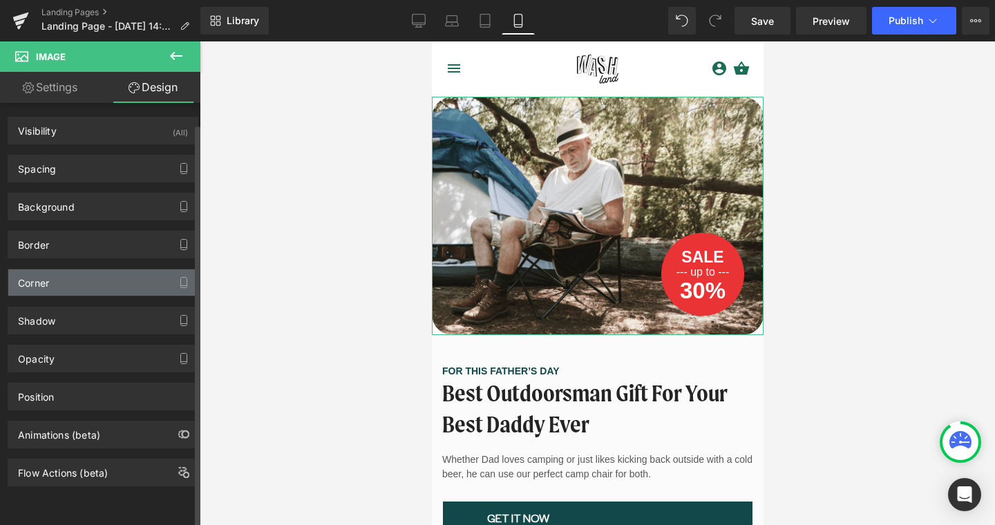
click at [68, 286] on div "Corner" at bounding box center [102, 282] width 189 height 26
type input "30"
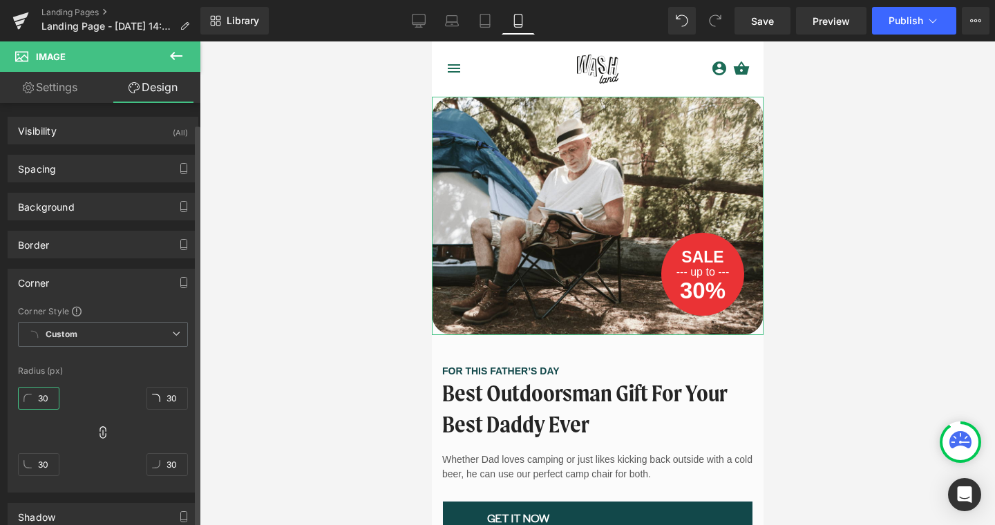
click at [41, 391] on input "30" at bounding box center [38, 398] width 41 height 23
type input "0"
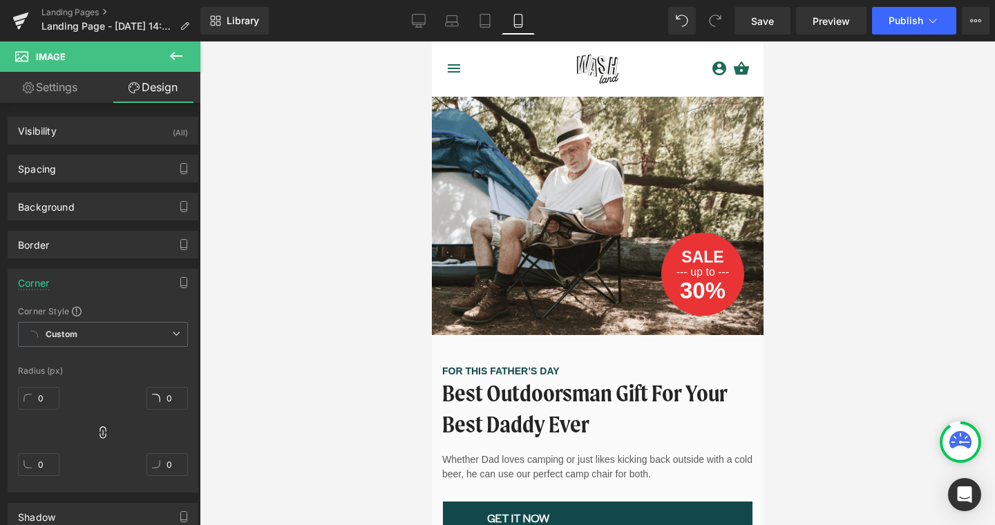
click at [240, 376] on div at bounding box center [597, 282] width 795 height 483
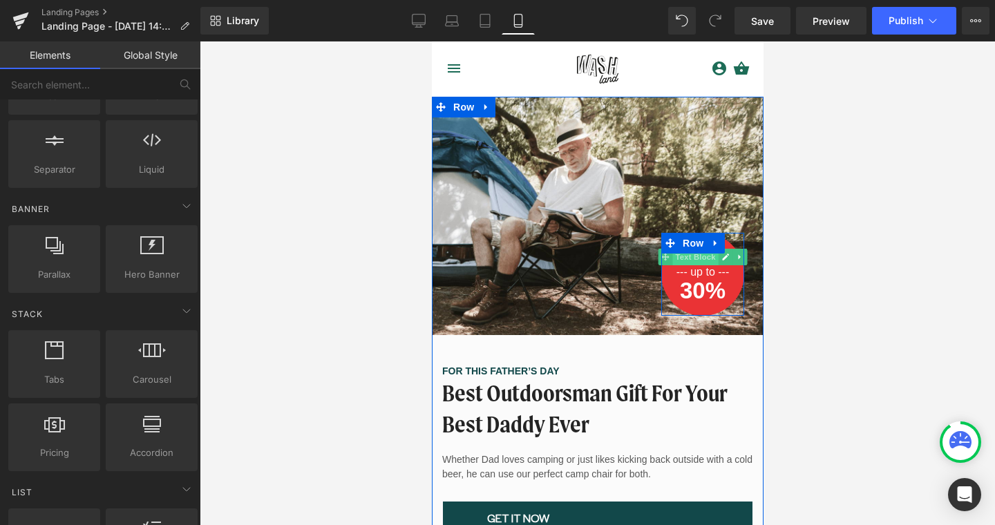
click at [698, 257] on span "Text Block" at bounding box center [694, 257] width 46 height 17
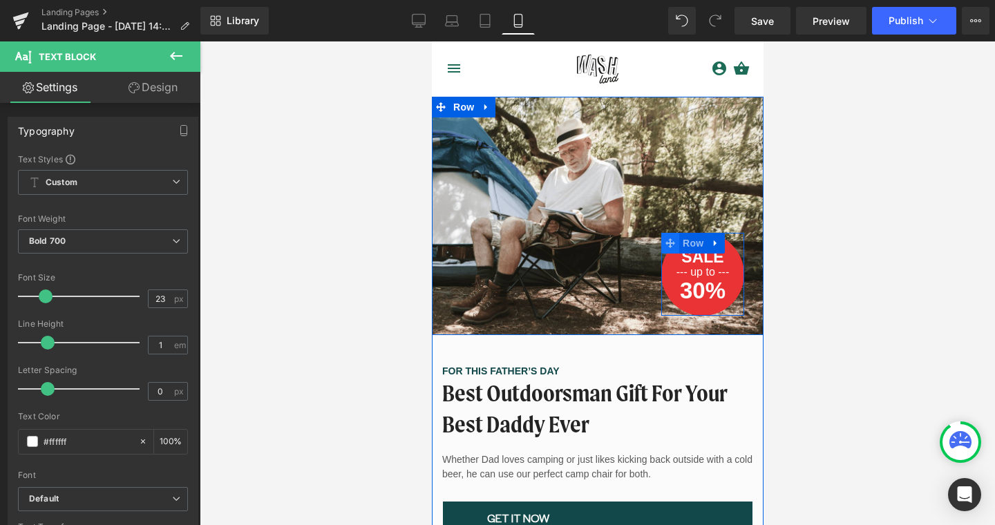
click at [666, 244] on icon at bounding box center [669, 243] width 10 height 10
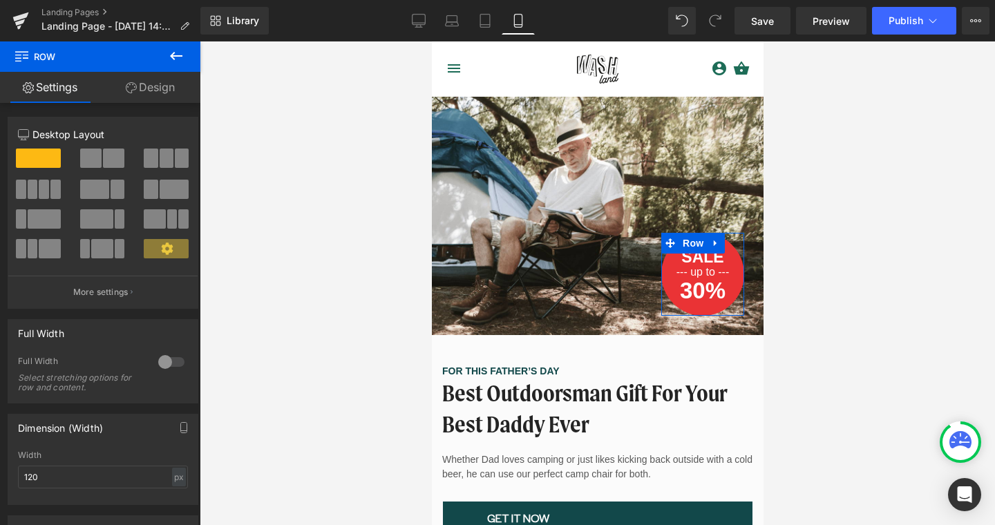
click at [144, 85] on link "Design" at bounding box center [150, 87] width 100 height 31
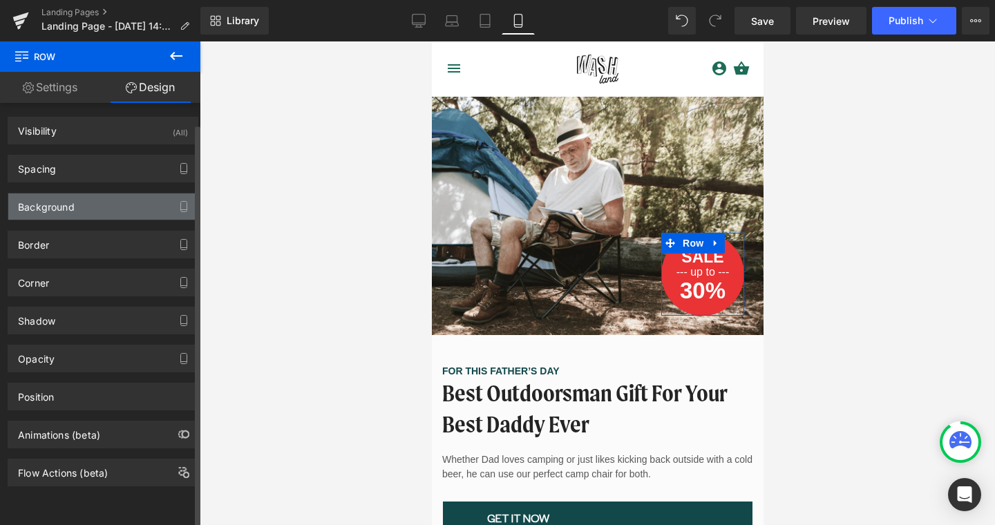
type input "#ea3335"
type input "100"
click at [55, 207] on div "Background" at bounding box center [46, 202] width 57 height 19
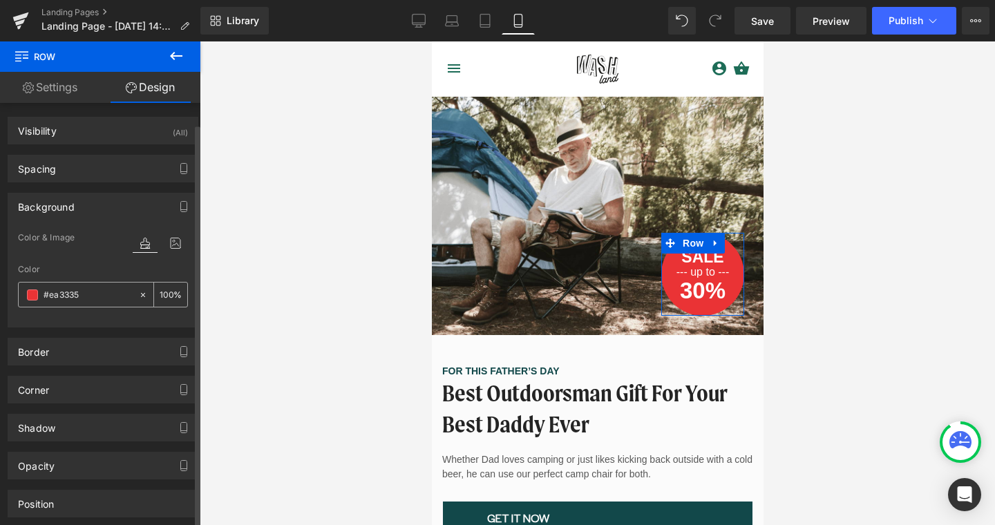
click at [68, 296] on input "#ea3335" at bounding box center [88, 294] width 88 height 15
type input "#"
type input "0"
type input "#cbc"
type input "100"
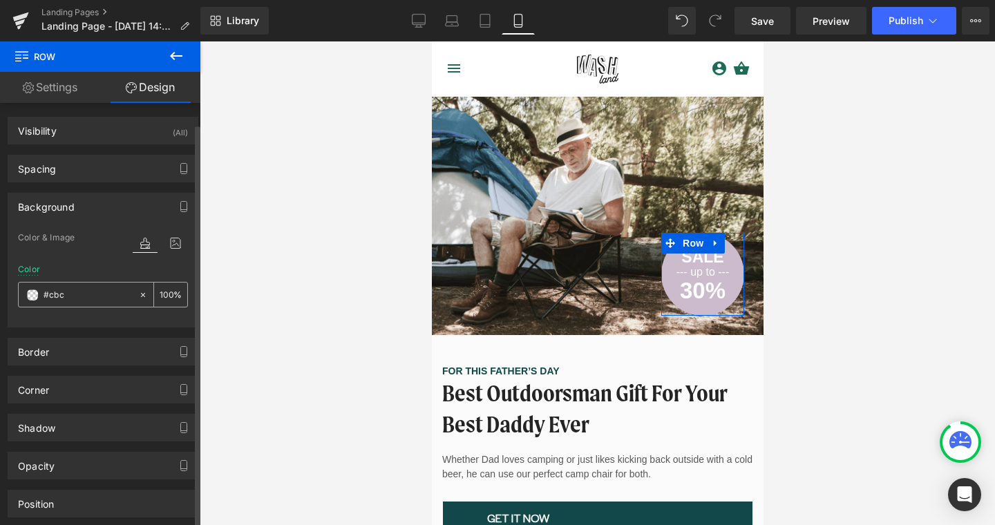
type input "#cbc0"
type input "0"
type input "#cbc0ea"
type input "100"
type input "#"
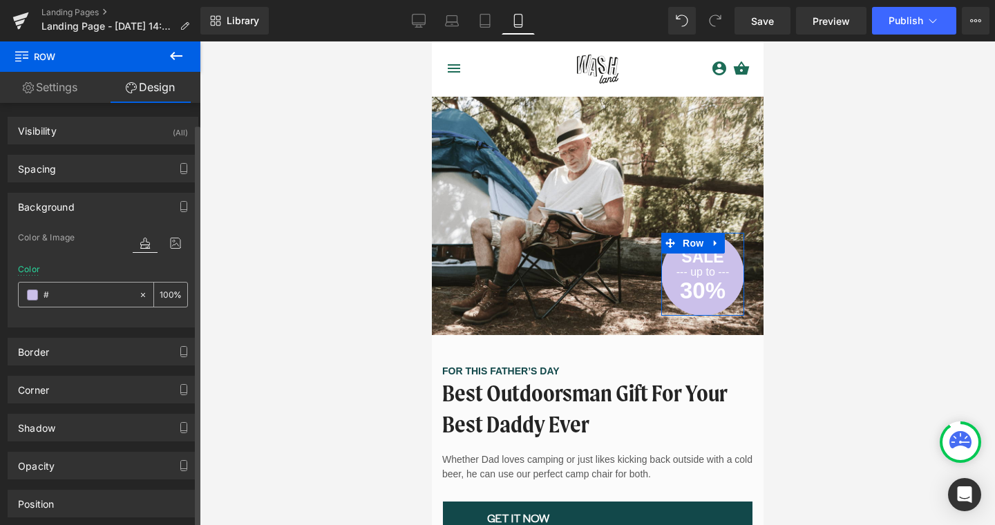
type input "0"
type input "#39f"
type input "100"
type input "#39fb"
type input "73"
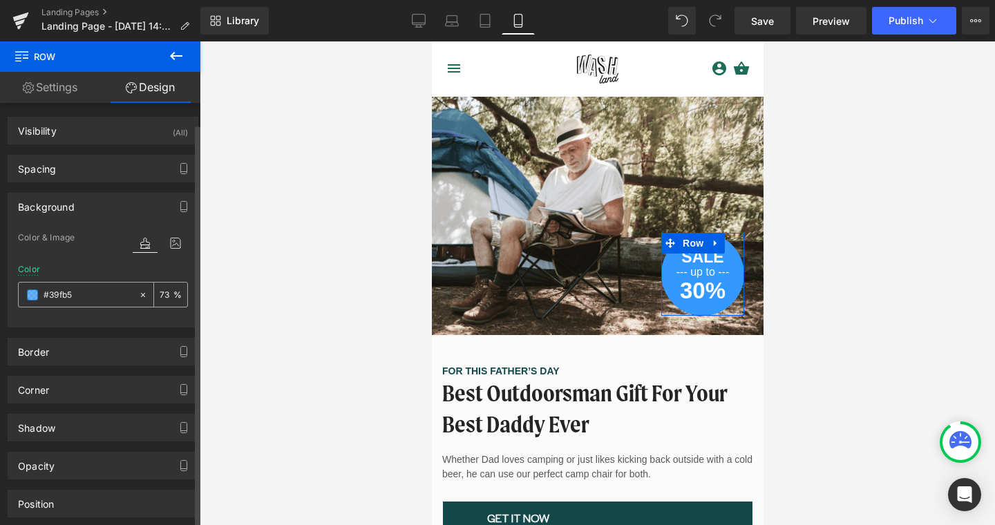
type input "#39fb5b"
type input "100"
type input "#"
type input "0"
type input "#e9f"
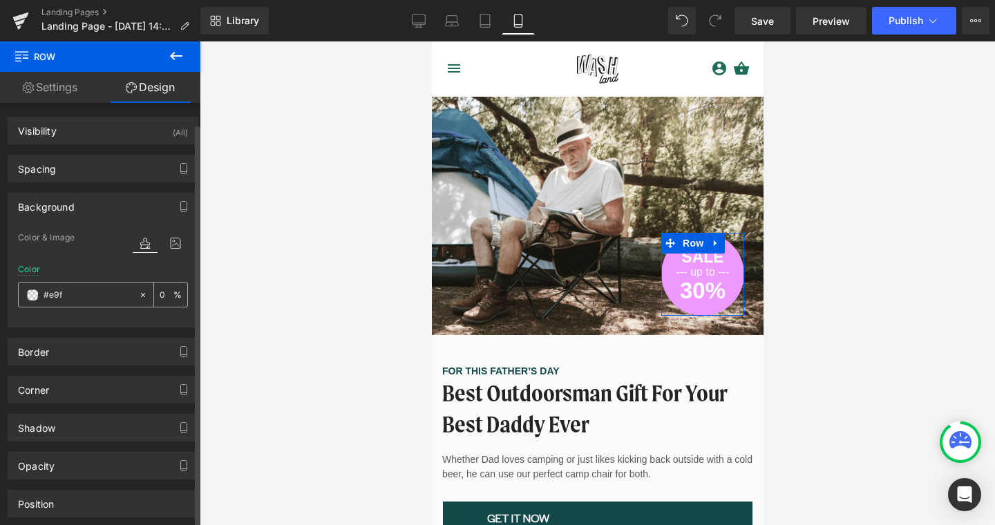
type input "100"
type input "#e9fb"
type input "73"
type input "#e9fb5"
type input "0"
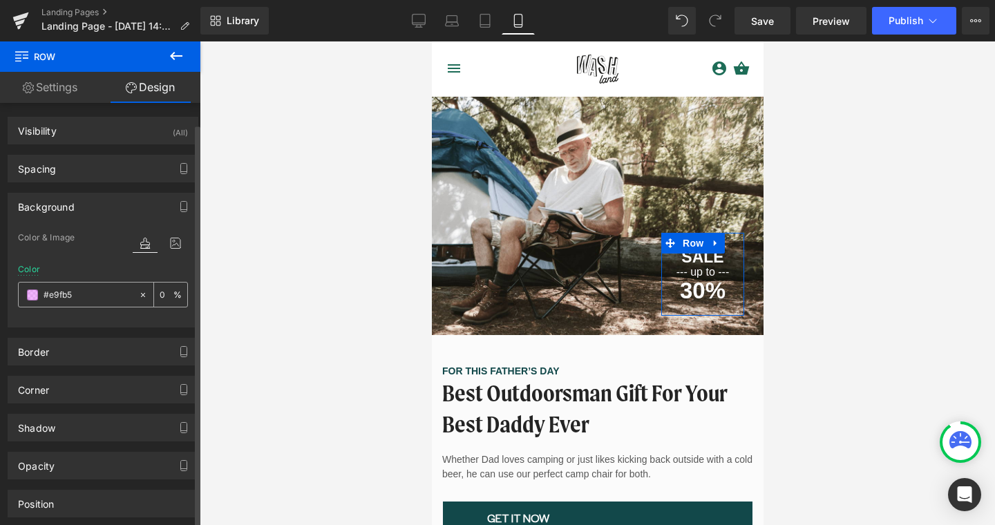
type input "#e9fb5b"
type input "100"
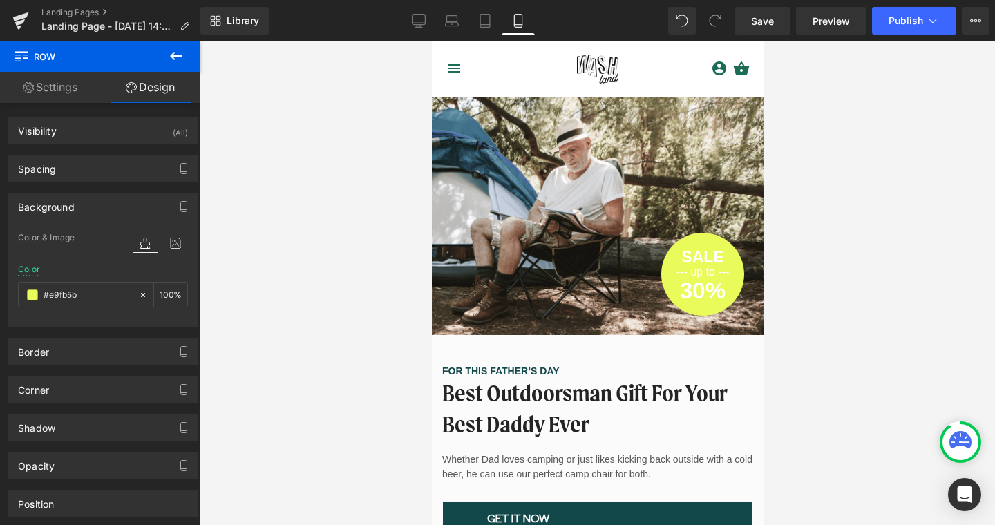
click at [296, 267] on div at bounding box center [597, 282] width 795 height 483
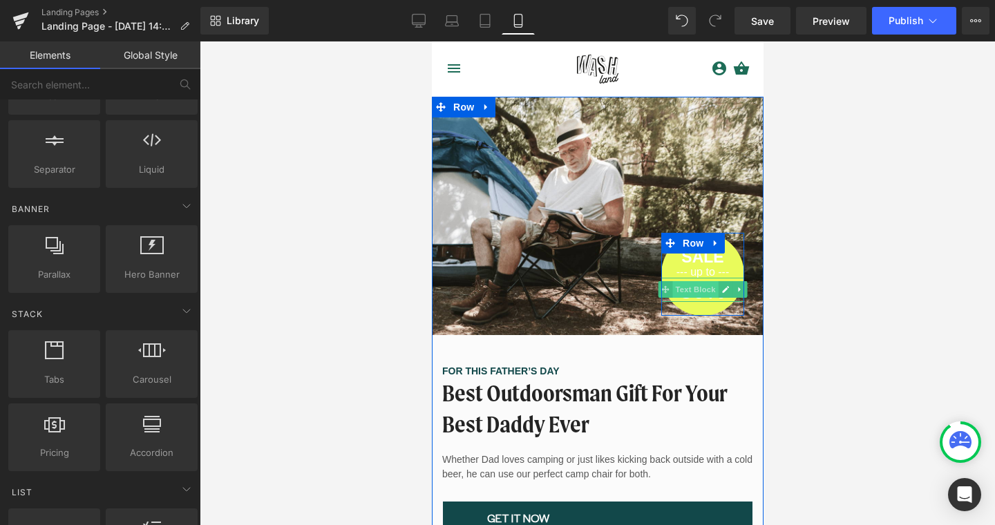
click at [696, 289] on span "Text Block" at bounding box center [694, 289] width 46 height 17
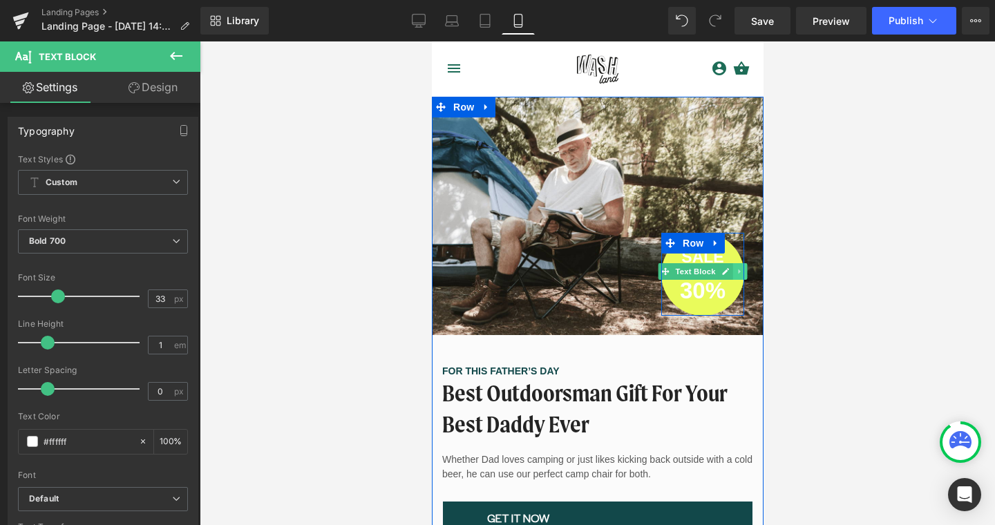
click at [738, 271] on icon at bounding box center [739, 271] width 8 height 8
click at [740, 271] on div at bounding box center [741, 274] width 3 height 83
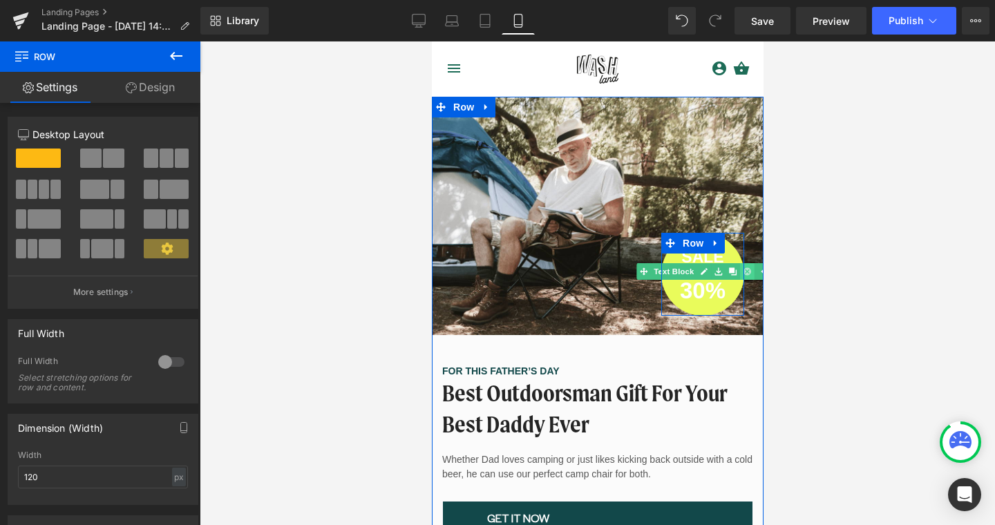
click at [739, 274] on link at bounding box center [746, 271] width 15 height 17
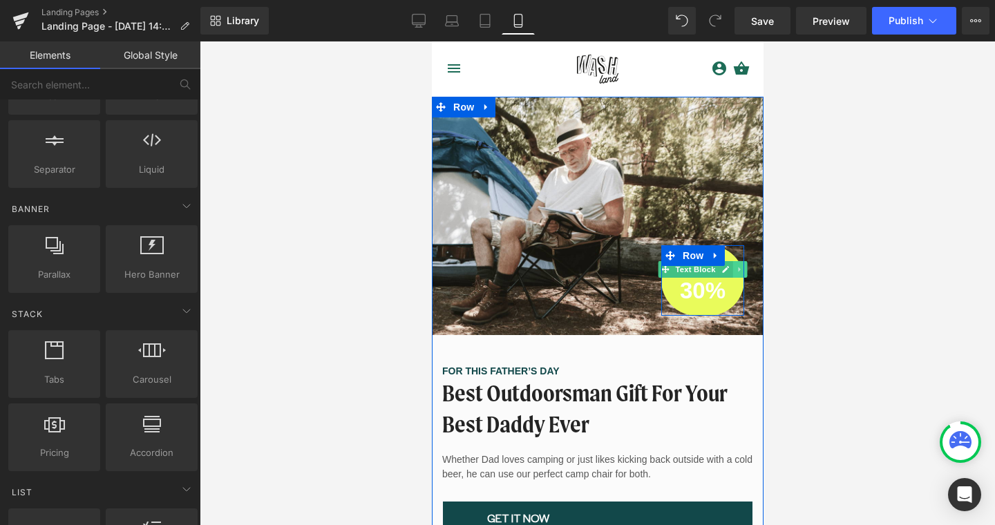
click at [735, 267] on icon at bounding box center [739, 269] width 8 height 8
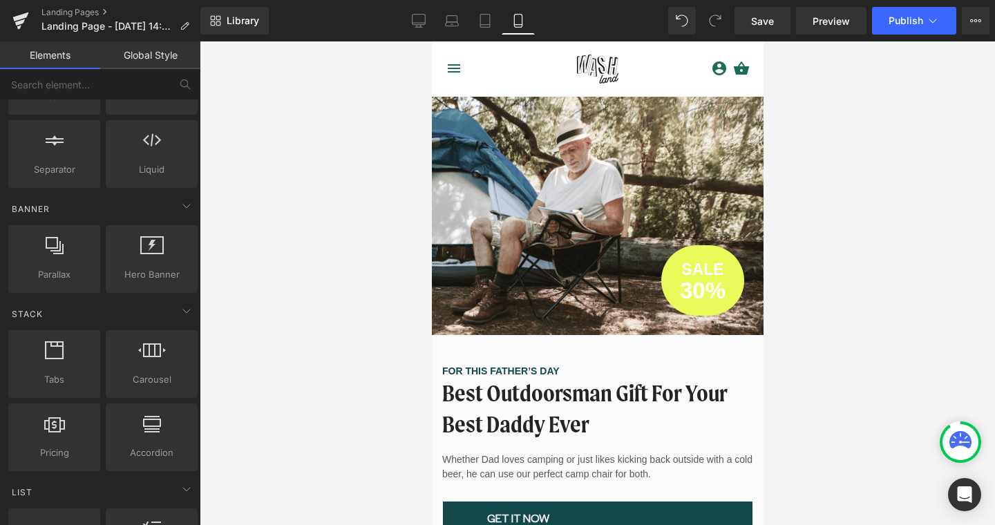
click at [383, 268] on div at bounding box center [597, 282] width 795 height 483
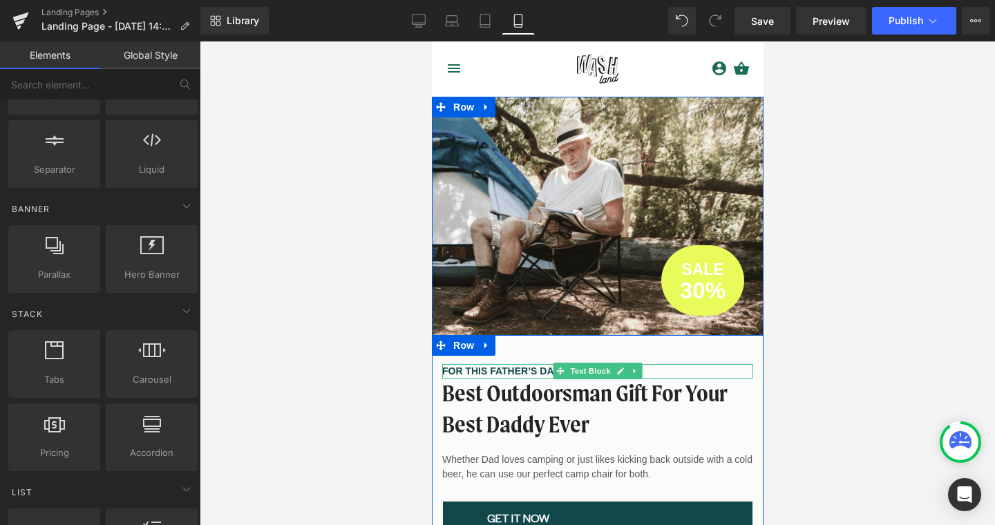
click at [470, 368] on p "FOR THIS FATHER’S DAY" at bounding box center [596, 371] width 311 height 15
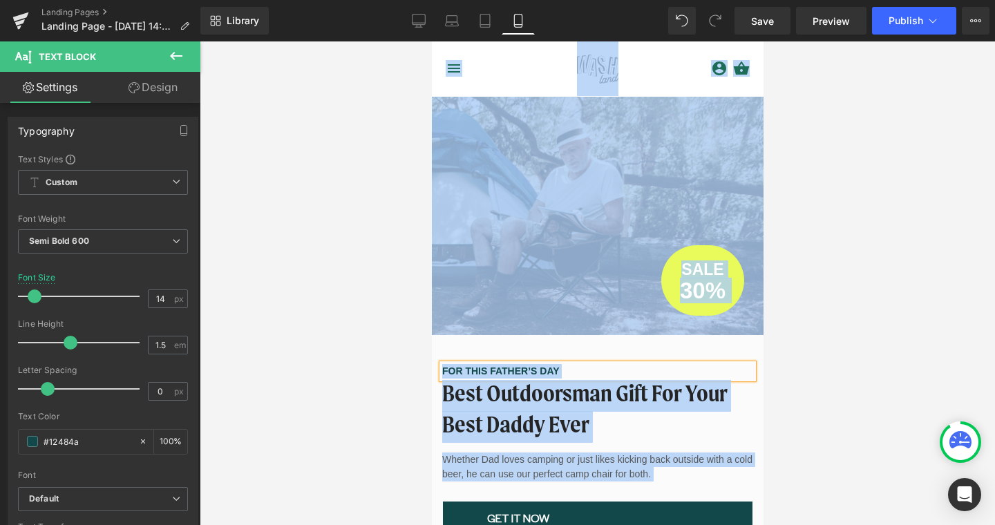
click at [470, 368] on p "FOR THIS FATHER’S DAY" at bounding box center [596, 371] width 311 height 15
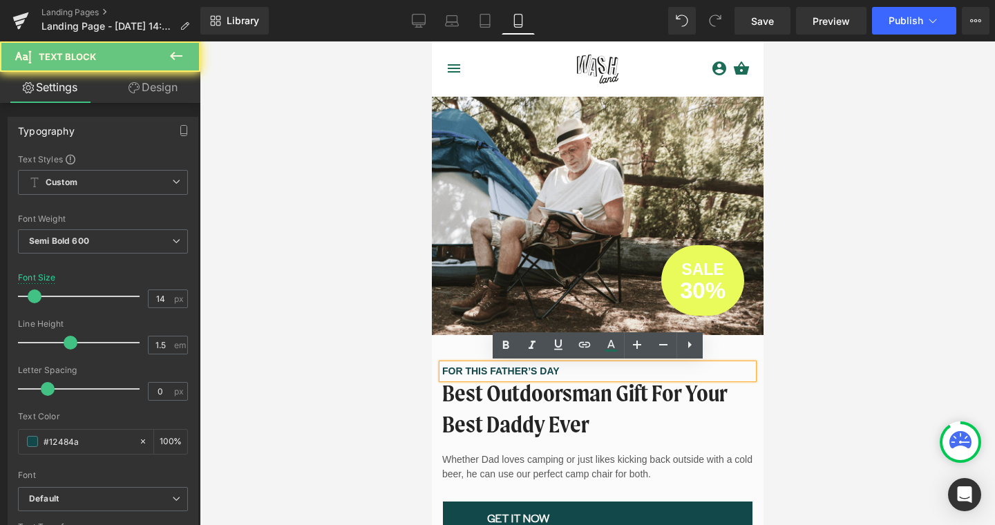
click at [506, 370] on p "FOR THIS FATHER’S DAY" at bounding box center [596, 371] width 311 height 15
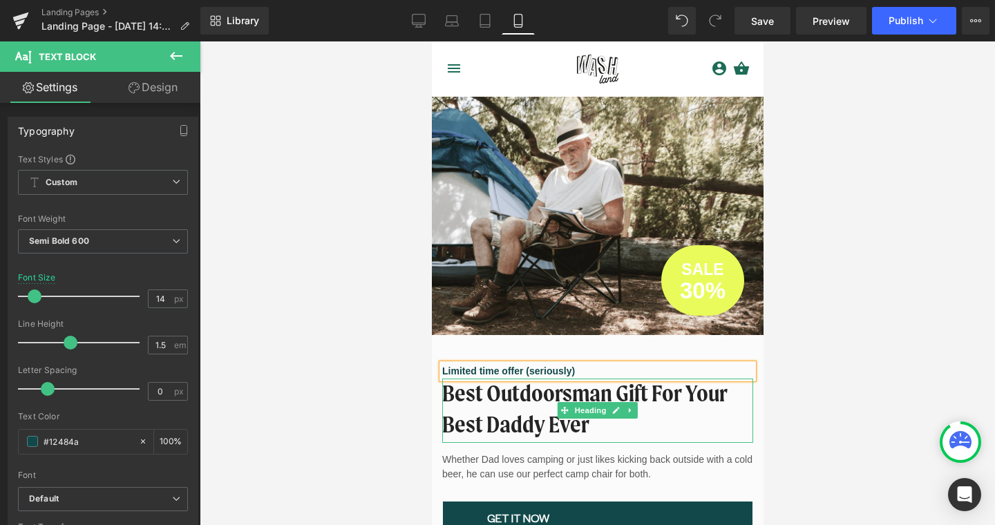
click at [487, 396] on h2 "Best Outdoorsman Gift For Your Best Daddy Ever" at bounding box center [596, 411] width 311 height 63
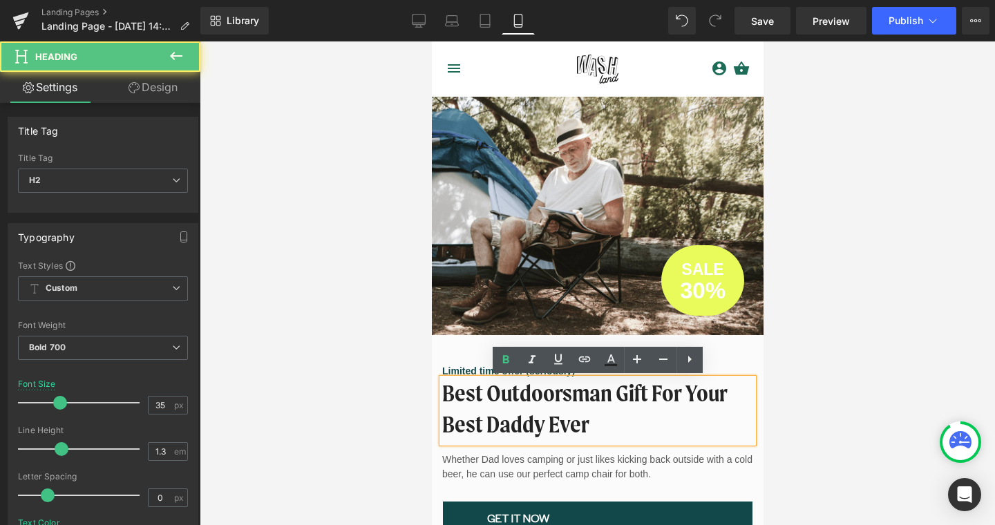
click at [487, 396] on h2 "Best Outdoorsman Gift For Your Best Daddy Ever" at bounding box center [596, 411] width 311 height 63
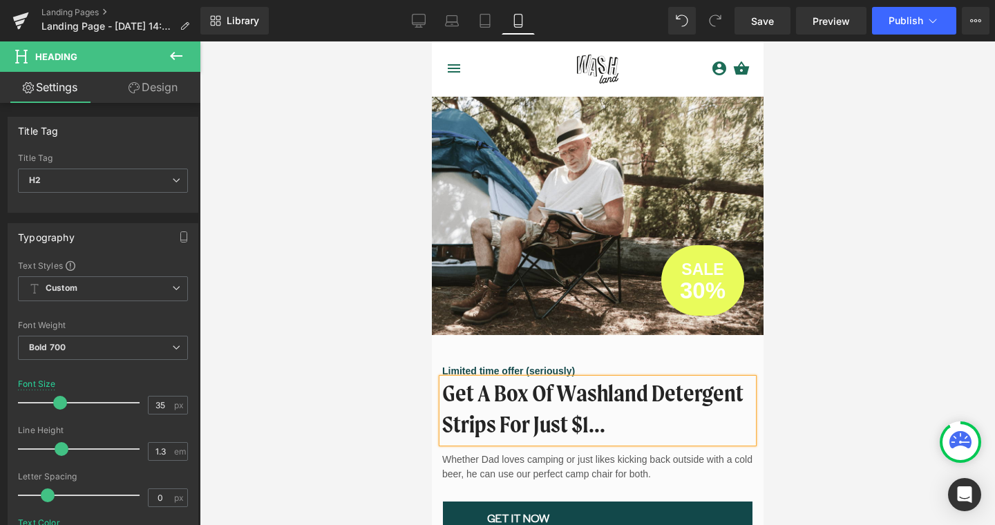
click at [363, 281] on div at bounding box center [597, 282] width 795 height 483
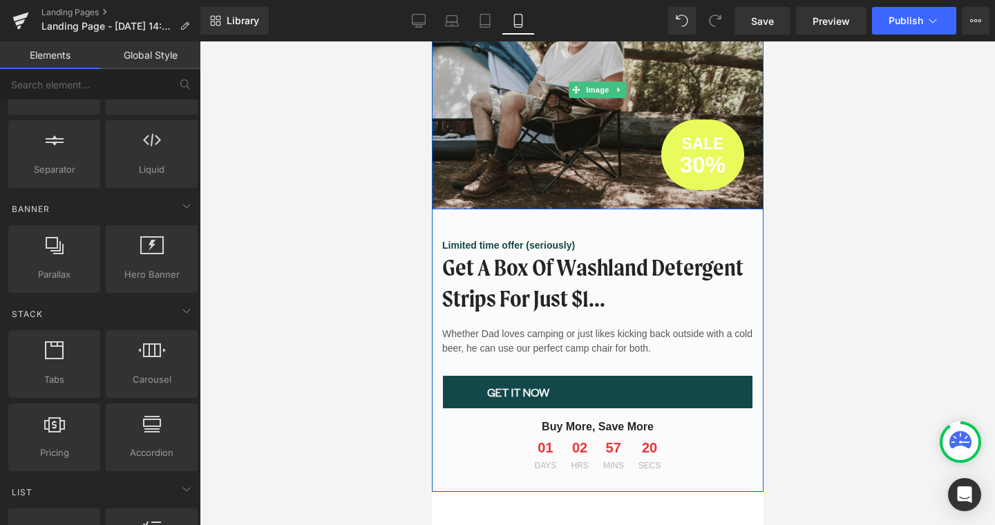
scroll to position [126, 0]
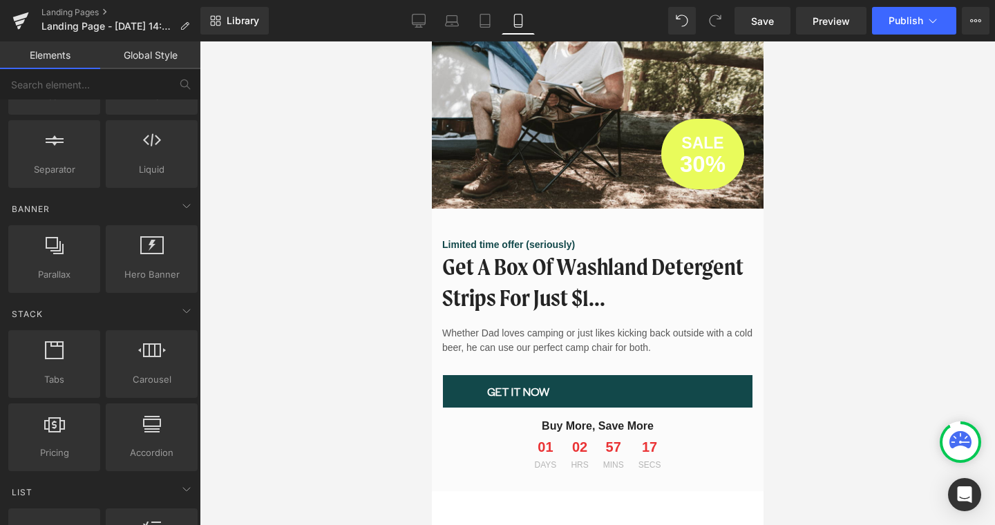
click at [363, 366] on div at bounding box center [597, 282] width 795 height 483
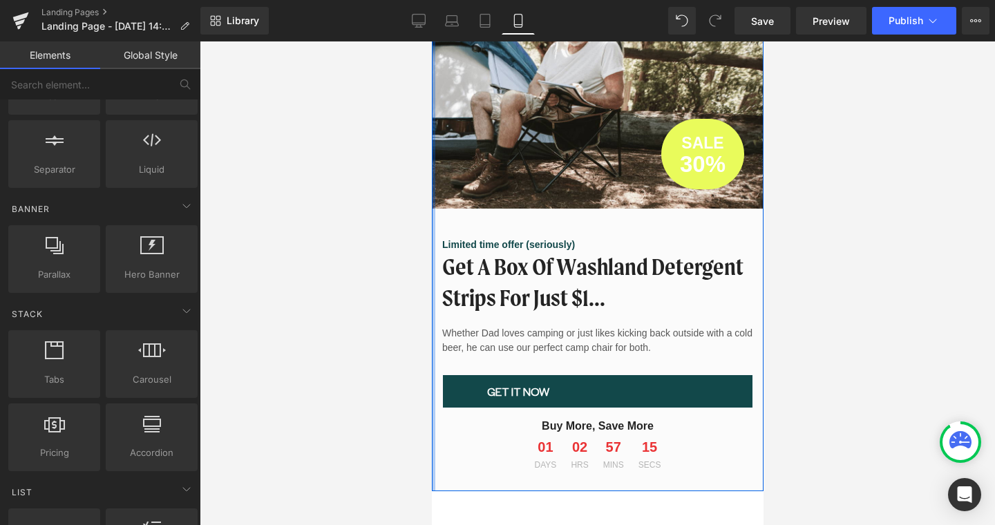
scroll to position [0, 0]
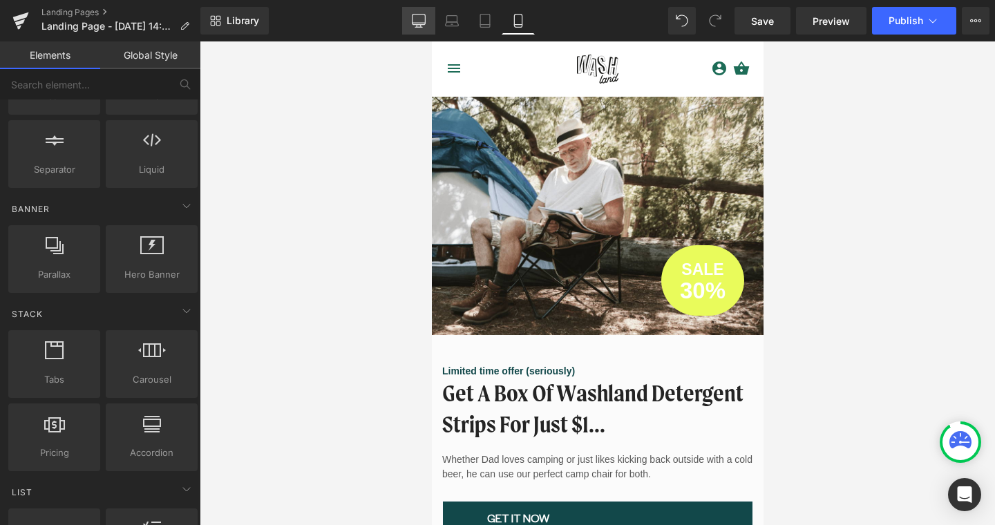
click at [415, 19] on icon at bounding box center [419, 21] width 14 height 14
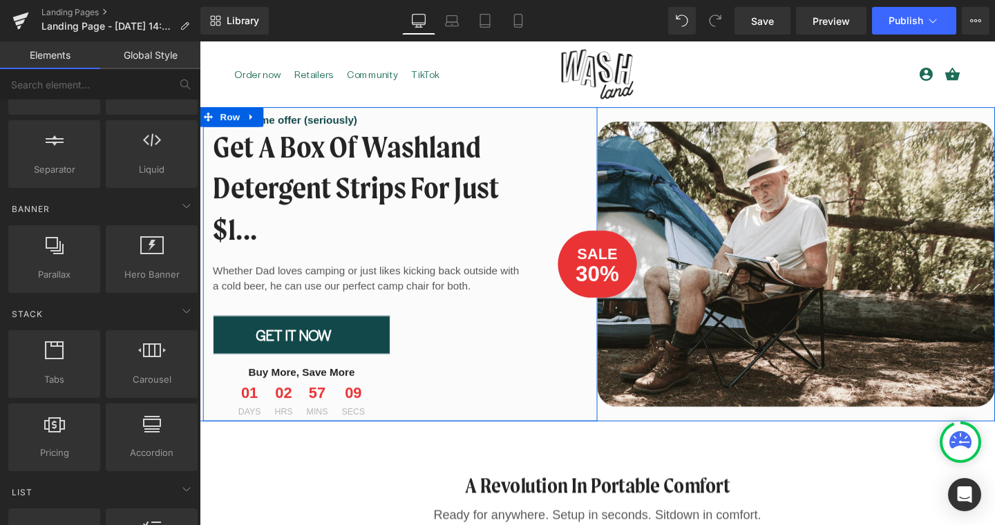
click at [597, 254] on div "Limited time offer (seriously) Text Block Get a box of washland detergent strip…" at bounding box center [410, 276] width 414 height 330
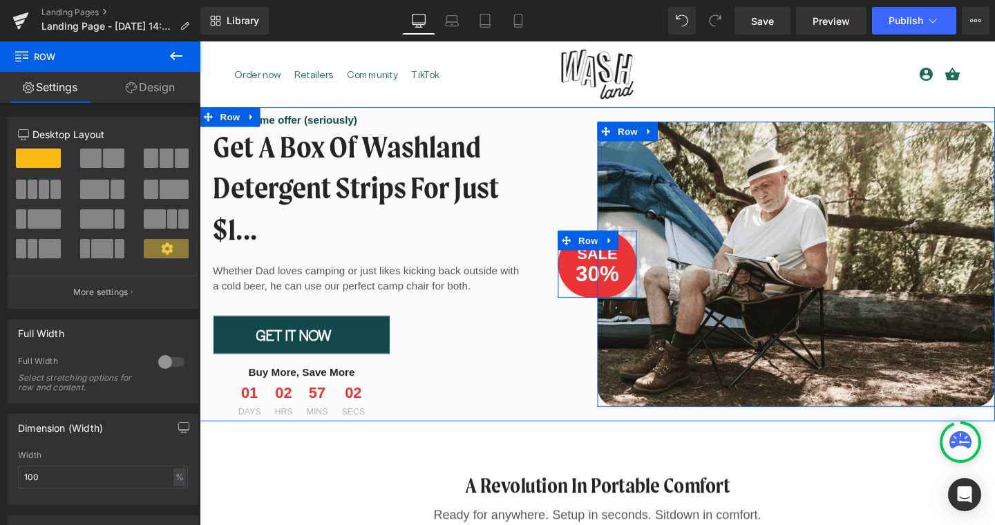
click at [642, 251] on div "SALE Text Block 30% Text Block Row" at bounding box center [617, 275] width 83 height 70
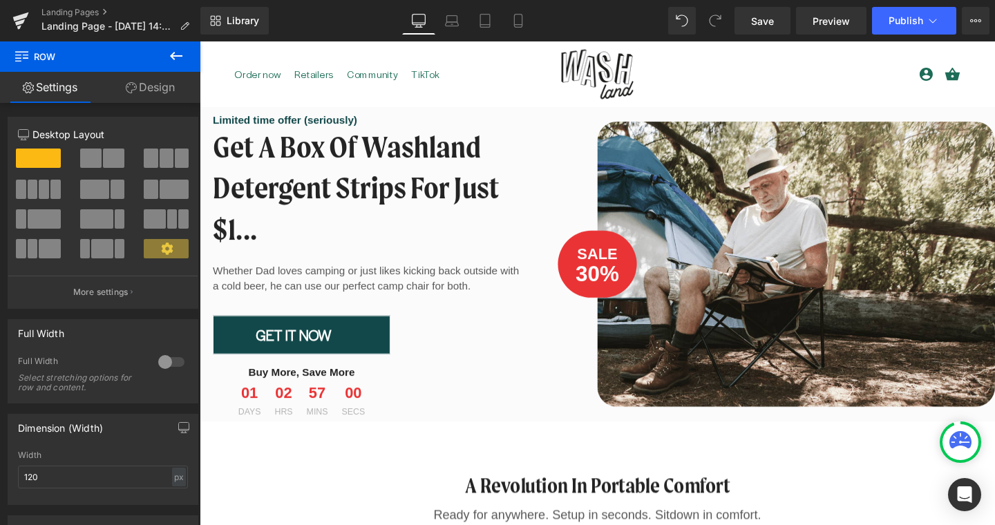
click at [184, 49] on button at bounding box center [176, 56] width 48 height 30
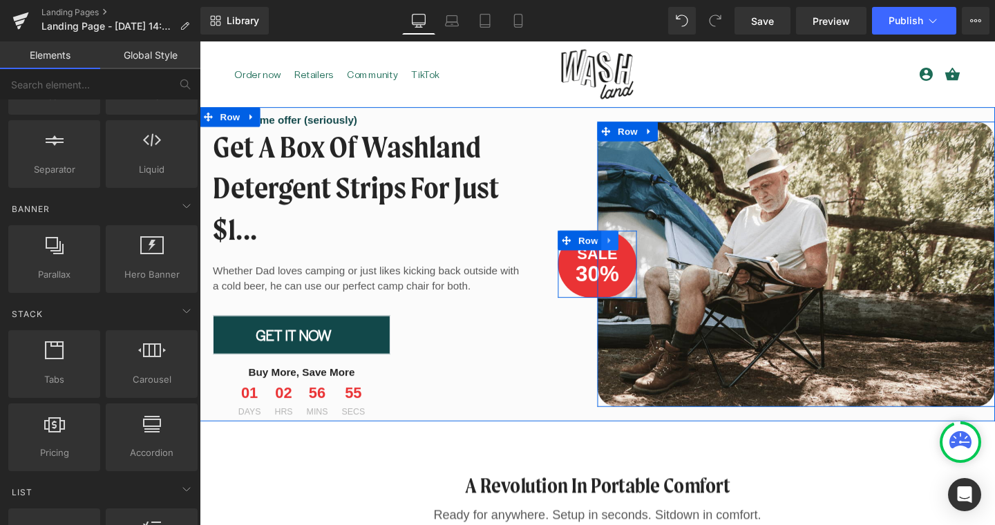
click at [623, 249] on link at bounding box center [631, 250] width 18 height 21
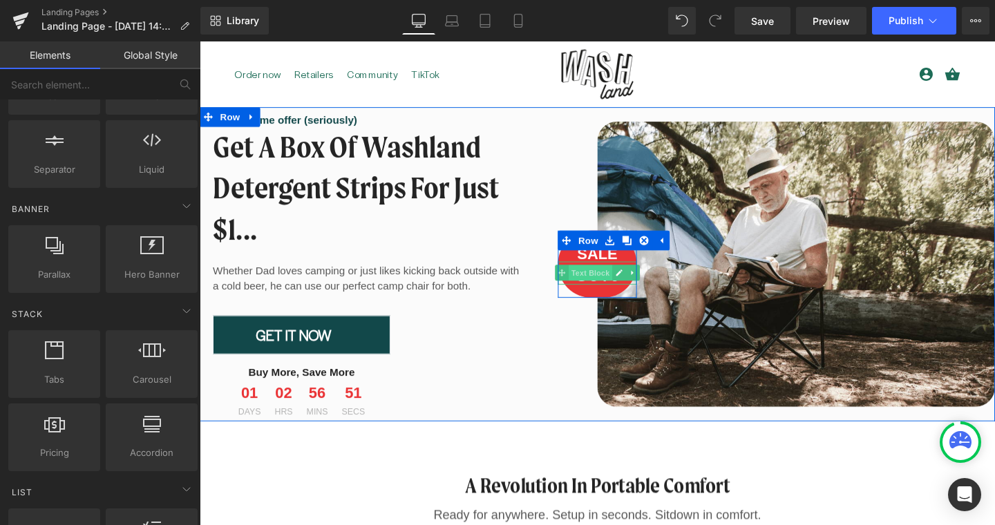
click at [628, 287] on span "Text Block" at bounding box center [610, 284] width 46 height 17
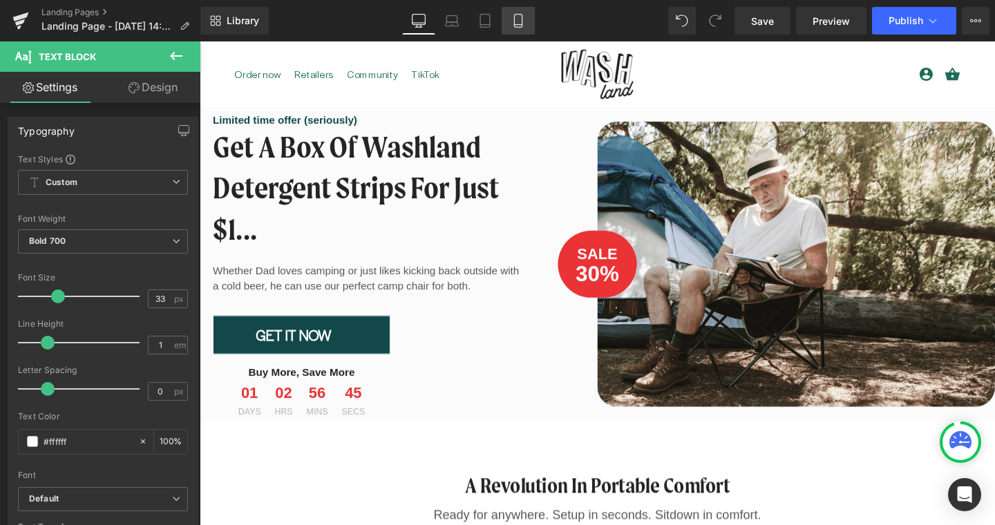
click at [521, 18] on icon at bounding box center [518, 21] width 14 height 14
type input "100"
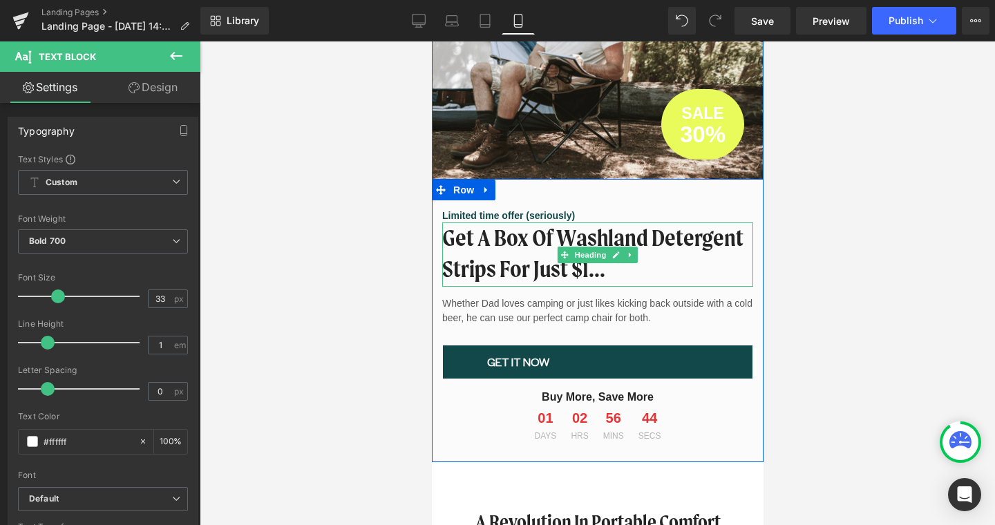
scroll to position [166, 0]
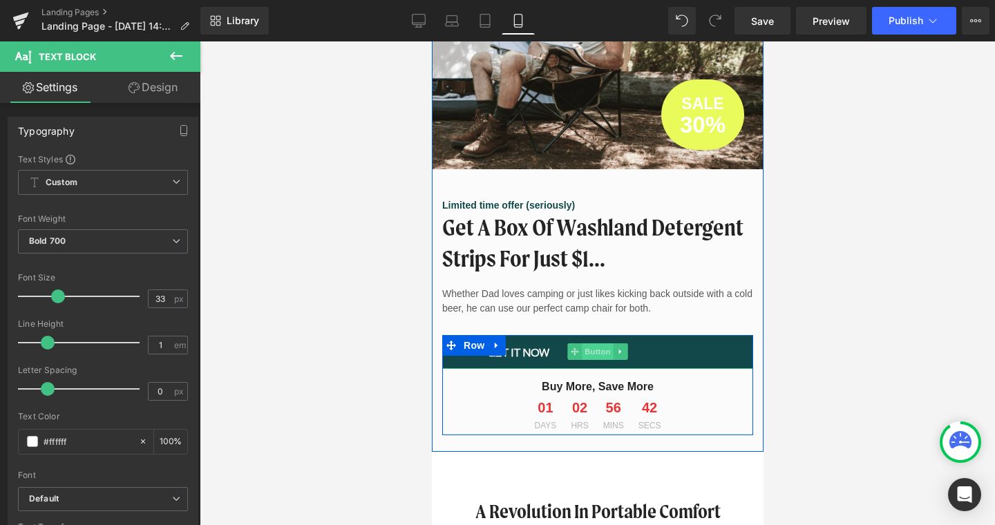
click at [586, 354] on span "Button" at bounding box center [597, 351] width 32 height 17
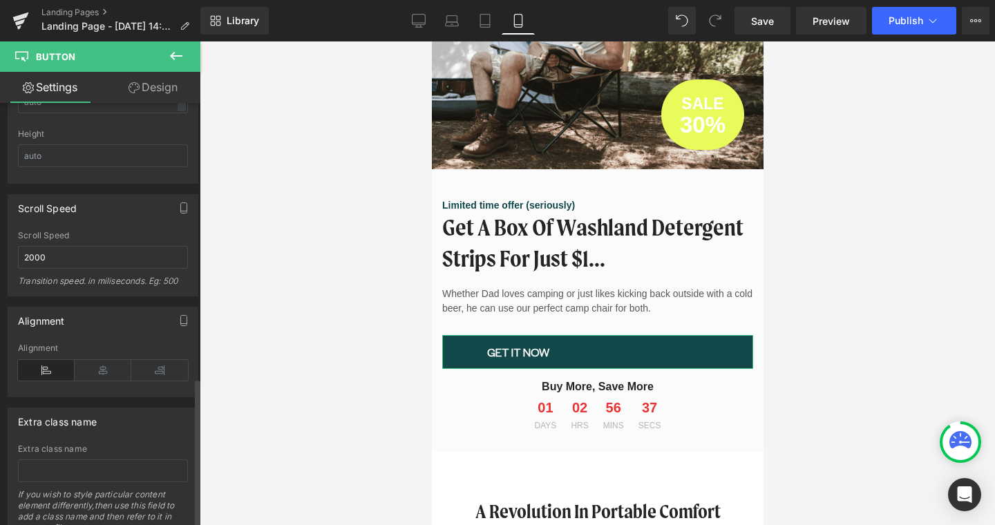
scroll to position [1138, 0]
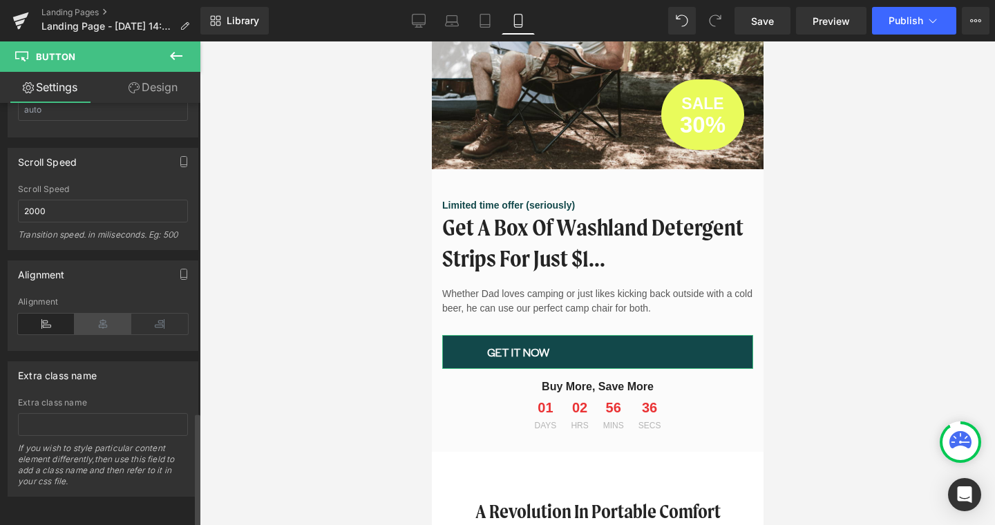
click at [91, 314] on icon at bounding box center [103, 324] width 57 height 21
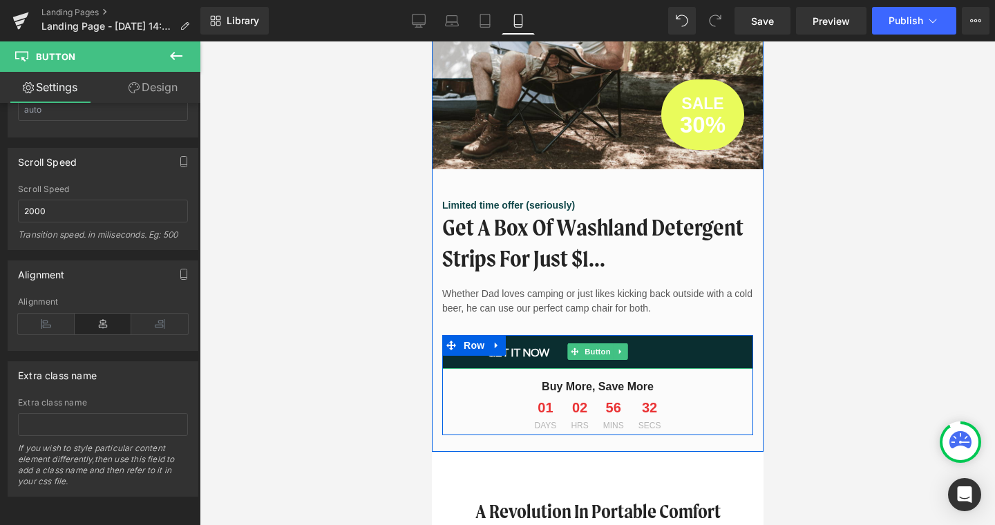
click at [525, 351] on span "GET IT NOW" at bounding box center [517, 352] width 62 height 18
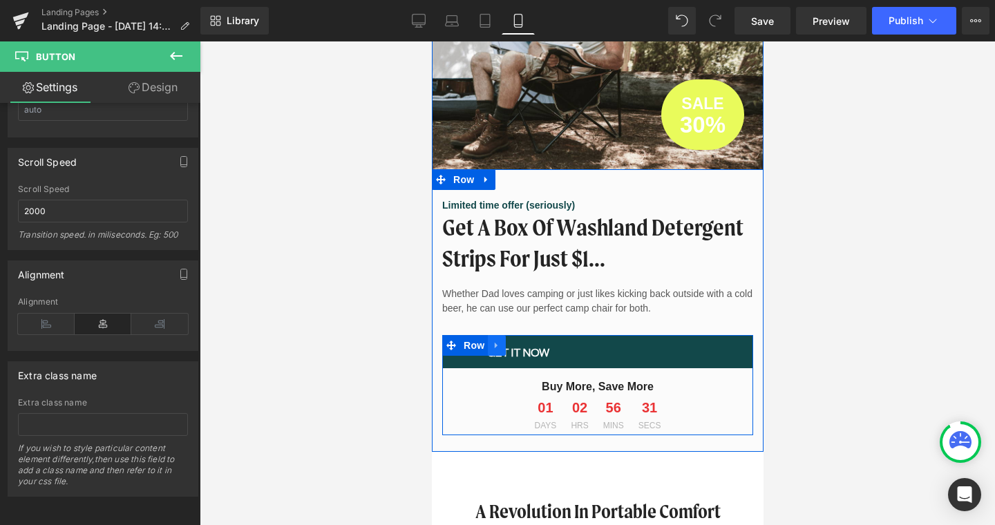
click at [495, 347] on icon at bounding box center [496, 345] width 10 height 10
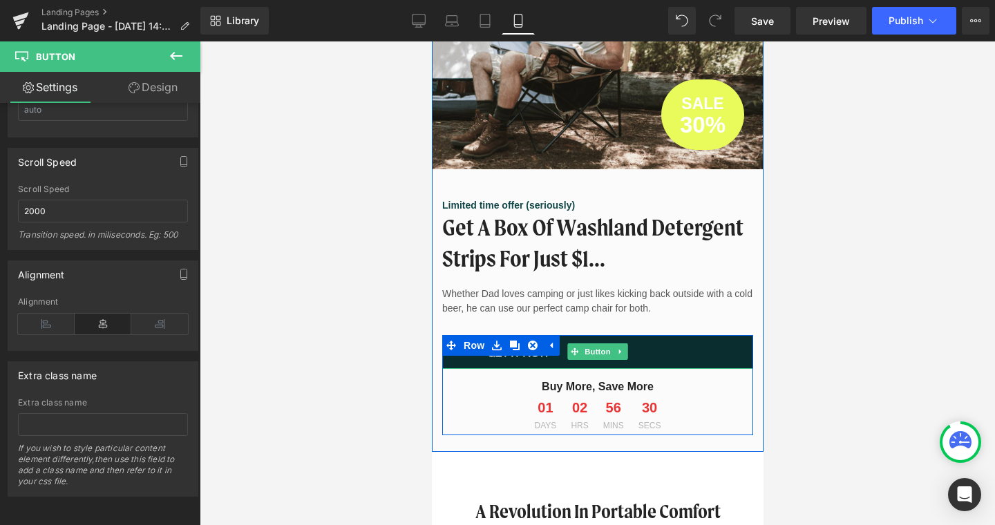
click at [519, 364] on link "GET IT NOW" at bounding box center [596, 352] width 311 height 35
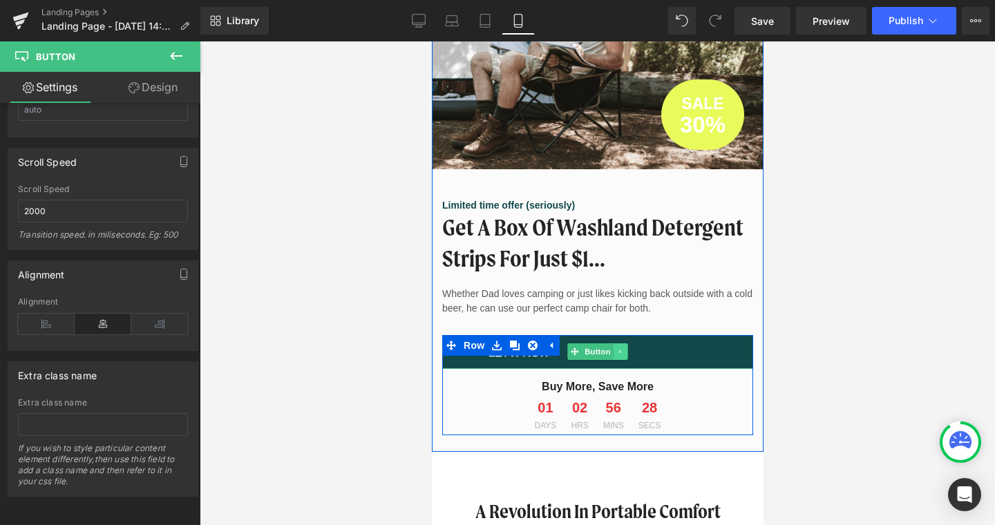
click at [622, 351] on icon at bounding box center [620, 351] width 8 height 8
click at [581, 349] on link "Button" at bounding box center [568, 351] width 46 height 17
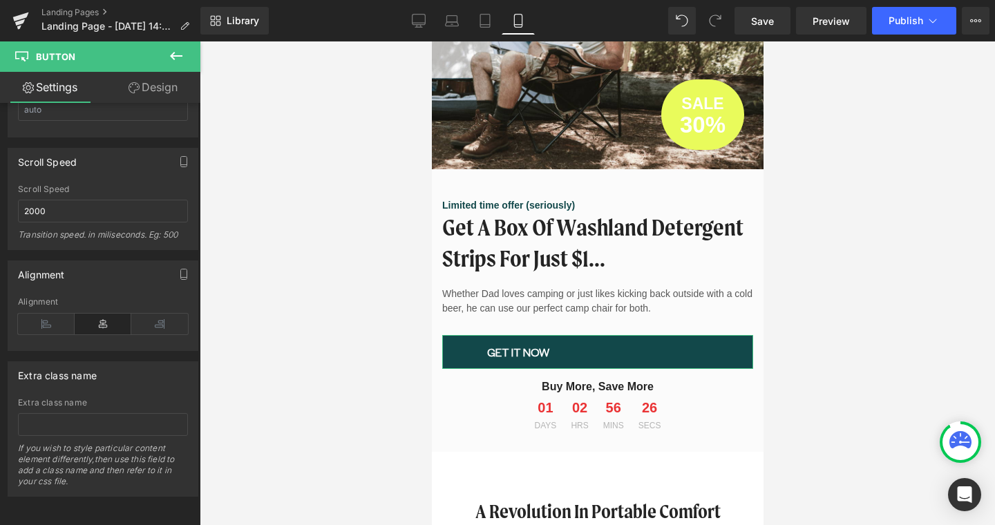
click at [140, 87] on link "Design" at bounding box center [153, 87] width 100 height 31
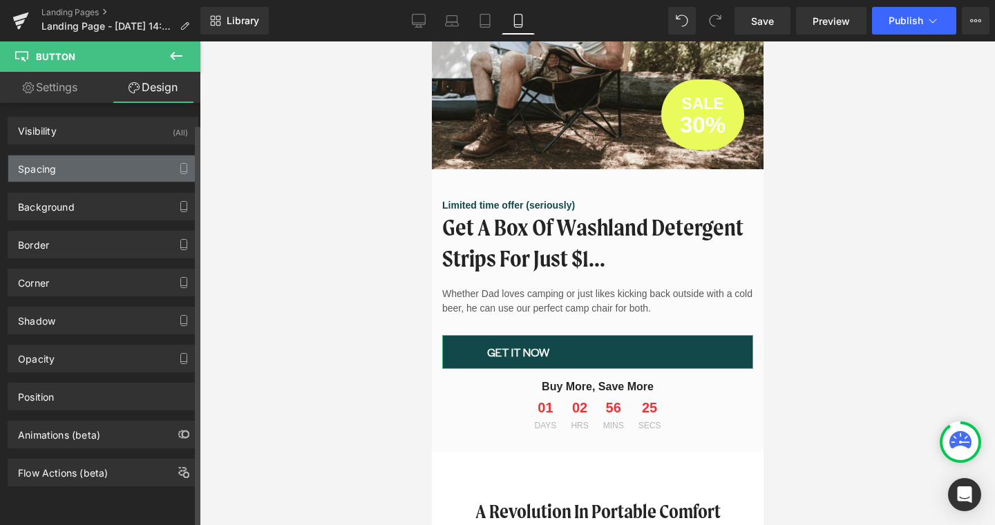
type input "0"
type input "11"
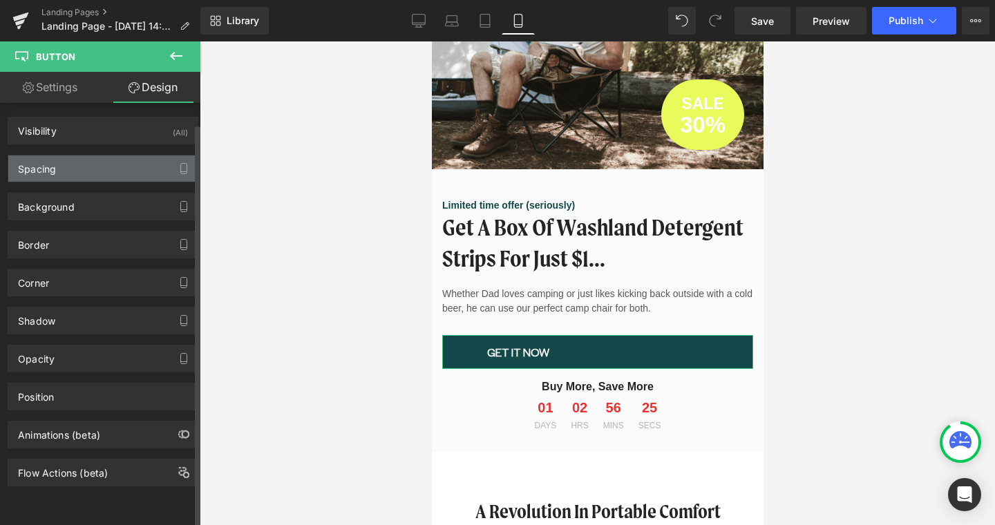
type input "64"
type input "11"
type input "64"
click at [50, 166] on div "Spacing" at bounding box center [37, 164] width 38 height 19
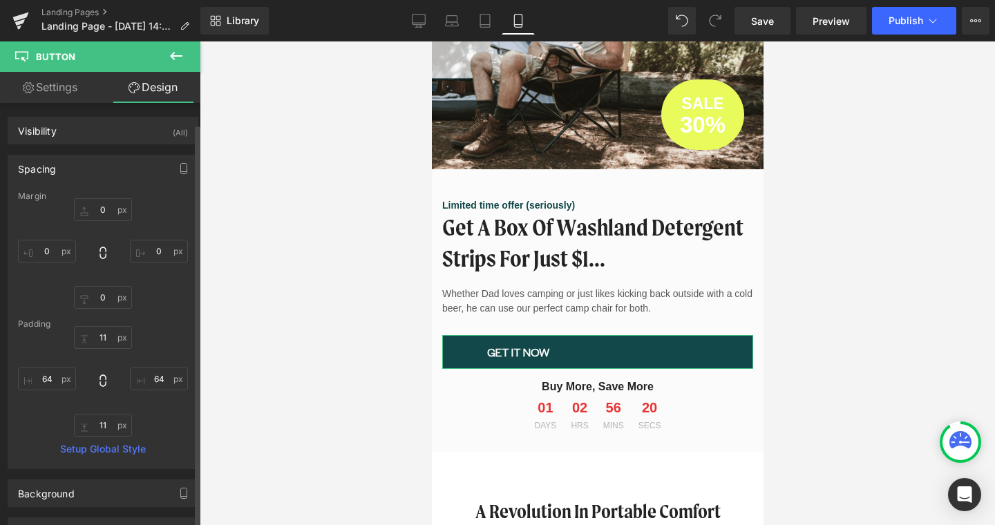
click at [50, 166] on div "Spacing" at bounding box center [37, 164] width 38 height 19
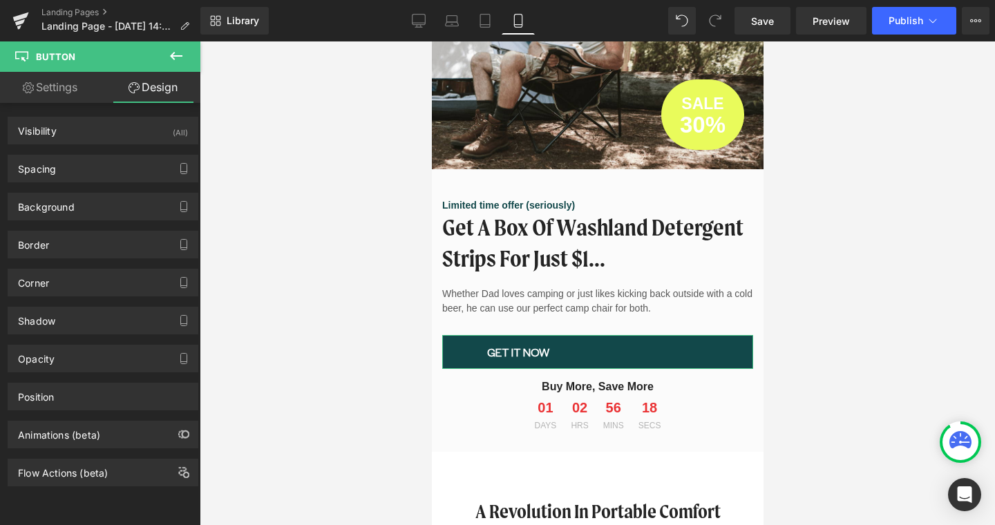
click at [50, 96] on link "Settings" at bounding box center [50, 87] width 100 height 31
type input "100"
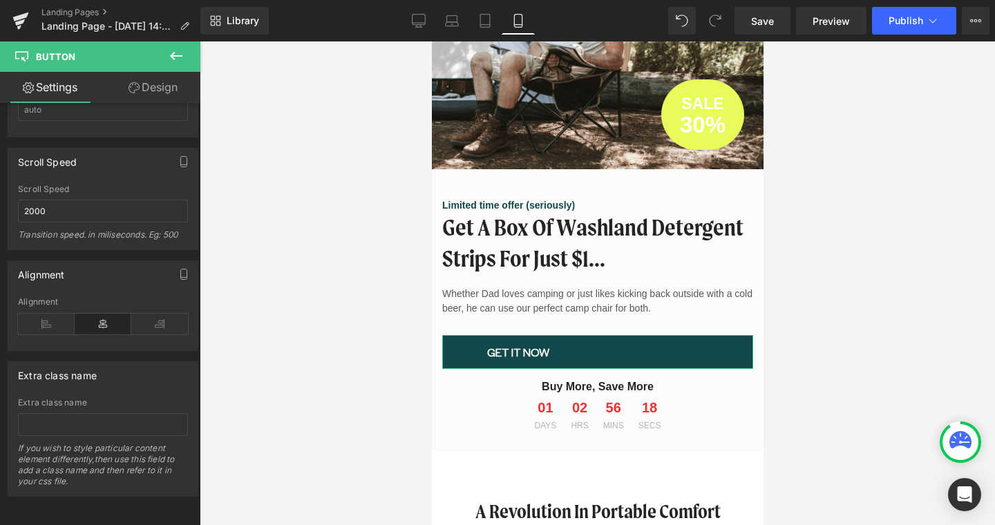
scroll to position [778, 0]
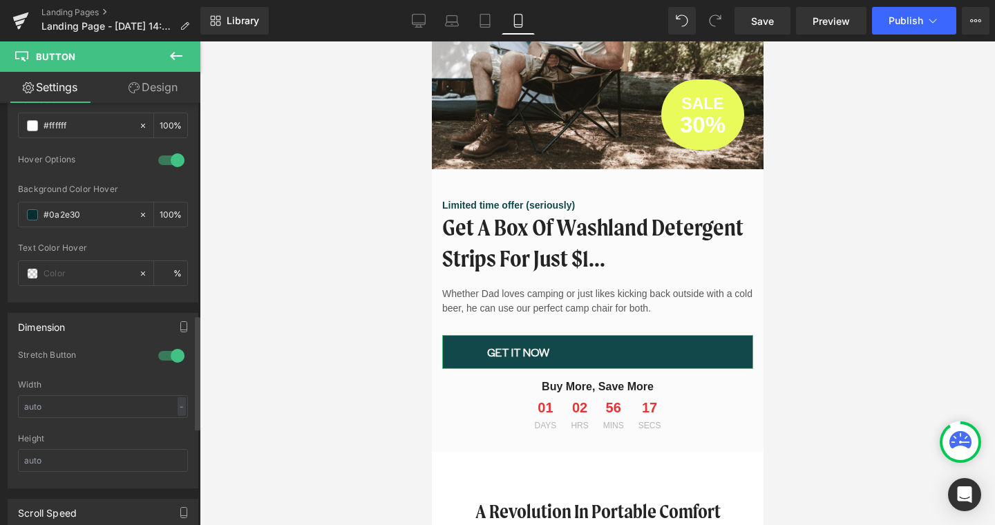
click at [162, 356] on div at bounding box center [171, 356] width 33 height 22
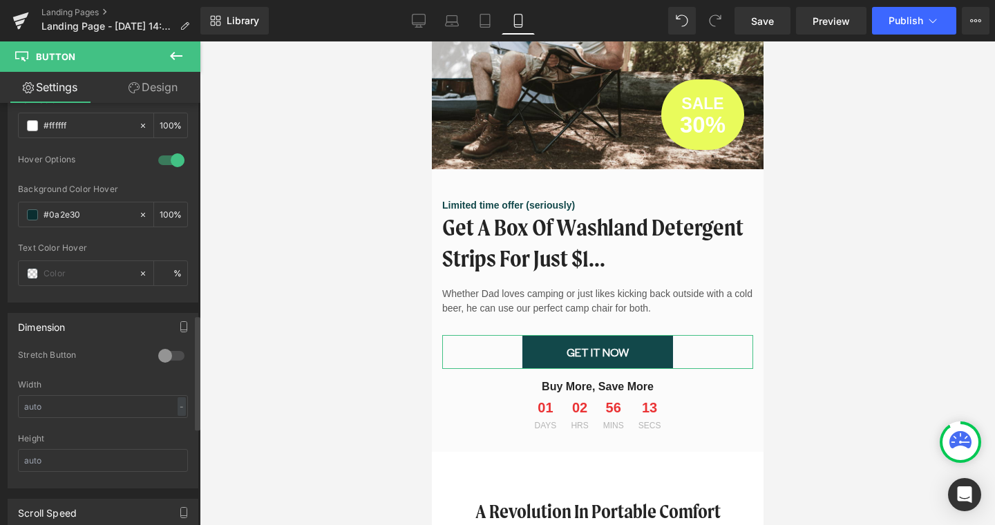
click at [162, 358] on div at bounding box center [171, 356] width 33 height 22
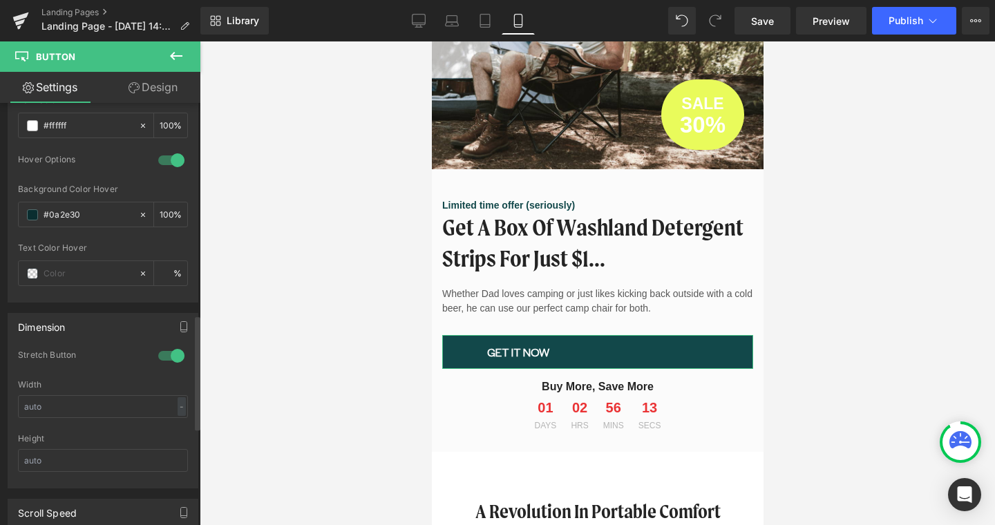
click at [162, 358] on div at bounding box center [171, 356] width 33 height 22
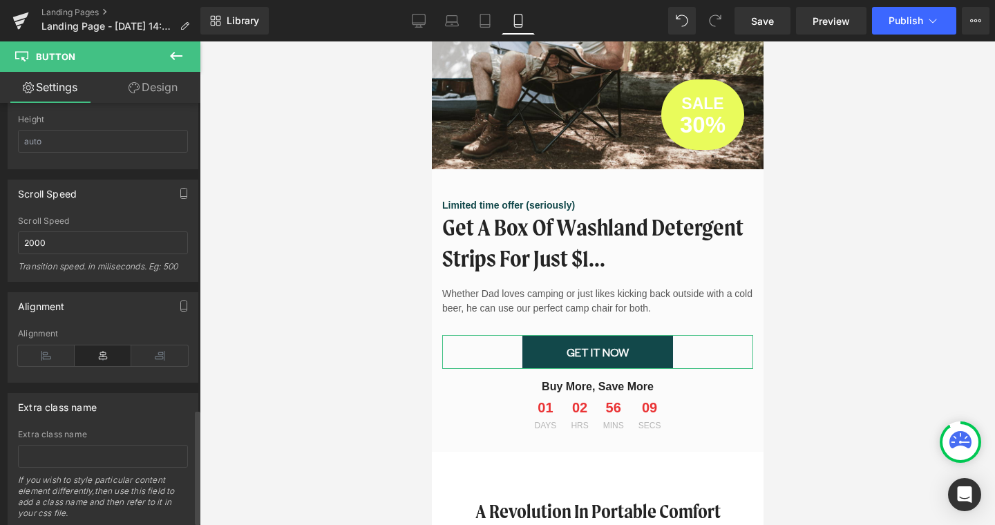
scroll to position [1138, 0]
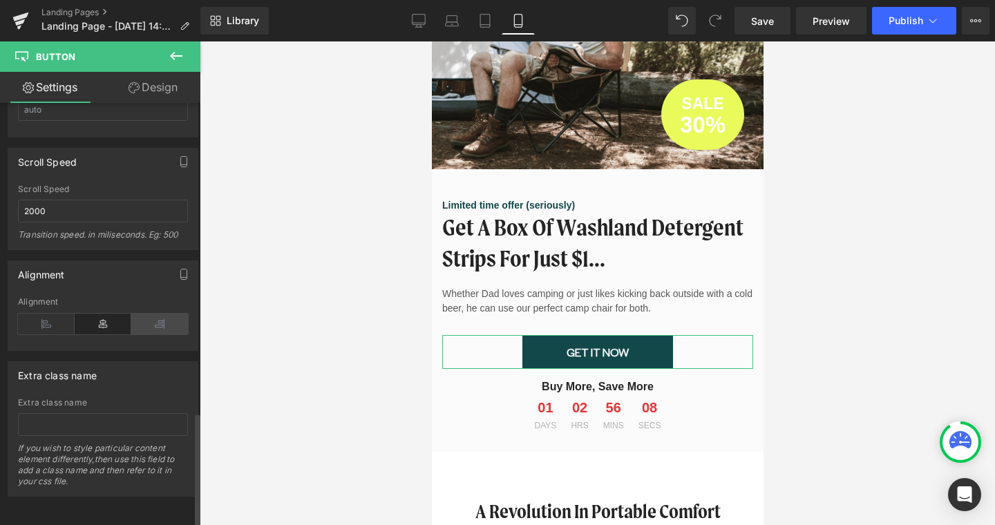
click at [151, 314] on icon at bounding box center [159, 324] width 57 height 21
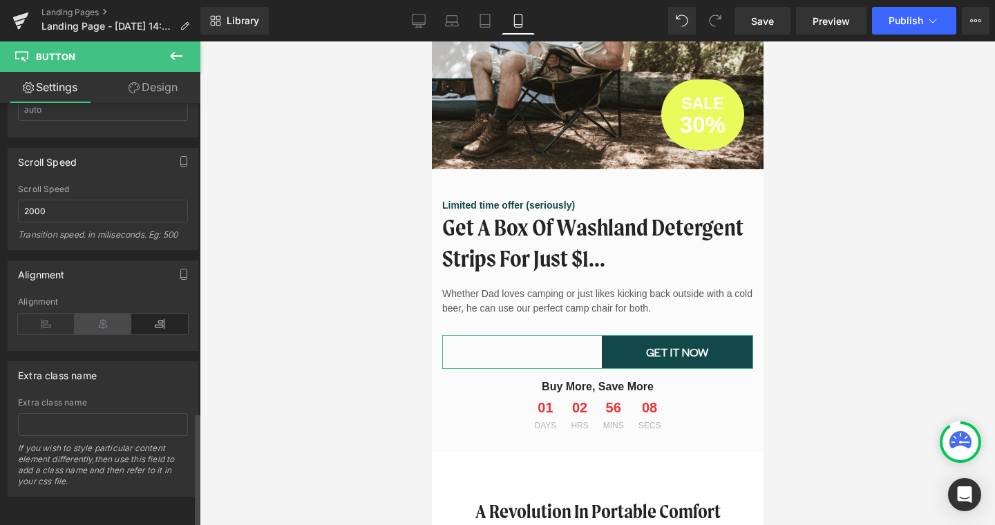
click at [113, 323] on icon at bounding box center [103, 324] width 57 height 21
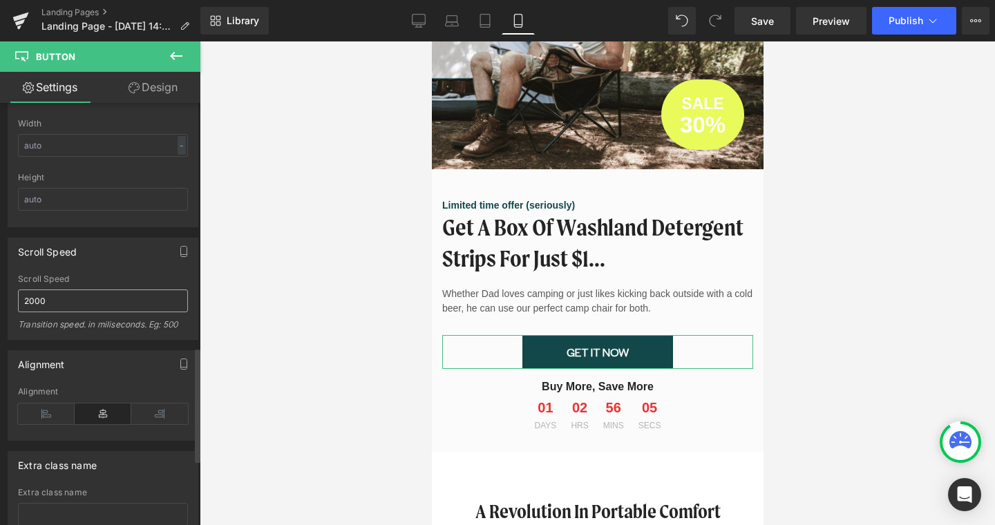
scroll to position [898, 0]
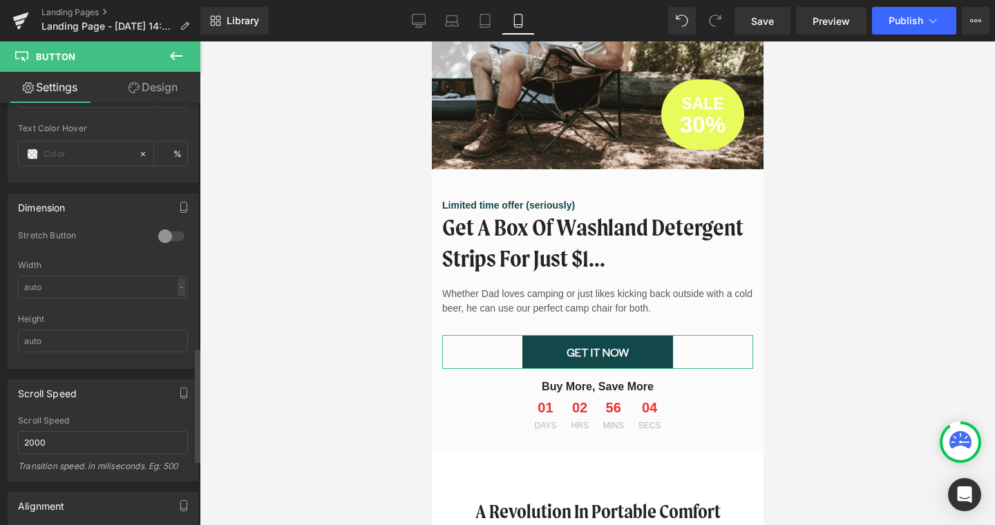
click at [168, 231] on div at bounding box center [171, 236] width 33 height 22
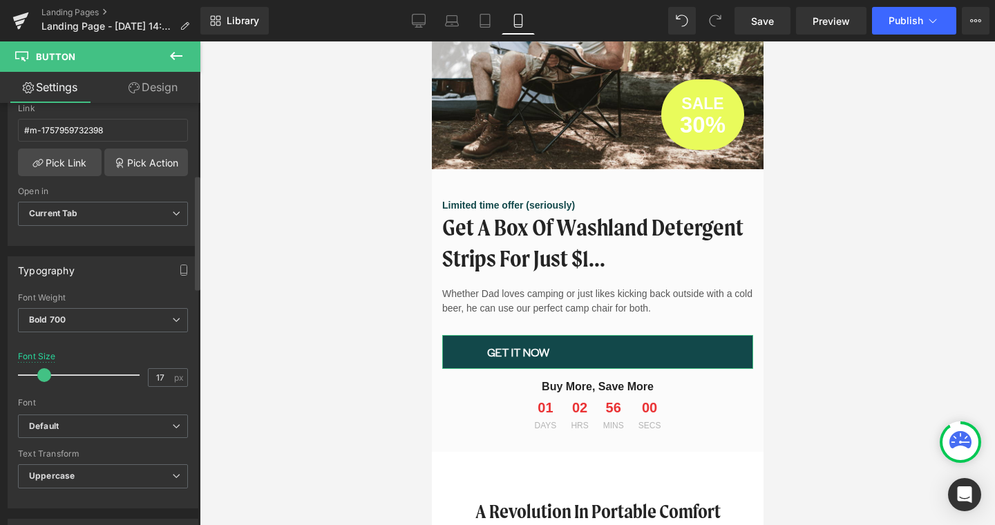
scroll to position [263, 0]
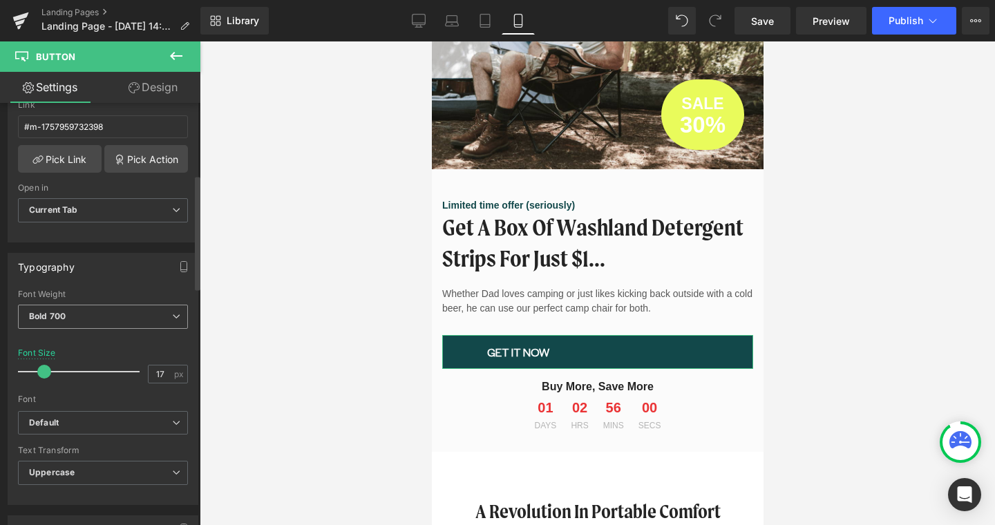
click at [61, 317] on b "Bold 700" at bounding box center [47, 316] width 37 height 10
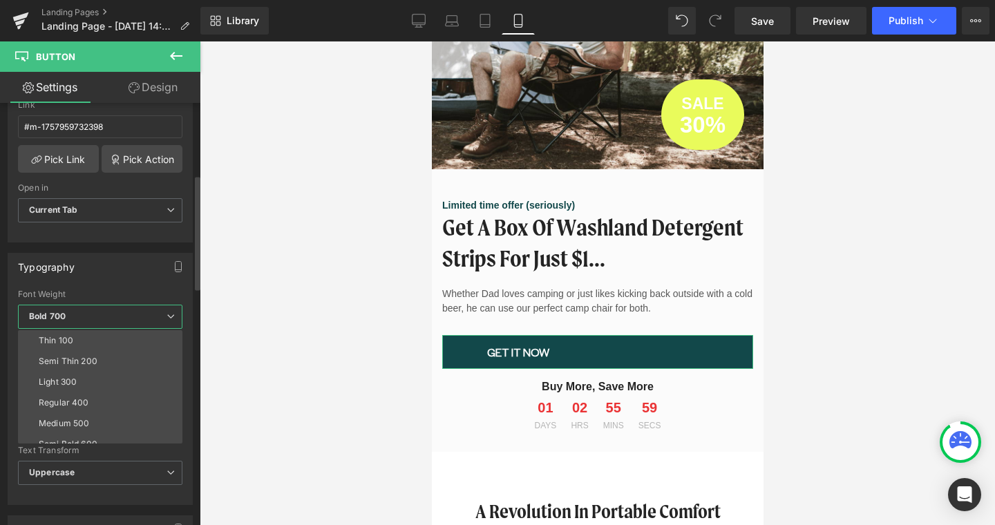
click at [100, 290] on div "Font Weight" at bounding box center [100, 294] width 164 height 10
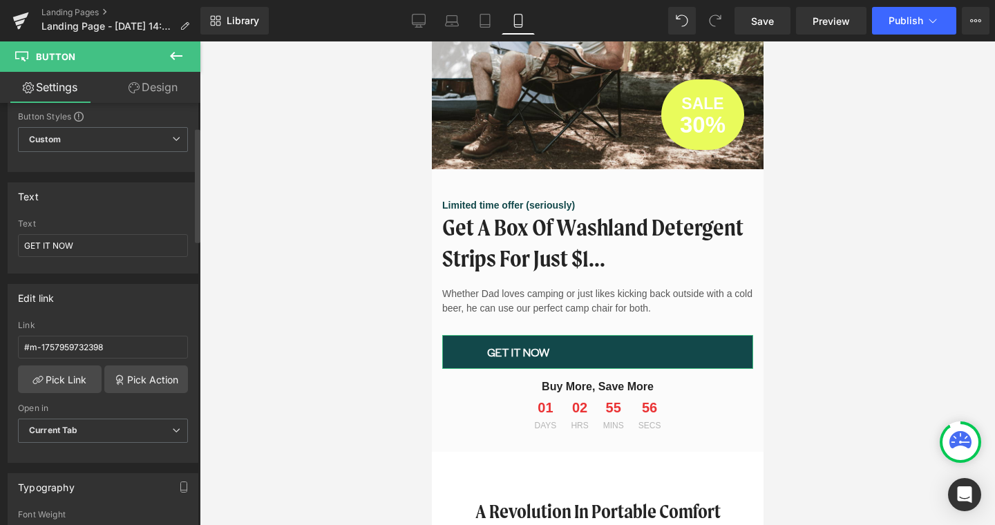
scroll to position [0, 0]
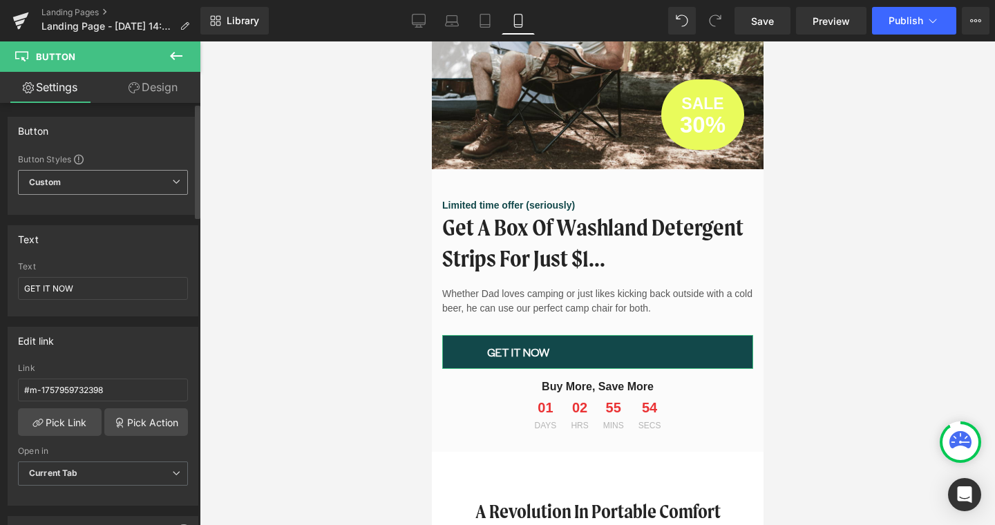
click at [118, 180] on span "Custom Setup Global Style" at bounding box center [103, 182] width 170 height 25
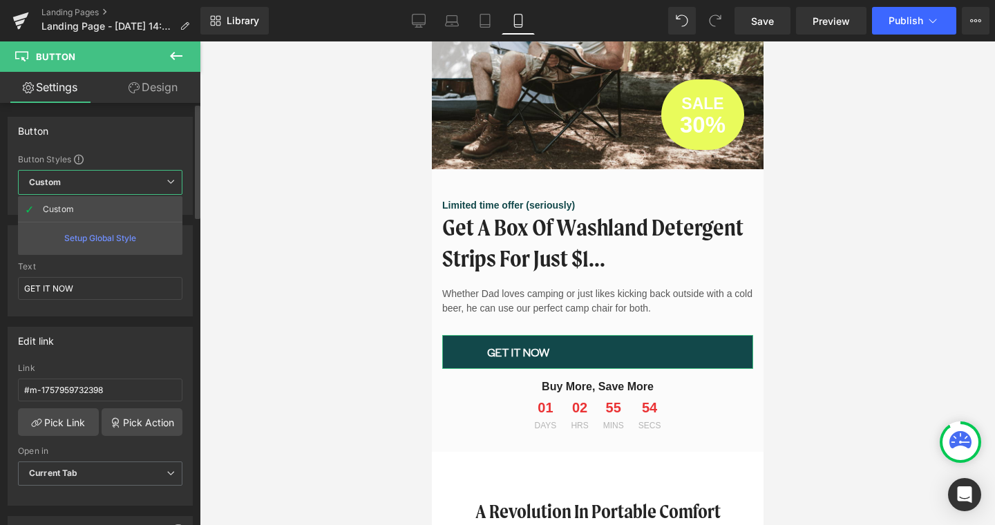
click at [118, 180] on span "Custom Setup Global Style" at bounding box center [100, 182] width 164 height 25
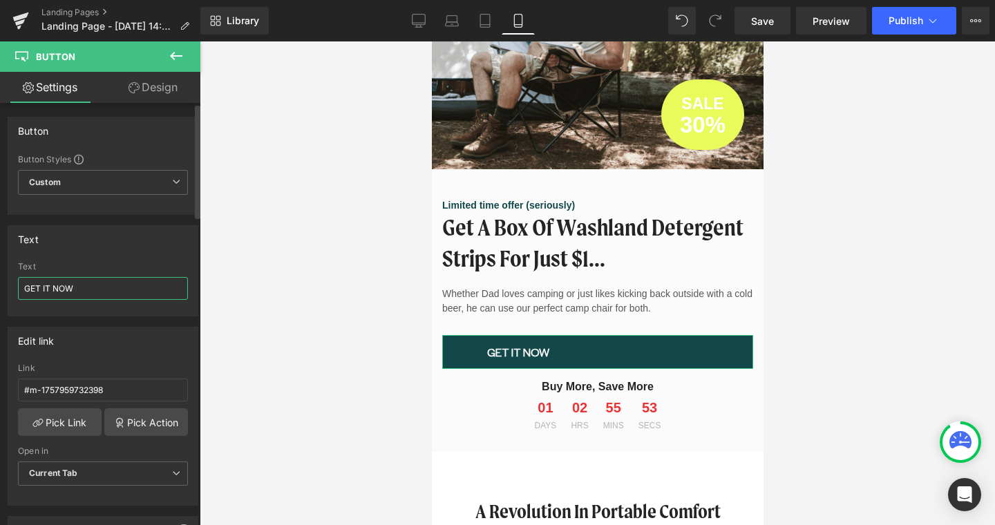
click at [104, 279] on input "GET IT NOW" at bounding box center [103, 288] width 170 height 23
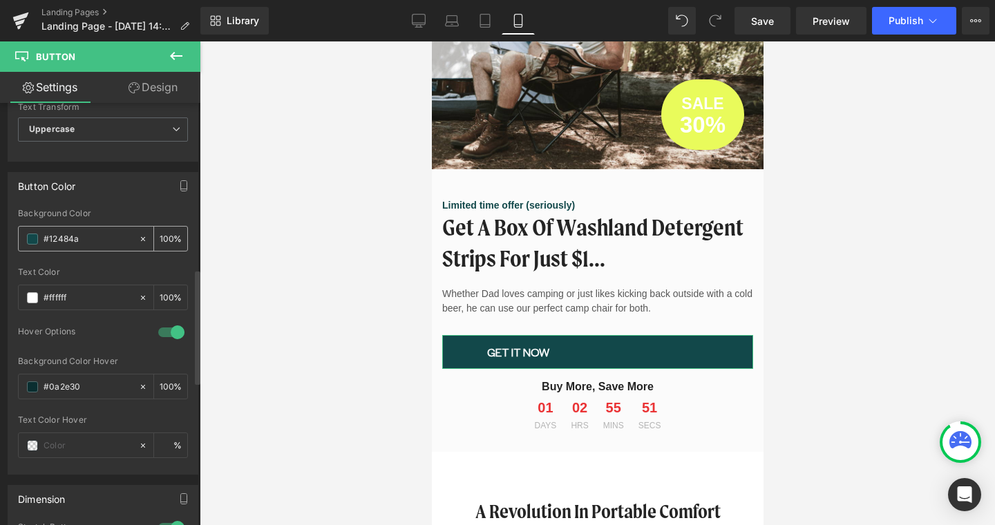
scroll to position [610, 0]
click at [101, 233] on input "#12484a" at bounding box center [88, 235] width 88 height 15
type input "#e"
type input "0"
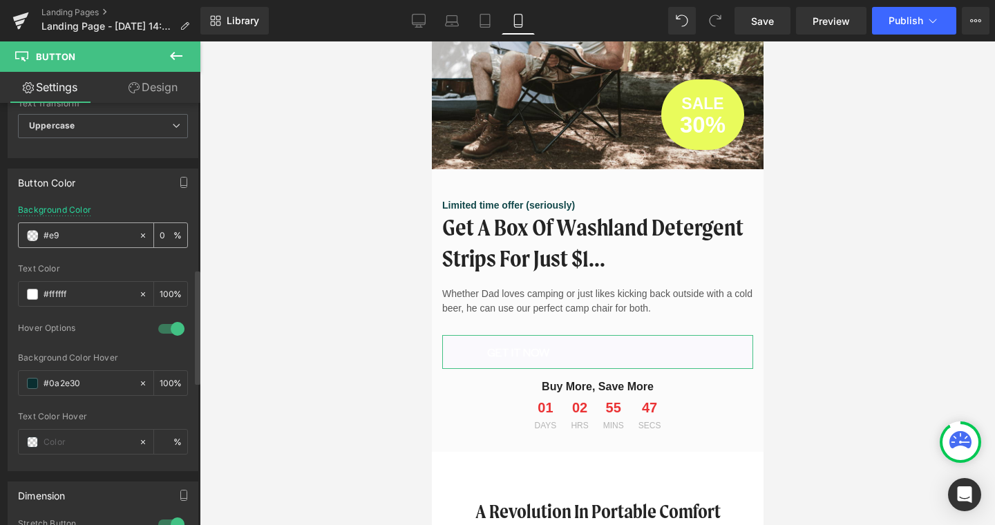
type input "#e9f"
type input "100"
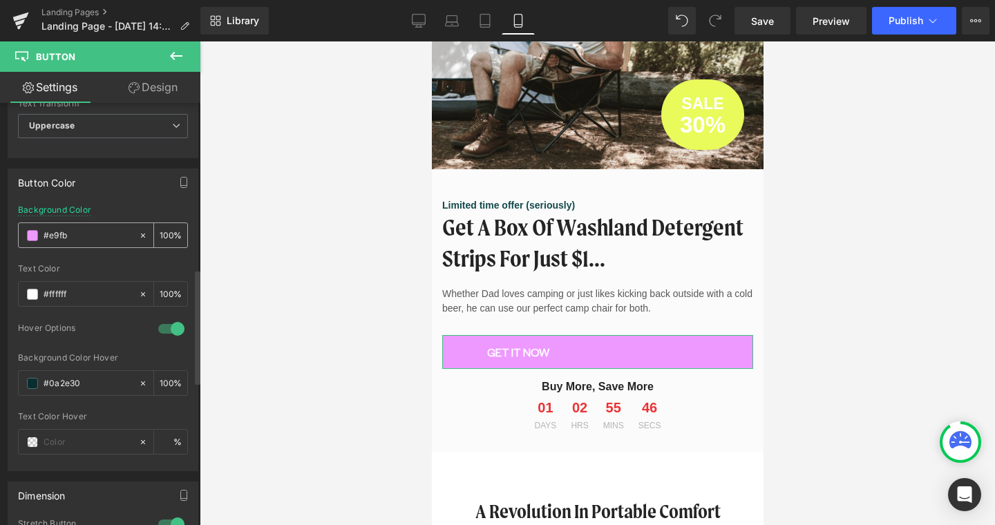
type input "#e9fb5"
type input "73"
type input "#e9fb5b"
type input "100"
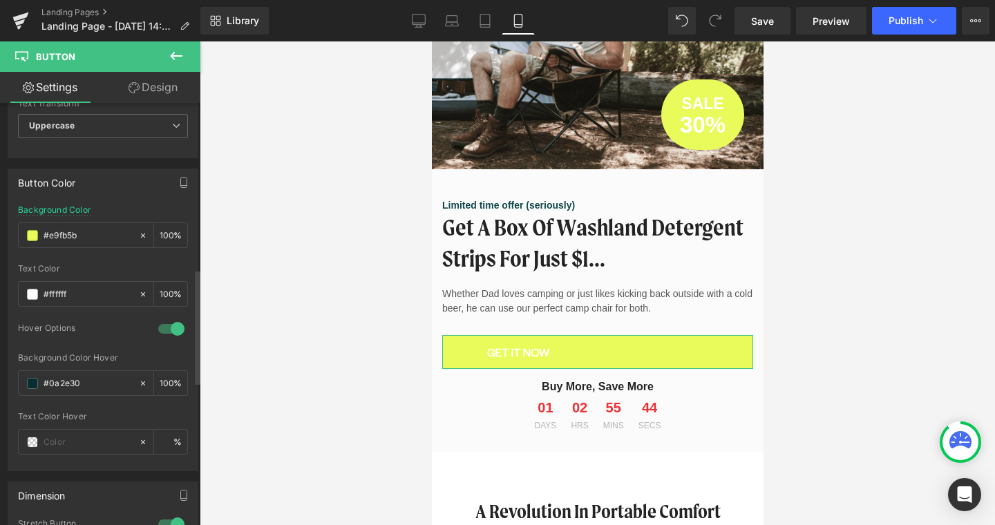
type input "#e9fb5b"
click at [93, 271] on div "Text Color" at bounding box center [103, 269] width 170 height 10
click at [92, 296] on input "#ffffff" at bounding box center [88, 294] width 88 height 15
type input "#1"
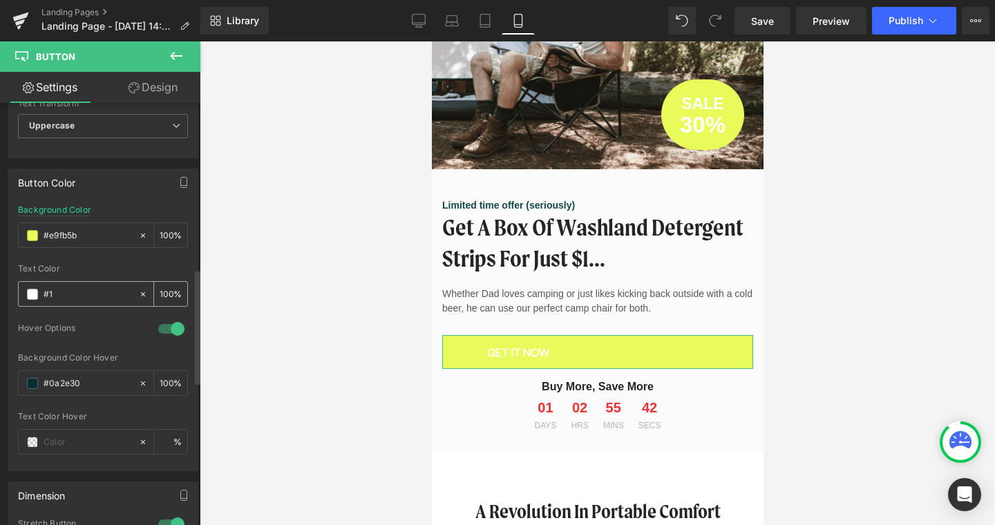
type input "0"
type input "#1d6c"
type input "80"
type input "#1d6c57"
type input "100"
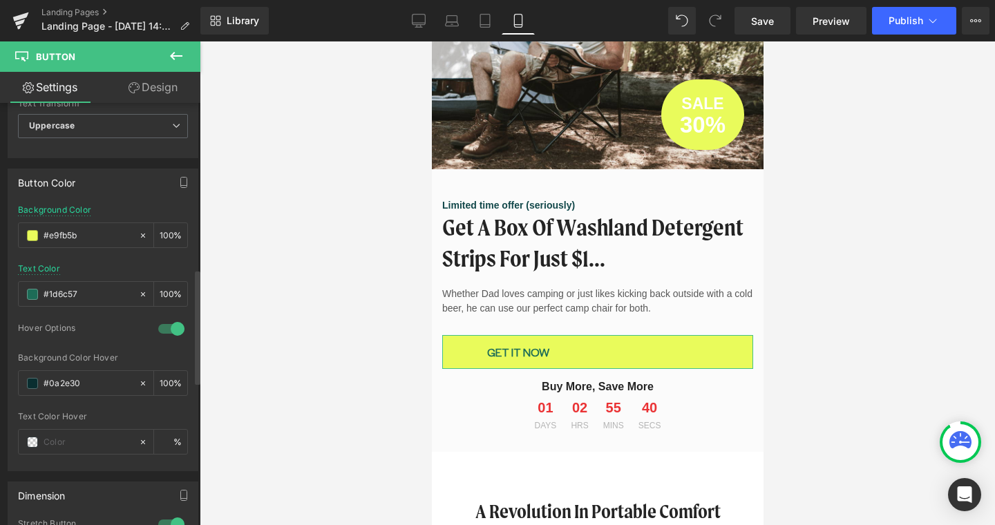
type input "#1d6c57"
click at [116, 326] on div "Hover Options" at bounding box center [81, 330] width 126 height 15
click at [175, 327] on div at bounding box center [171, 329] width 33 height 22
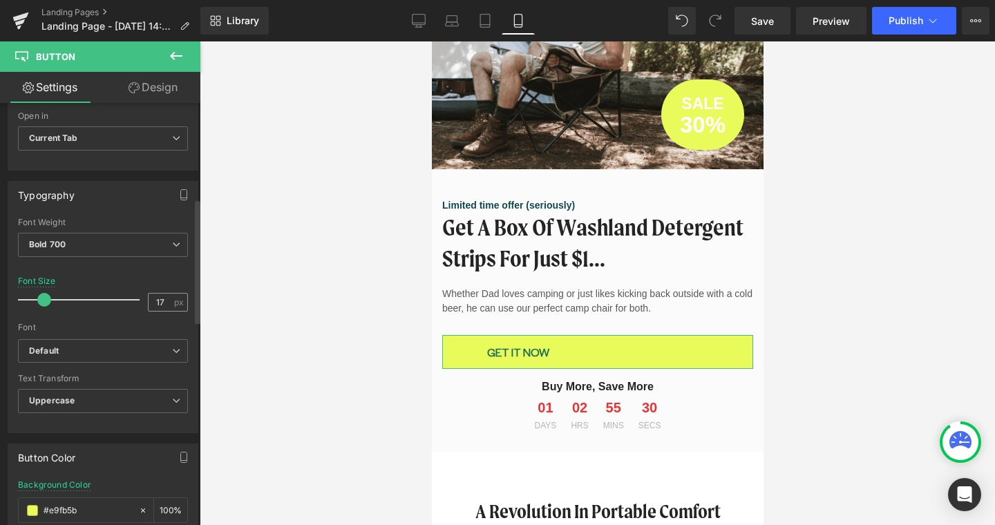
scroll to position [0, 0]
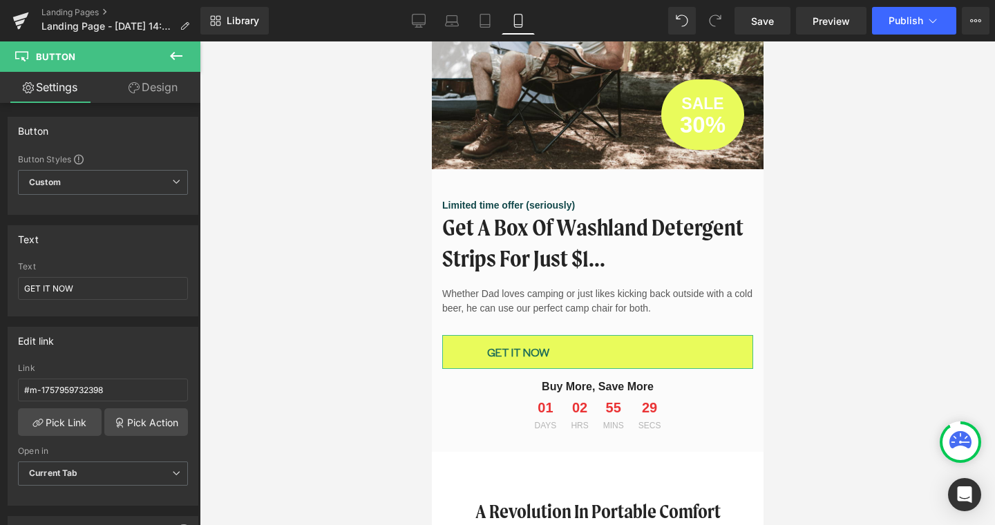
click at [146, 83] on link "Design" at bounding box center [153, 87] width 100 height 31
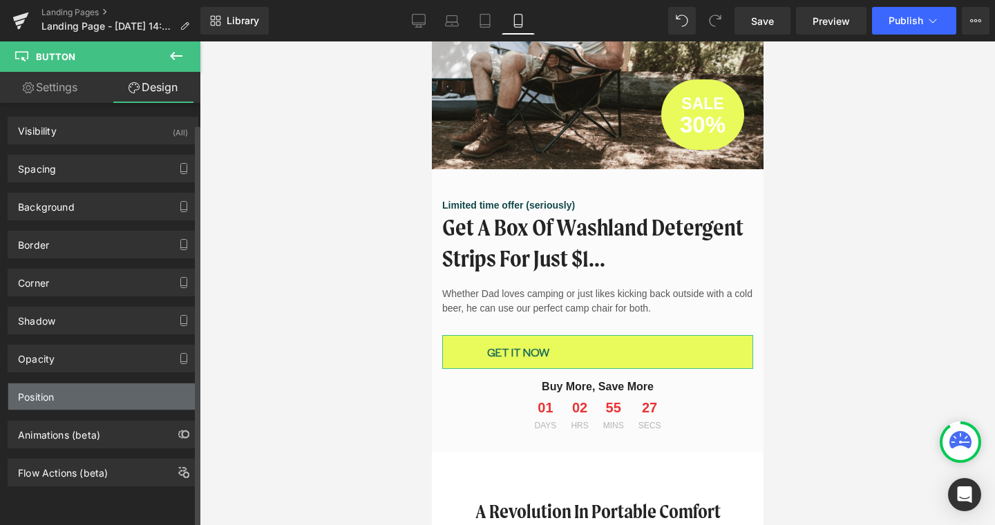
click at [54, 394] on div "Position" at bounding box center [36, 392] width 36 height 19
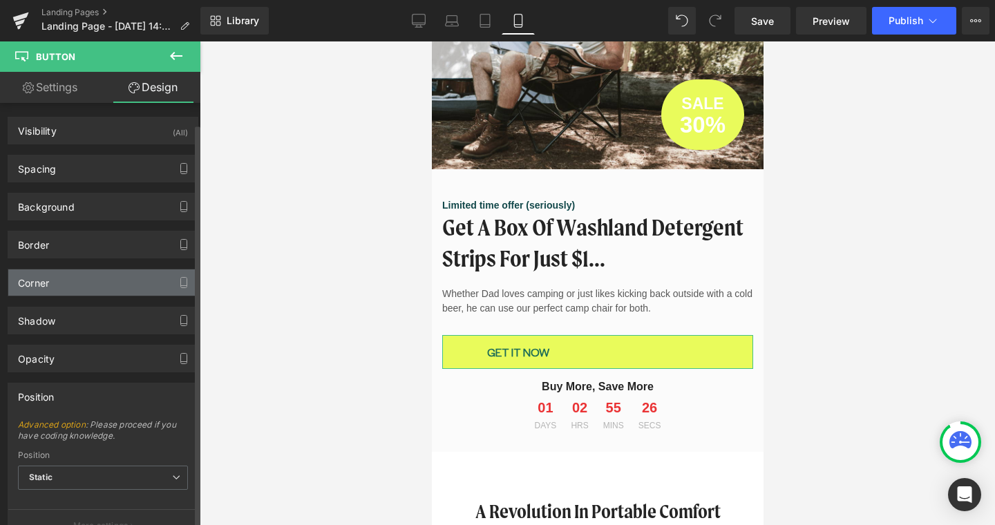
scroll to position [133, 0]
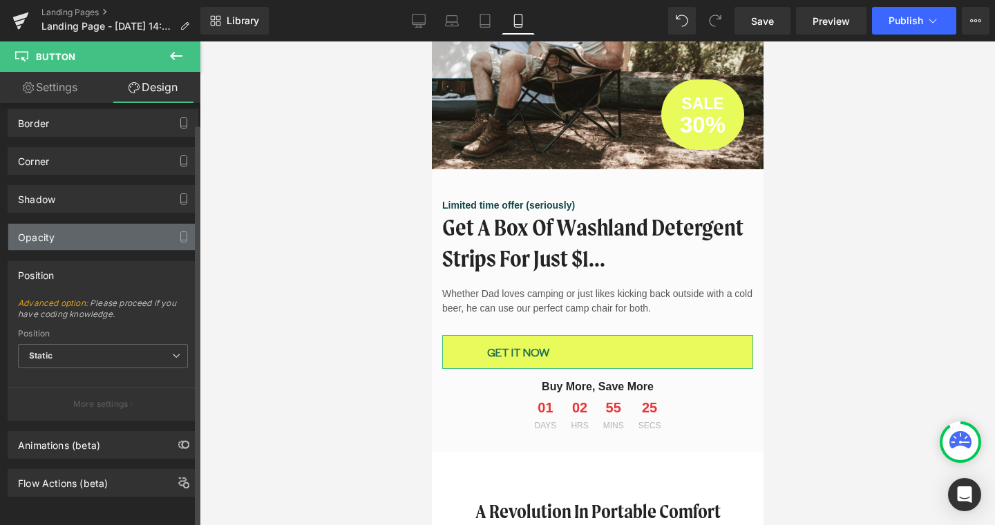
click at [83, 224] on div "Opacity" at bounding box center [102, 237] width 189 height 26
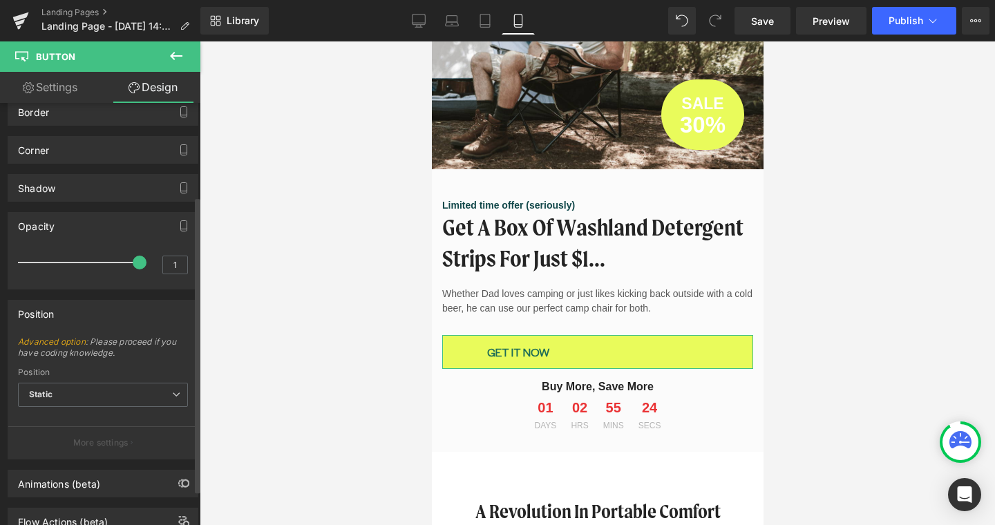
click at [77, 171] on div "Shadow Shadow Style Drop Shadow Outer Shadow #333333 Shadow Color #333333 100 %…" at bounding box center [103, 183] width 207 height 38
click at [76, 82] on link "Settings" at bounding box center [50, 87] width 100 height 31
type input "100"
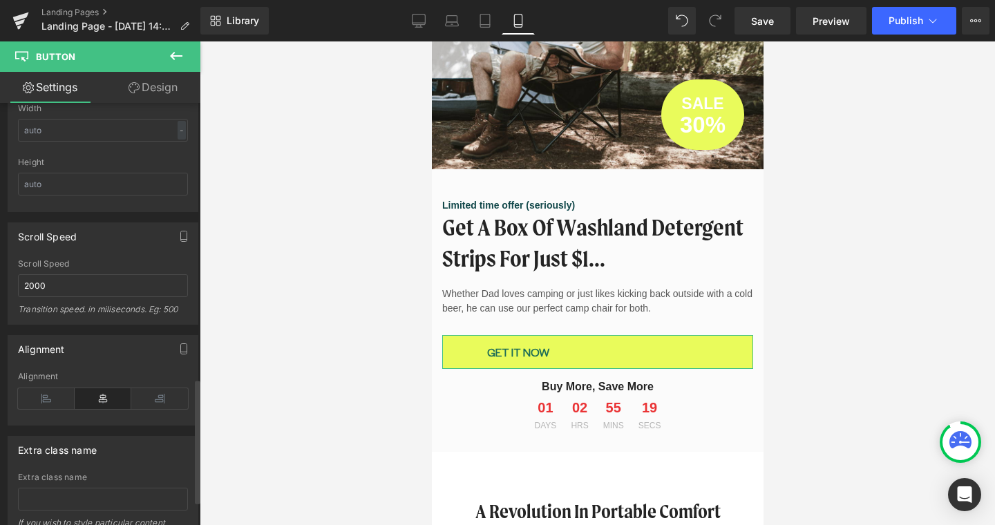
scroll to position [1021, 0]
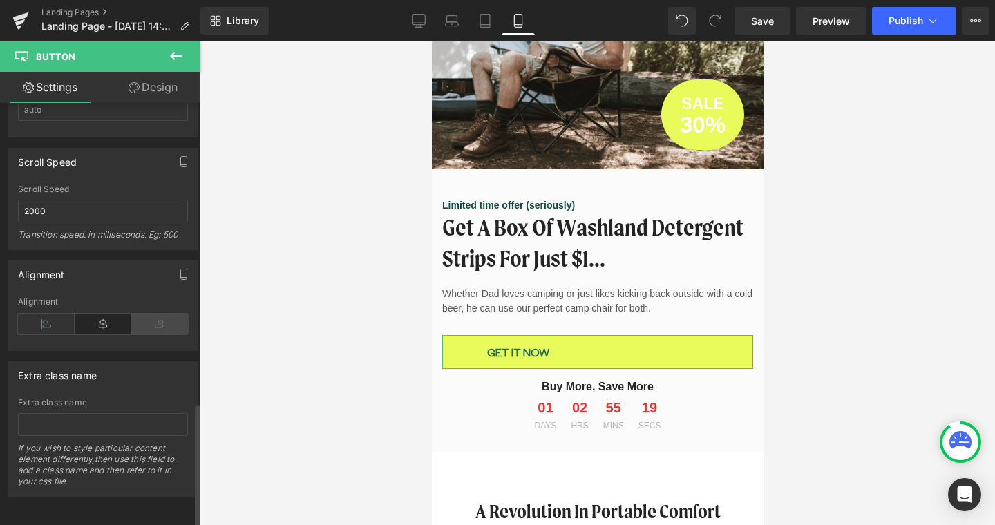
click at [153, 320] on icon at bounding box center [159, 324] width 57 height 21
click at [116, 317] on icon at bounding box center [103, 324] width 57 height 21
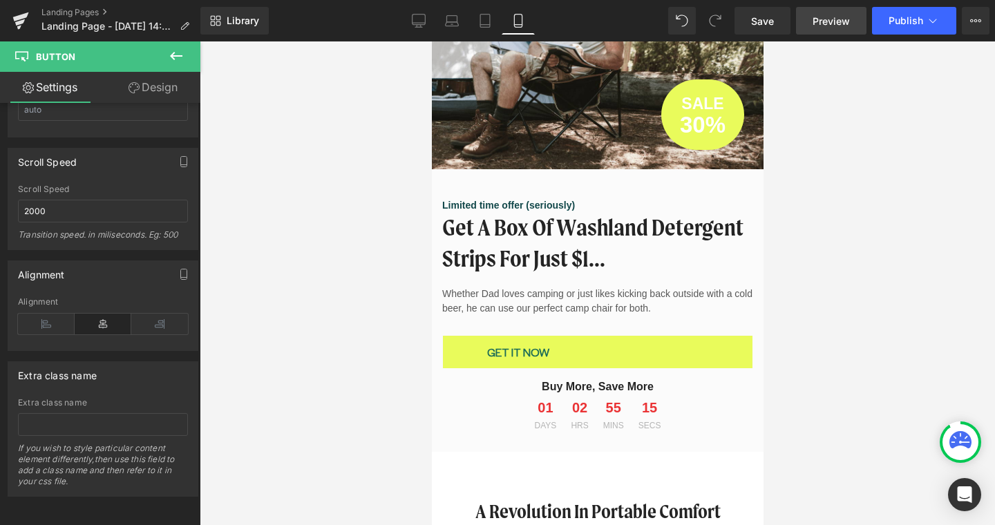
click at [823, 23] on span "Preview" at bounding box center [830, 21] width 37 height 15
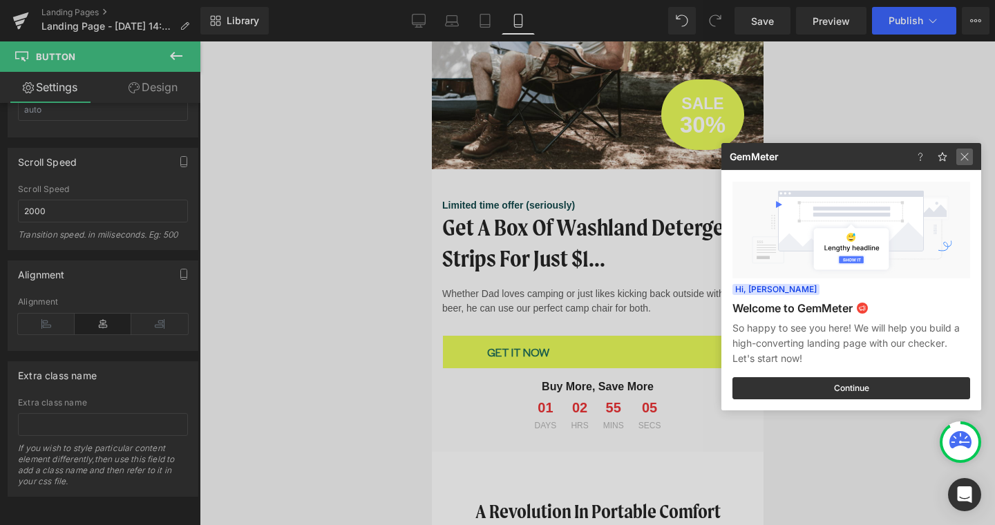
click at [970, 157] on img at bounding box center [964, 156] width 17 height 17
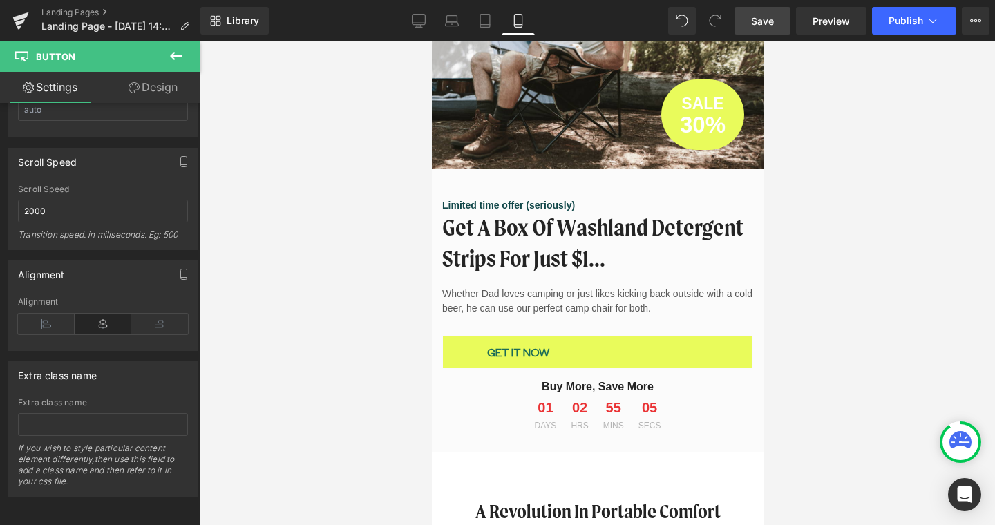
click at [775, 28] on link "Save" at bounding box center [762, 21] width 56 height 28
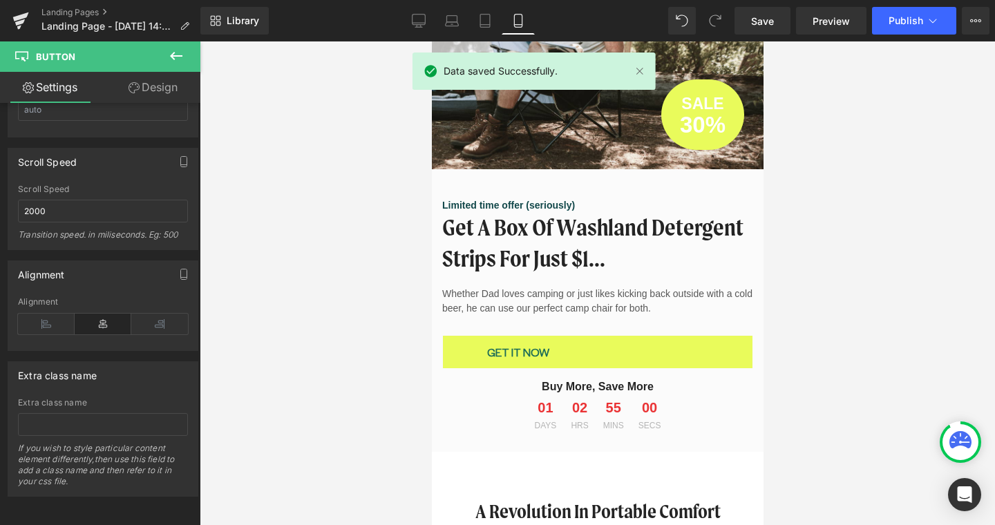
scroll to position [0, 0]
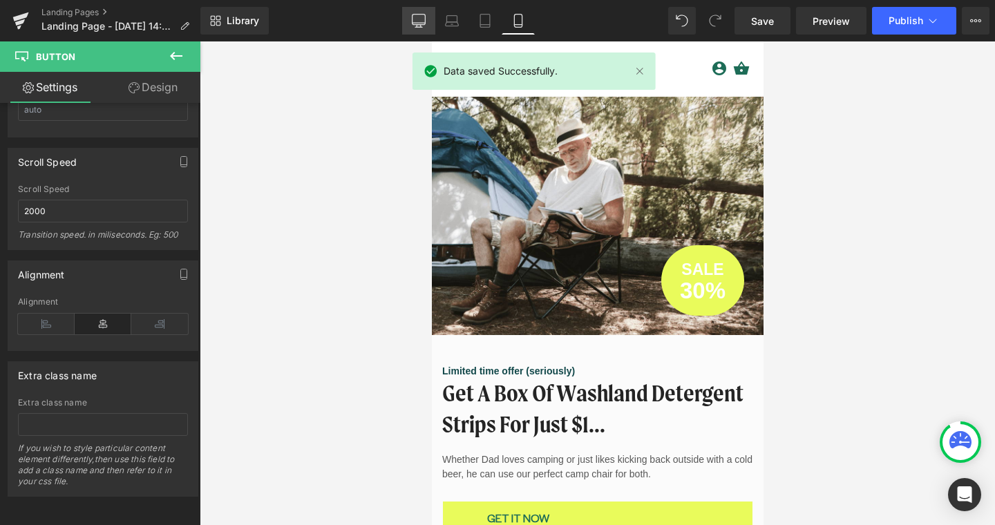
click at [423, 21] on icon at bounding box center [419, 21] width 14 height 14
type input "23"
type input "#12484a"
type input "100"
type input "#ffffff"
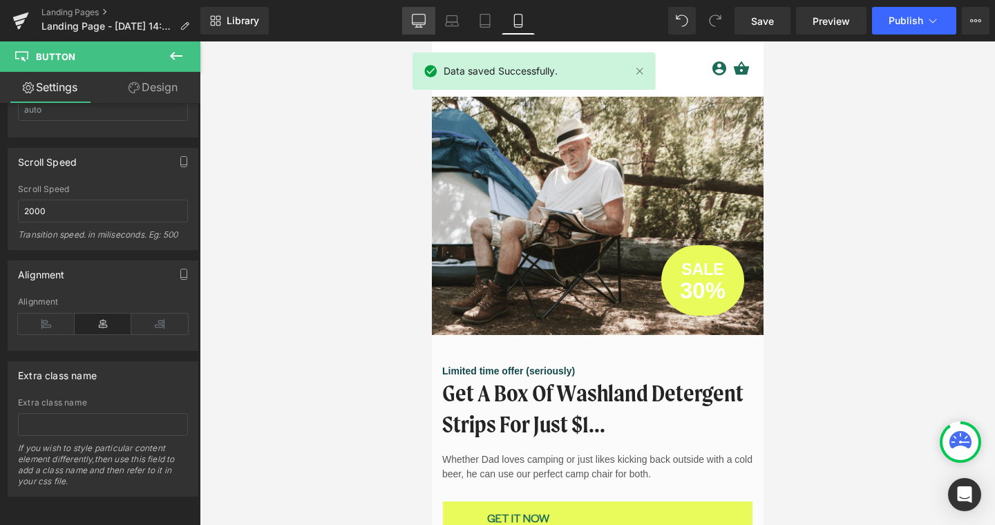
type input "100"
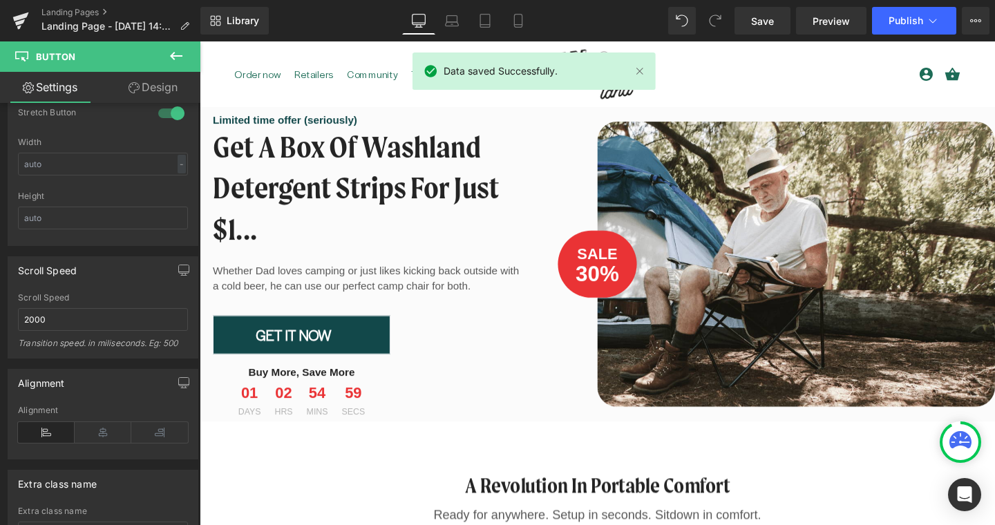
scroll to position [1138, 0]
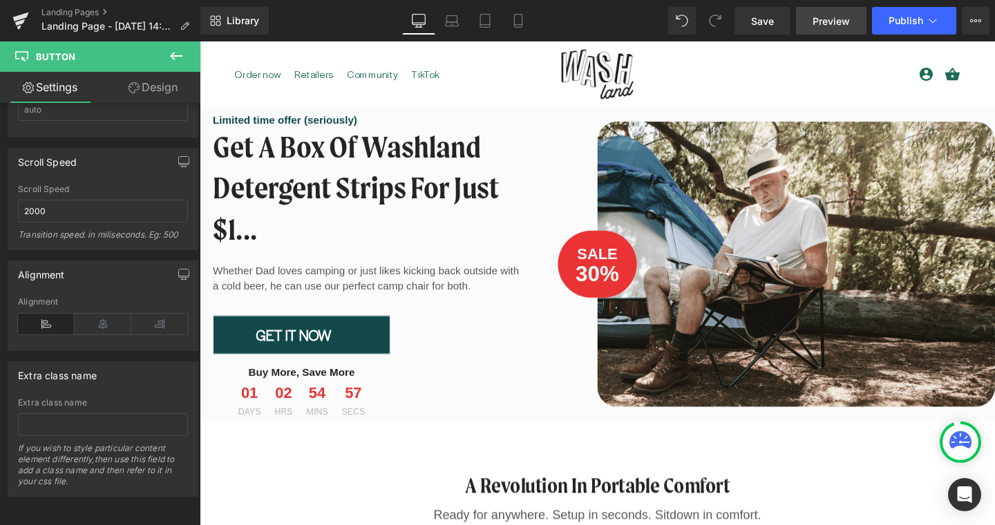
click at [823, 25] on span "Preview" at bounding box center [830, 21] width 37 height 15
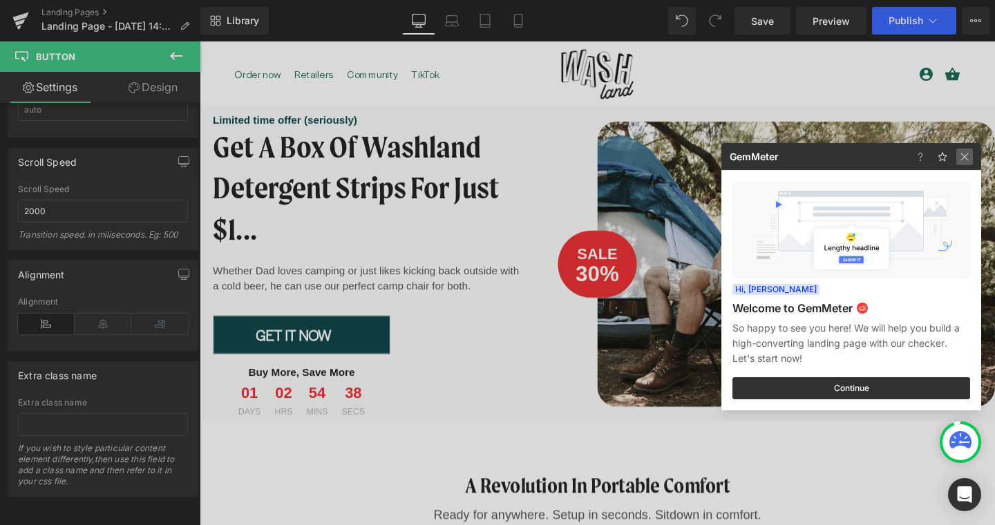
click at [966, 157] on img at bounding box center [964, 156] width 17 height 17
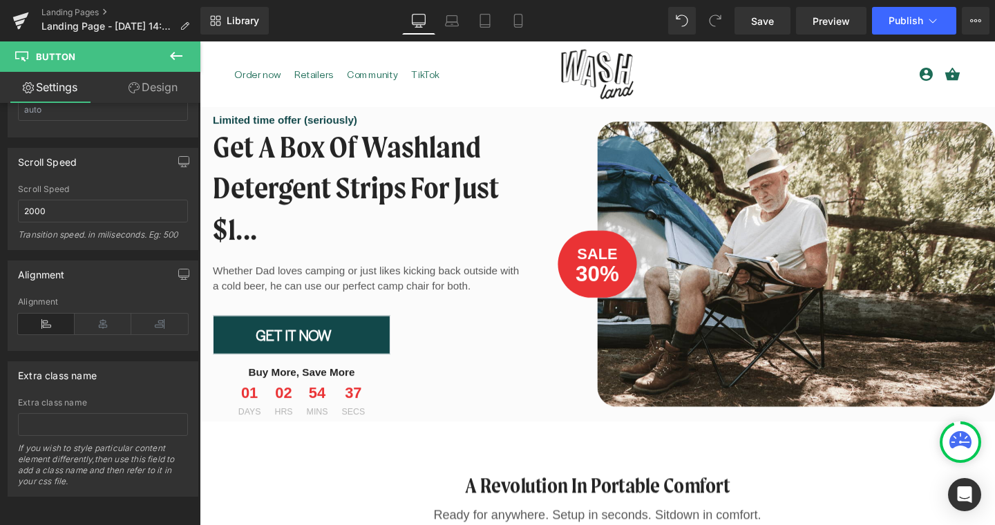
click at [961, 441] on icon at bounding box center [960, 439] width 22 height 17
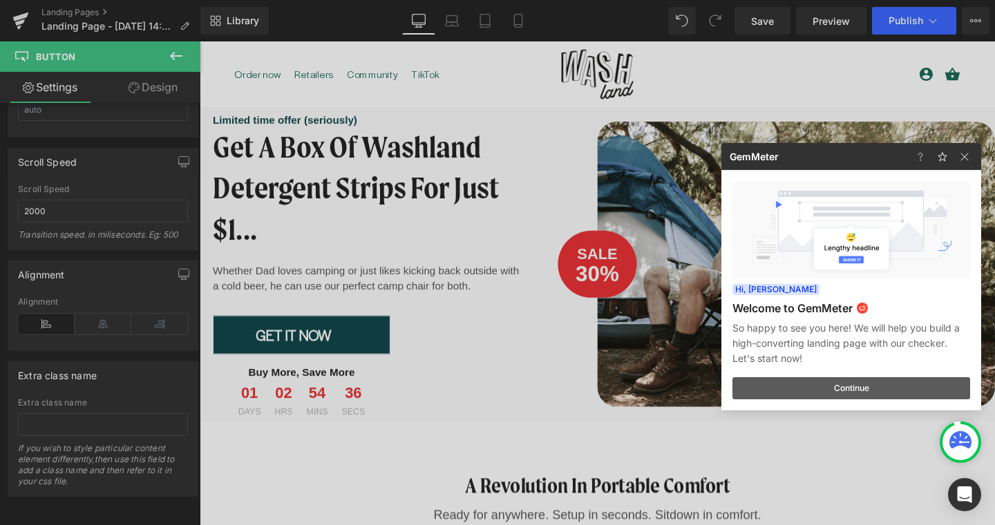
click at [902, 390] on button "Continue" at bounding box center [851, 388] width 238 height 22
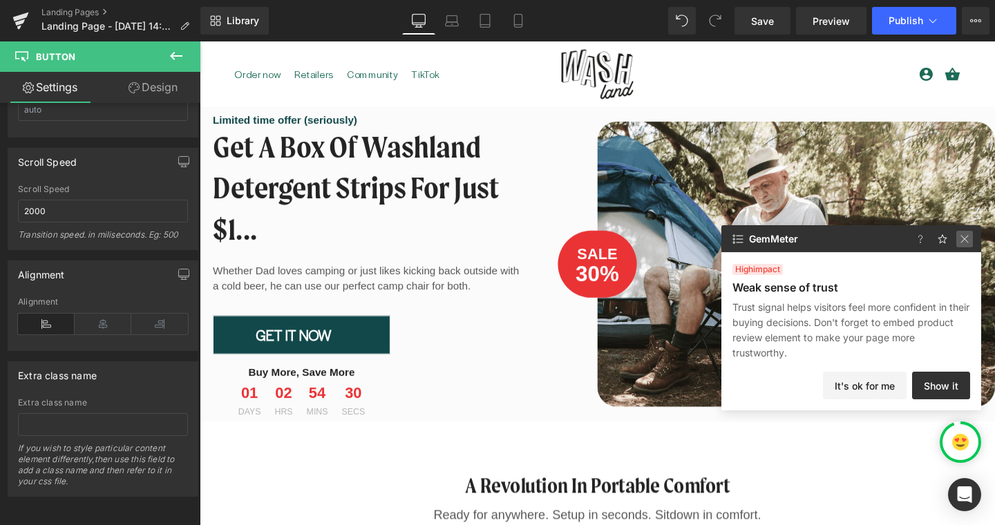
click at [970, 239] on img at bounding box center [964, 239] width 17 height 17
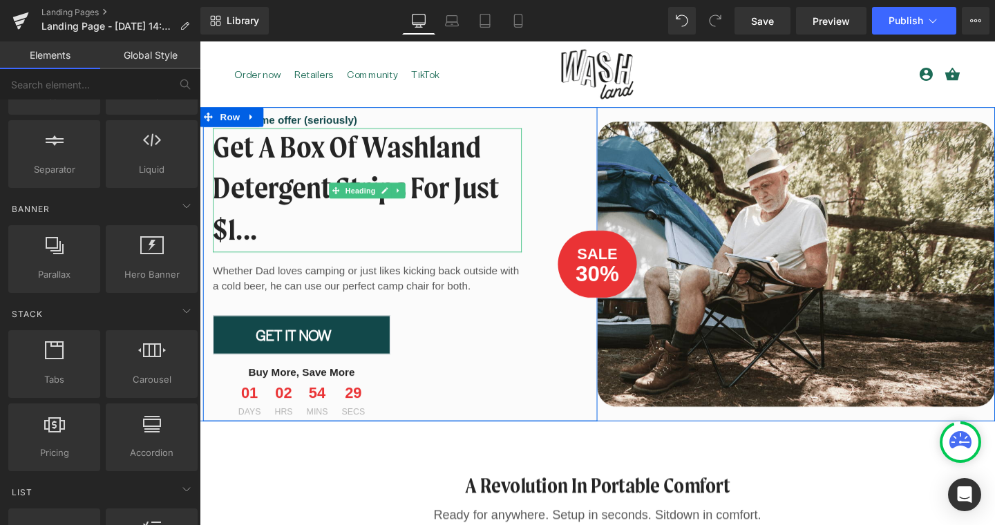
click at [293, 244] on h2 "Get a box of washland detergent strips for just $1..." at bounding box center [375, 198] width 325 height 129
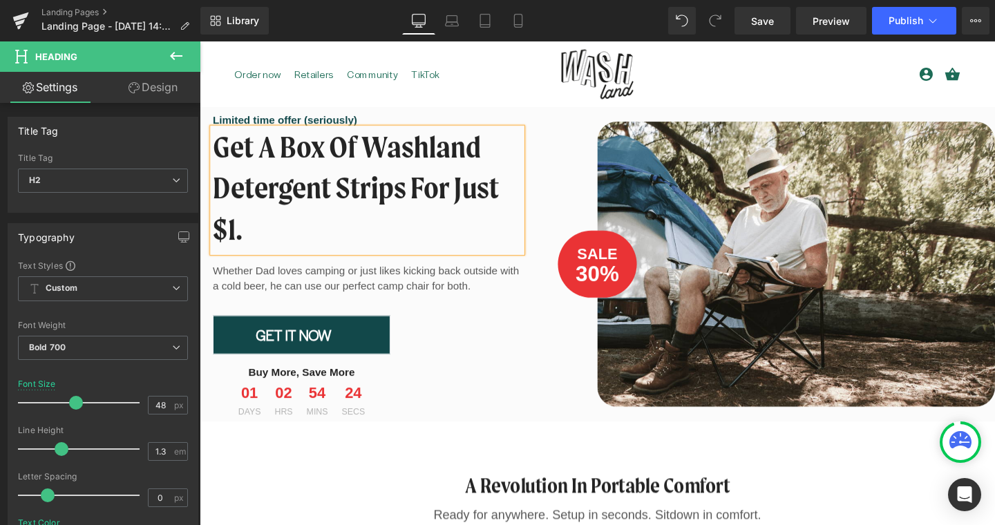
click at [538, 200] on div "Get a box of washland detergent strips for just $1." at bounding box center [375, 198] width 325 height 131
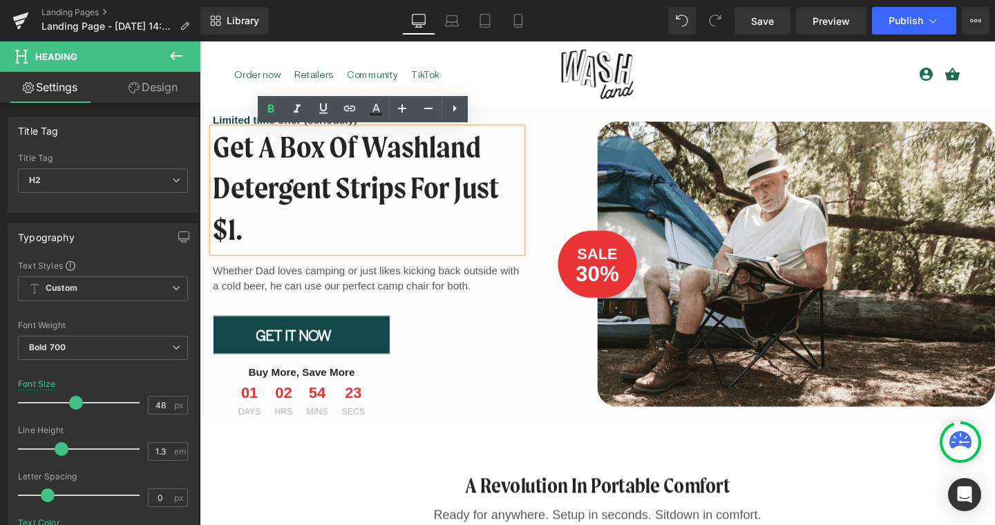
click at [581, 119] on div "Limited time offer (seriously) Text Block Get a box of washland detergent strip…" at bounding box center [410, 276] width 414 height 330
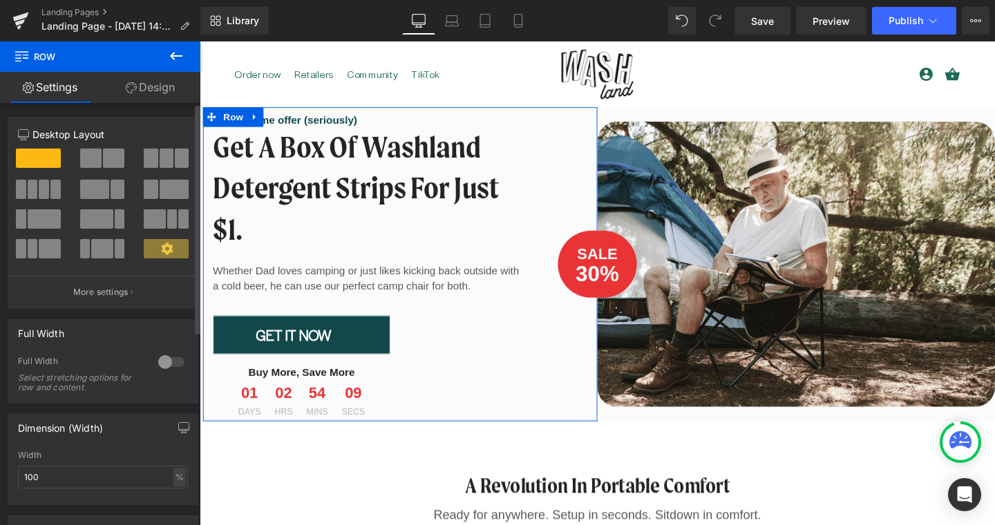
click at [4, 280] on div "Column Size Customizer 12 Desktop Layout Laptop Layout Tablet Layout Mobile Lay…" at bounding box center [103, 207] width 207 height 202
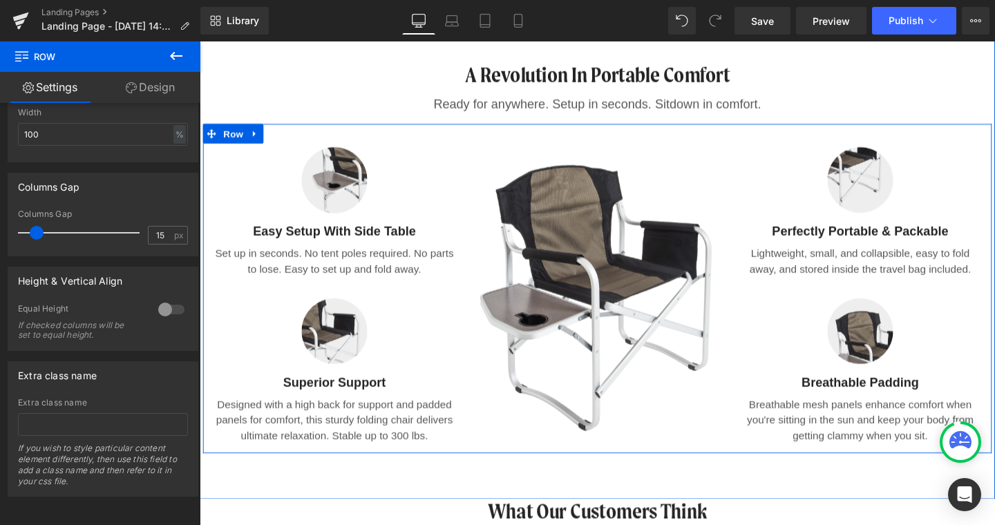
scroll to position [412, 0]
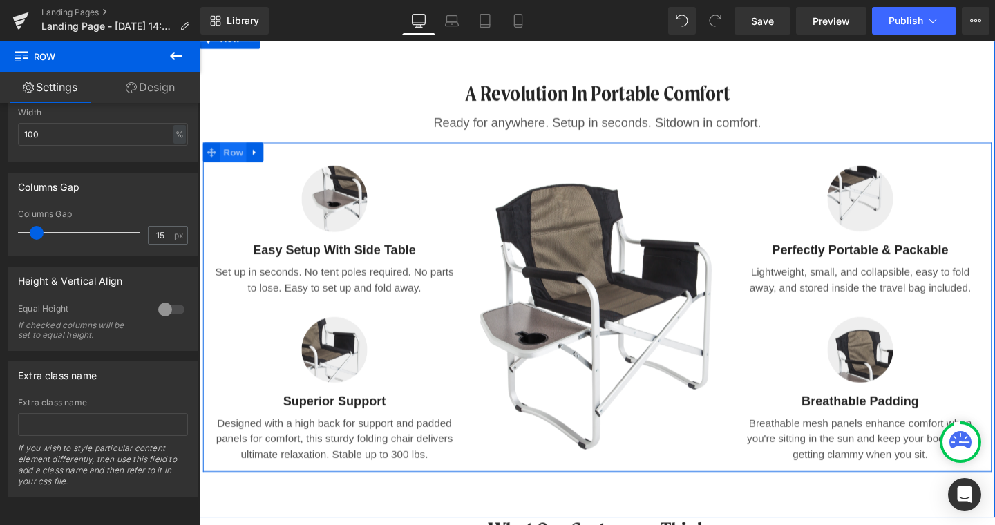
click at [238, 160] on span "Row" at bounding box center [235, 158] width 28 height 21
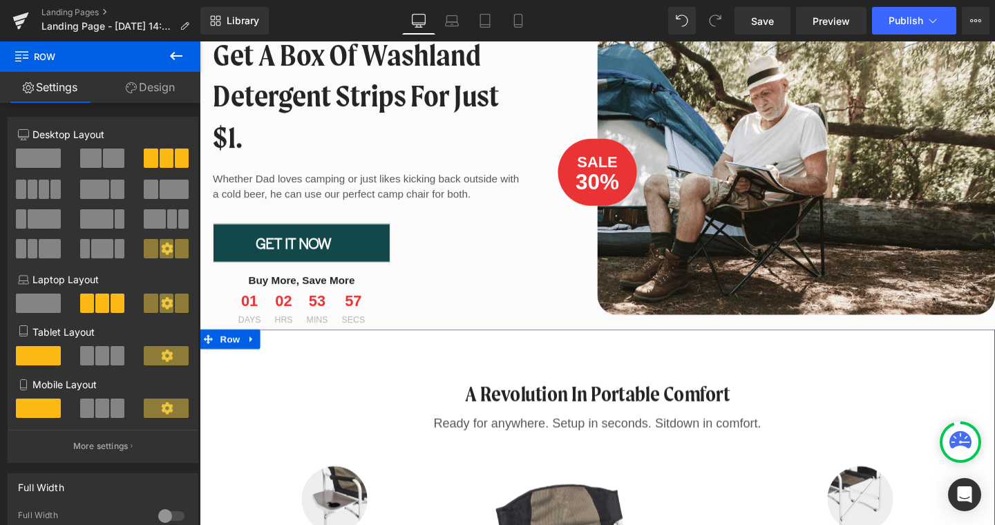
scroll to position [0, 0]
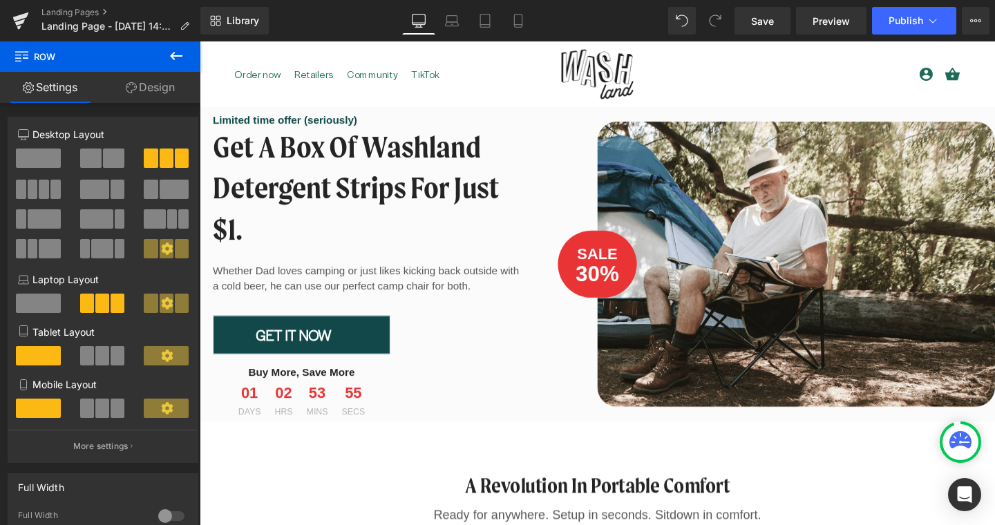
click at [744, 57] on div "menu Order now Retailers Community TikTok account_circle exit_to_app Log In" at bounding box center [612, 75] width 785 height 68
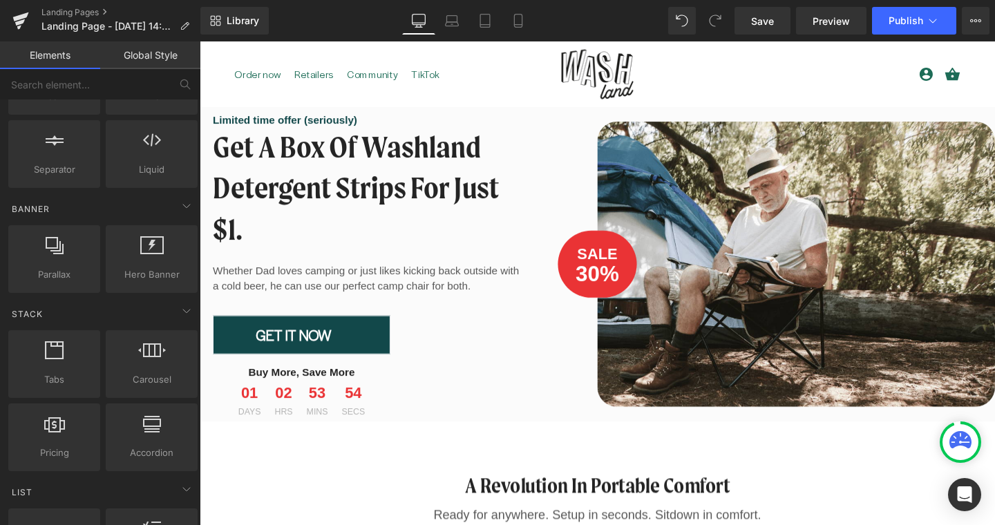
click at [744, 57] on div "menu Order now Retailers Community TikTok account_circle exit_to_app Log In" at bounding box center [612, 75] width 785 height 68
